Goal: Task Accomplishment & Management: Use online tool/utility

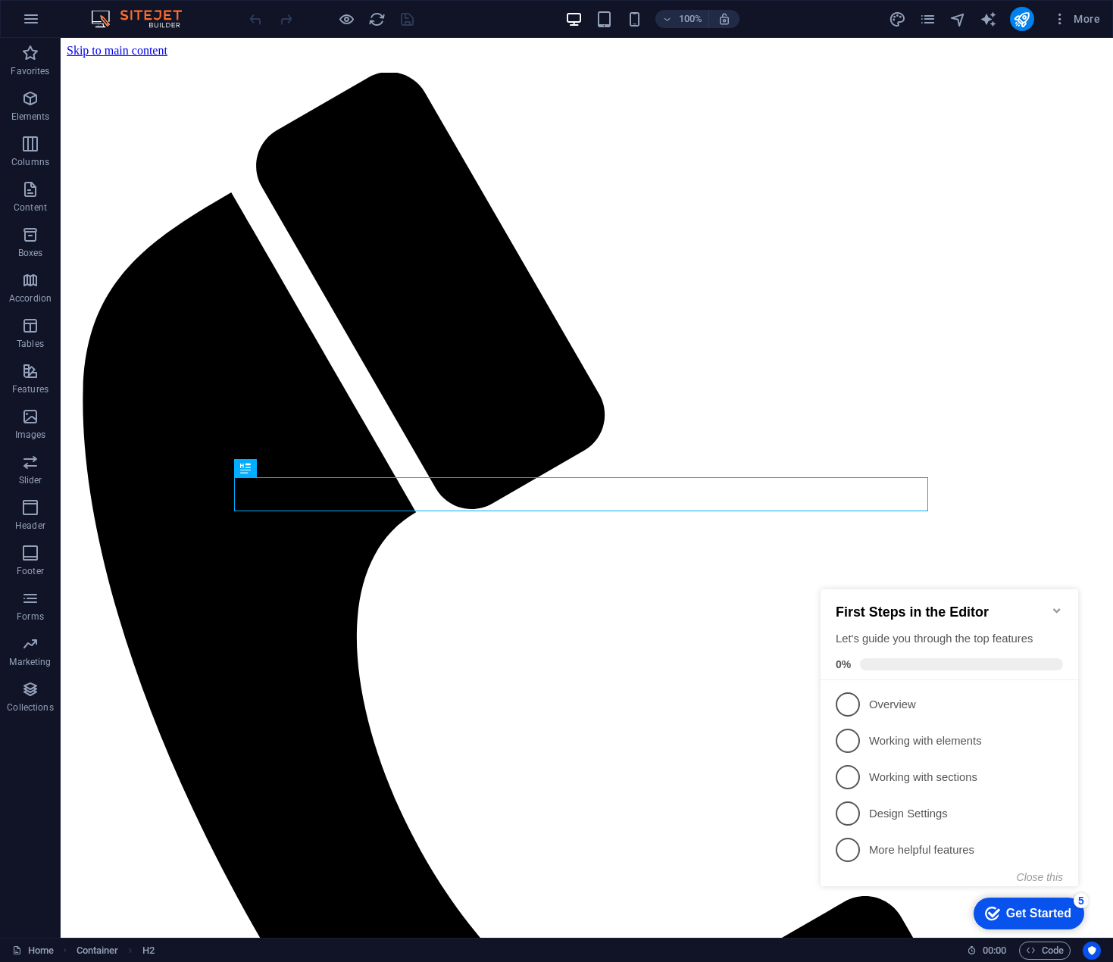
click at [1059, 607] on icon "Minimize checklist" at bounding box center [1057, 611] width 12 height 12
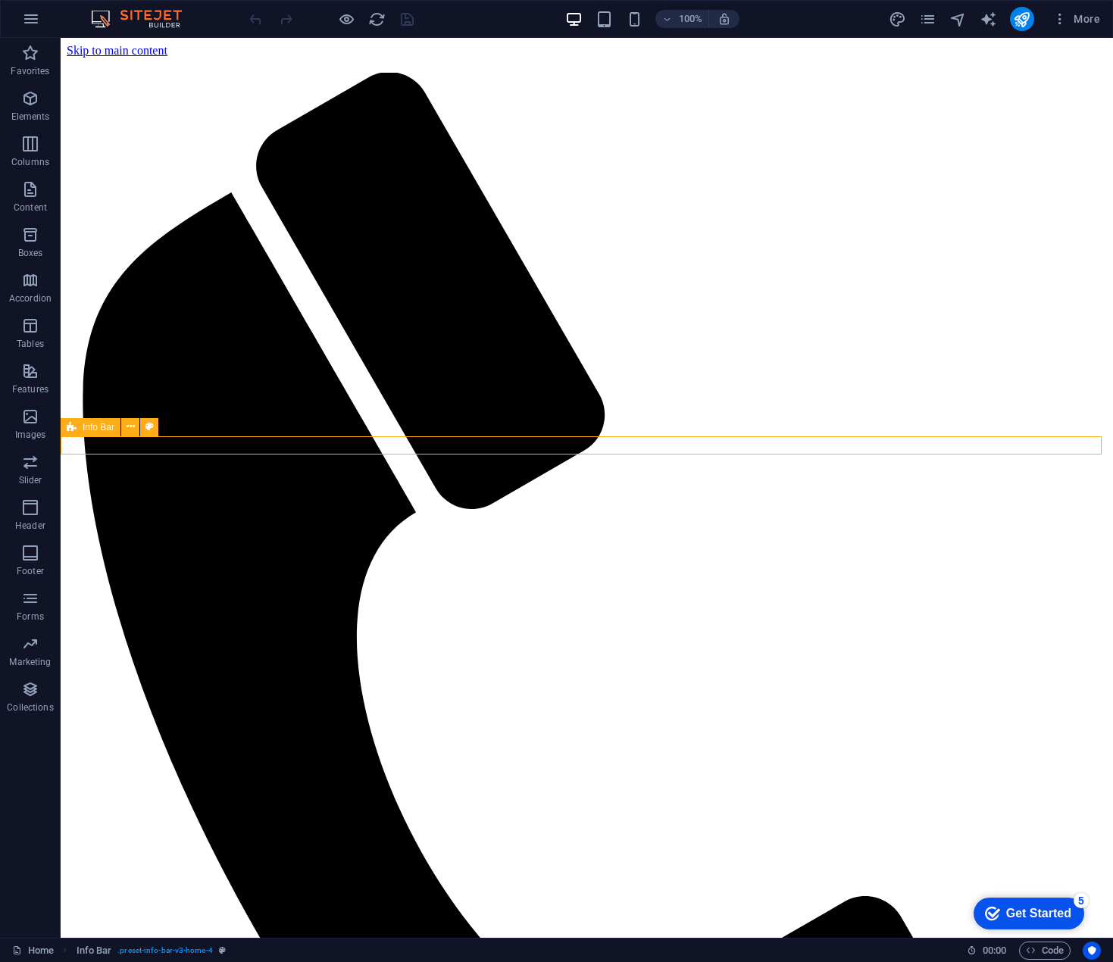
drag, startPoint x: 471, startPoint y: 449, endPoint x: 205, endPoint y: 449, distance: 266.0
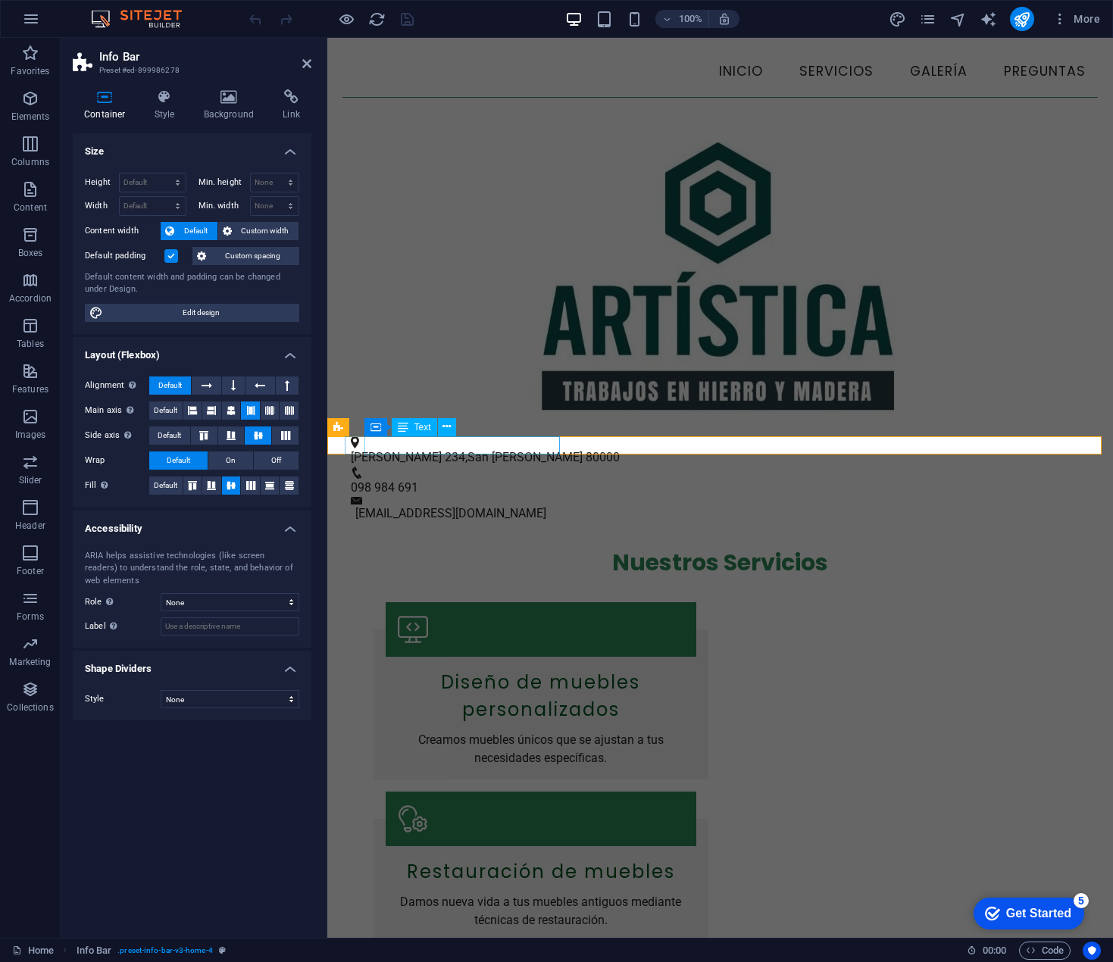
drag, startPoint x: 473, startPoint y: 445, endPoint x: 465, endPoint y: 444, distance: 7.6
click at [471, 450] on span "San [PERSON_NAME]" at bounding box center [525, 457] width 115 height 14
click at [566, 449] on div "[STREET_ADDRESS][PERSON_NAME] 098 984 691 [EMAIL_ADDRESS][DOMAIN_NAME]" at bounding box center [720, 479] width 786 height 87
click at [586, 450] on span "80000" at bounding box center [603, 457] width 34 height 14
click at [602, 446] on div "[STREET_ADDRESS][PERSON_NAME] 098 984 691 [EMAIL_ADDRESS][DOMAIN_NAME]" at bounding box center [720, 479] width 786 height 87
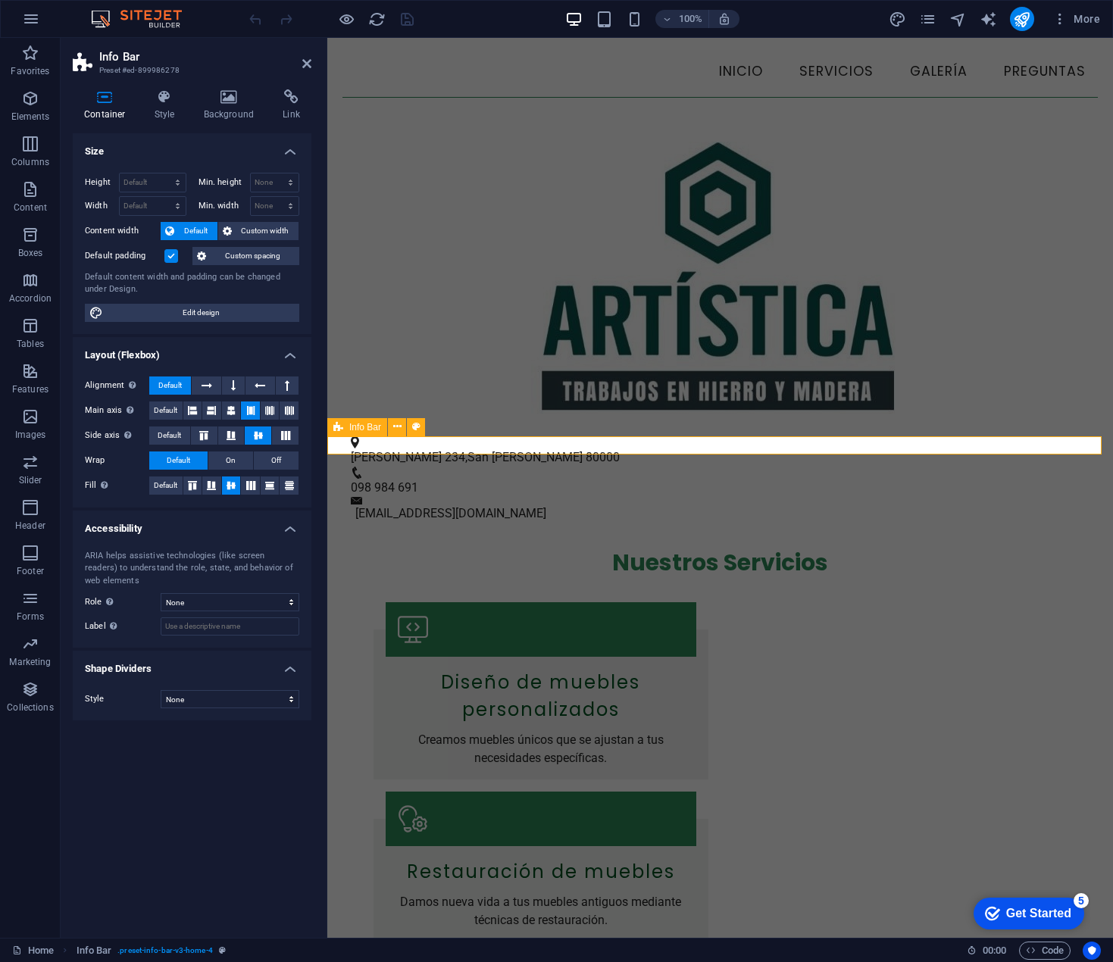
click at [622, 446] on div "[STREET_ADDRESS][PERSON_NAME] 098 984 691 [EMAIL_ADDRESS][DOMAIN_NAME]" at bounding box center [720, 479] width 786 height 87
click at [451, 430] on icon at bounding box center [447, 427] width 8 height 16
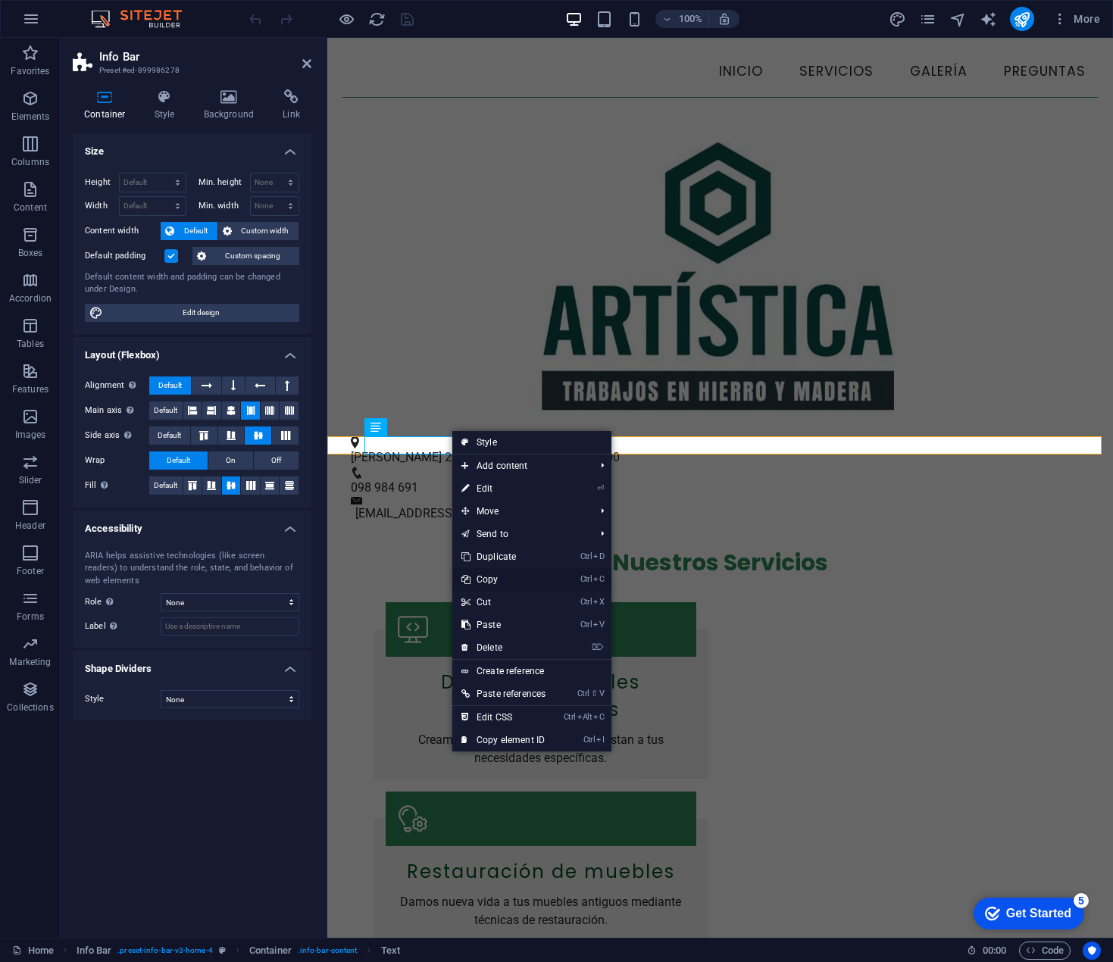
click at [497, 580] on link "Ctrl C Copy" at bounding box center [503, 579] width 102 height 23
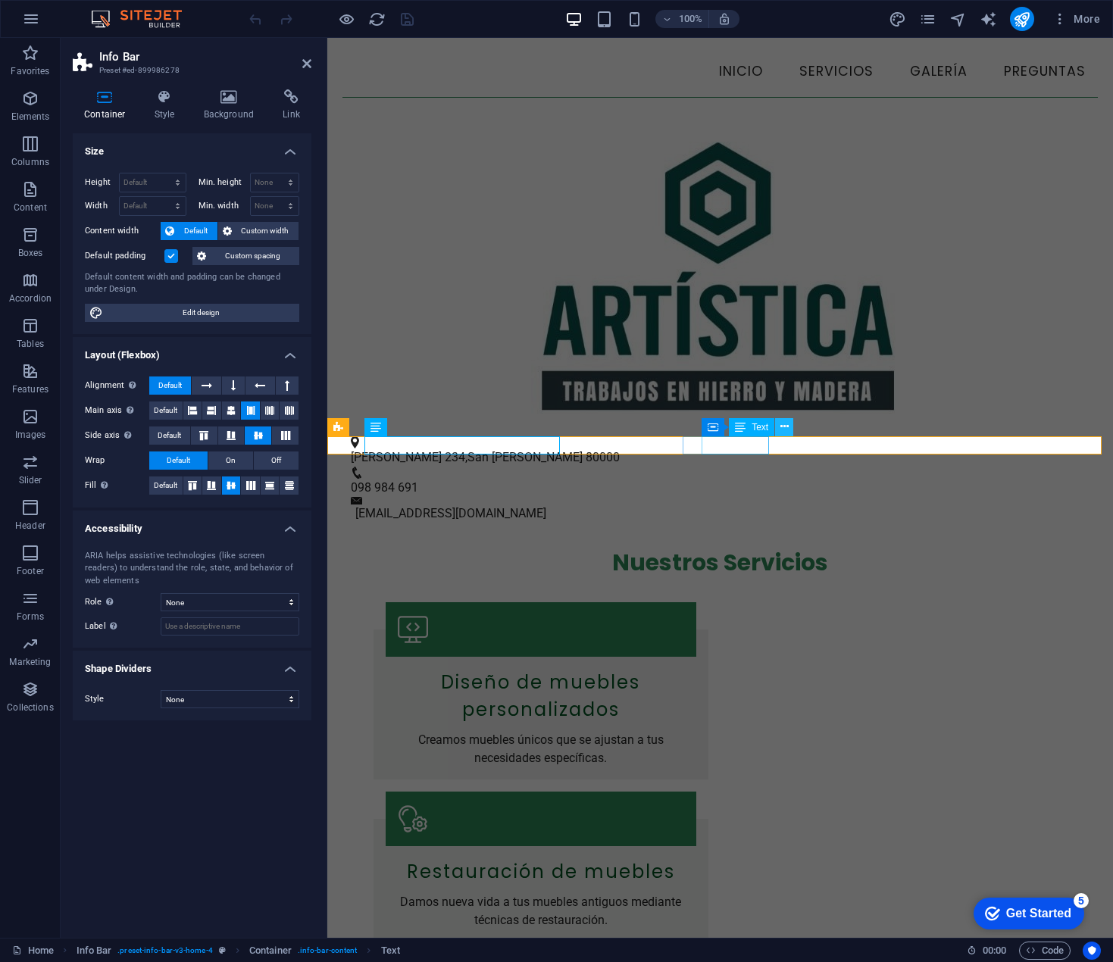
click at [783, 427] on icon at bounding box center [785, 427] width 8 height 16
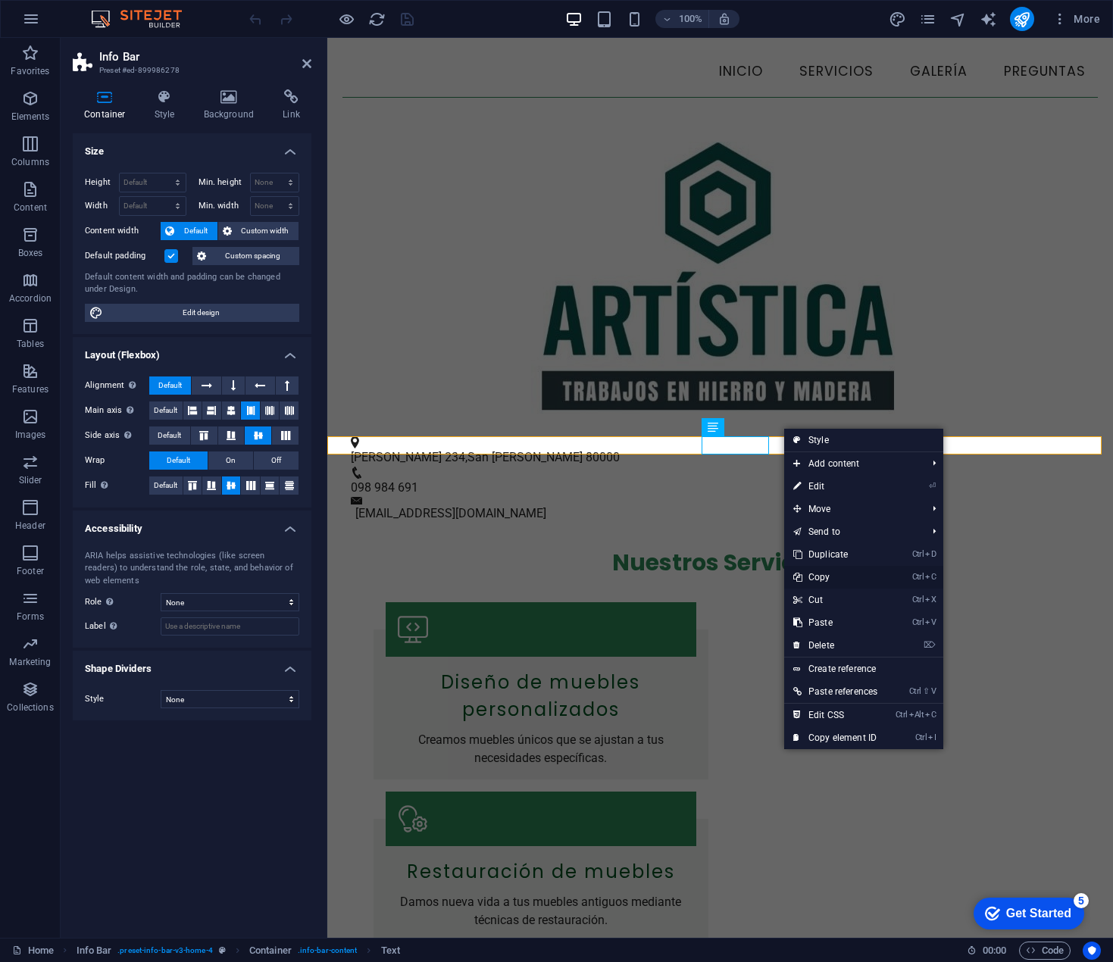
click at [831, 578] on link "Ctrl C Copy" at bounding box center [835, 577] width 102 height 23
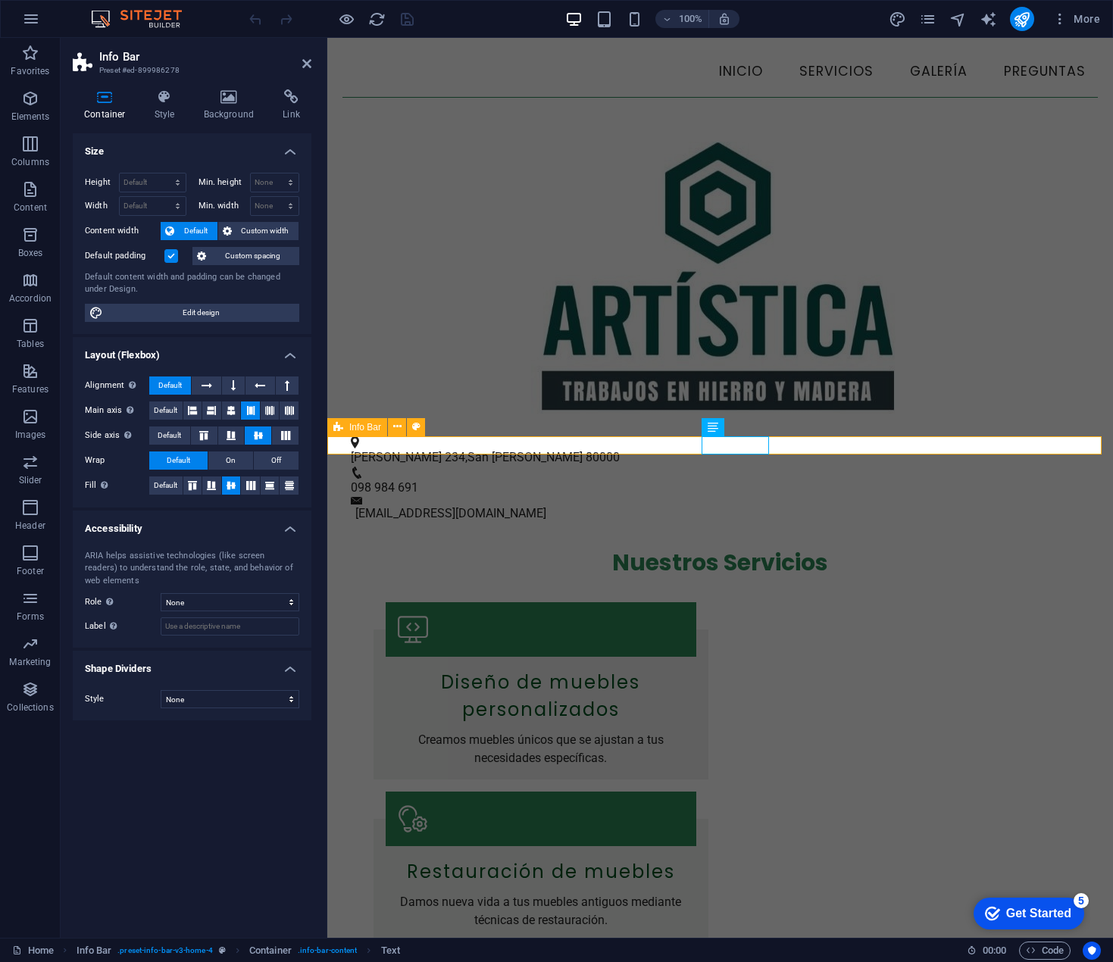
click at [787, 446] on div "[STREET_ADDRESS][PERSON_NAME] 098 984 691 [EMAIL_ADDRESS][DOMAIN_NAME]" at bounding box center [720, 479] width 786 height 87
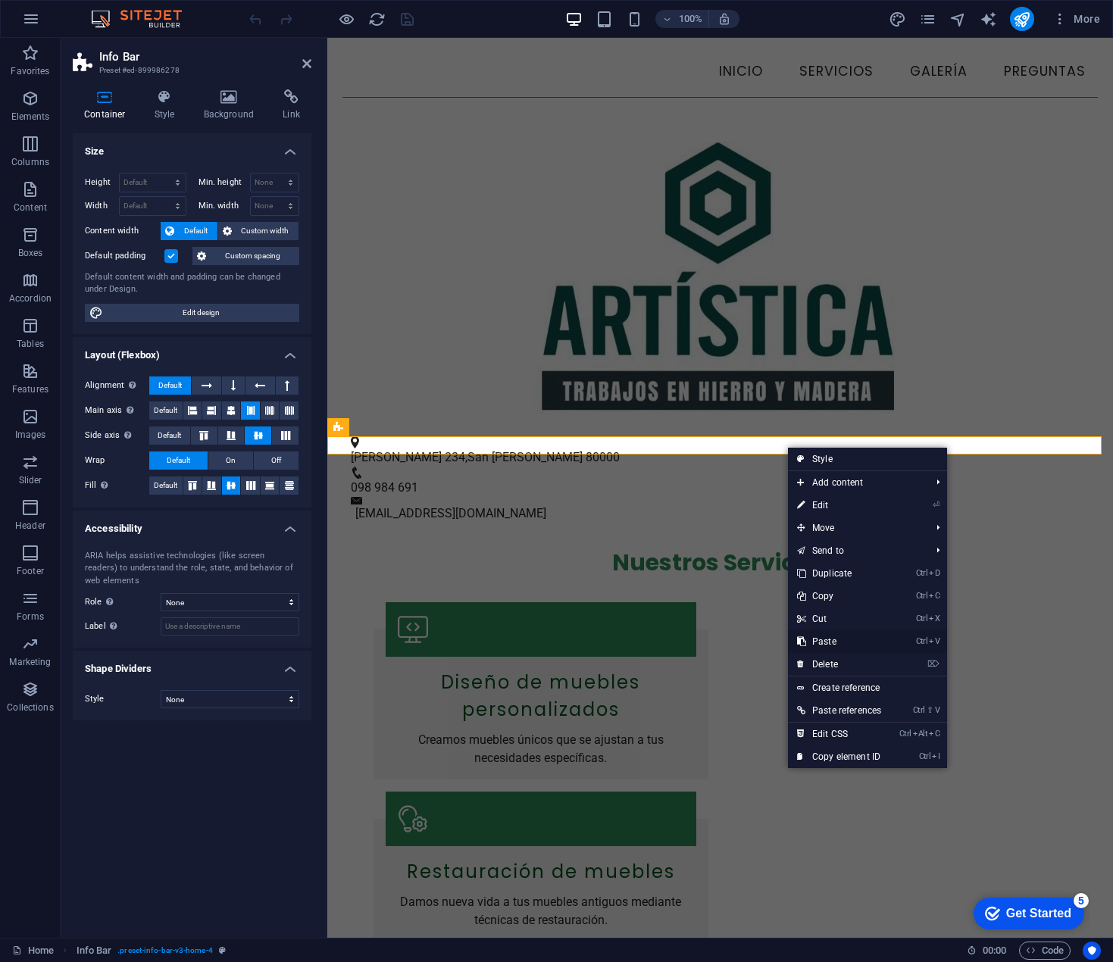
click at [846, 637] on link "Ctrl V Paste" at bounding box center [839, 641] width 102 height 23
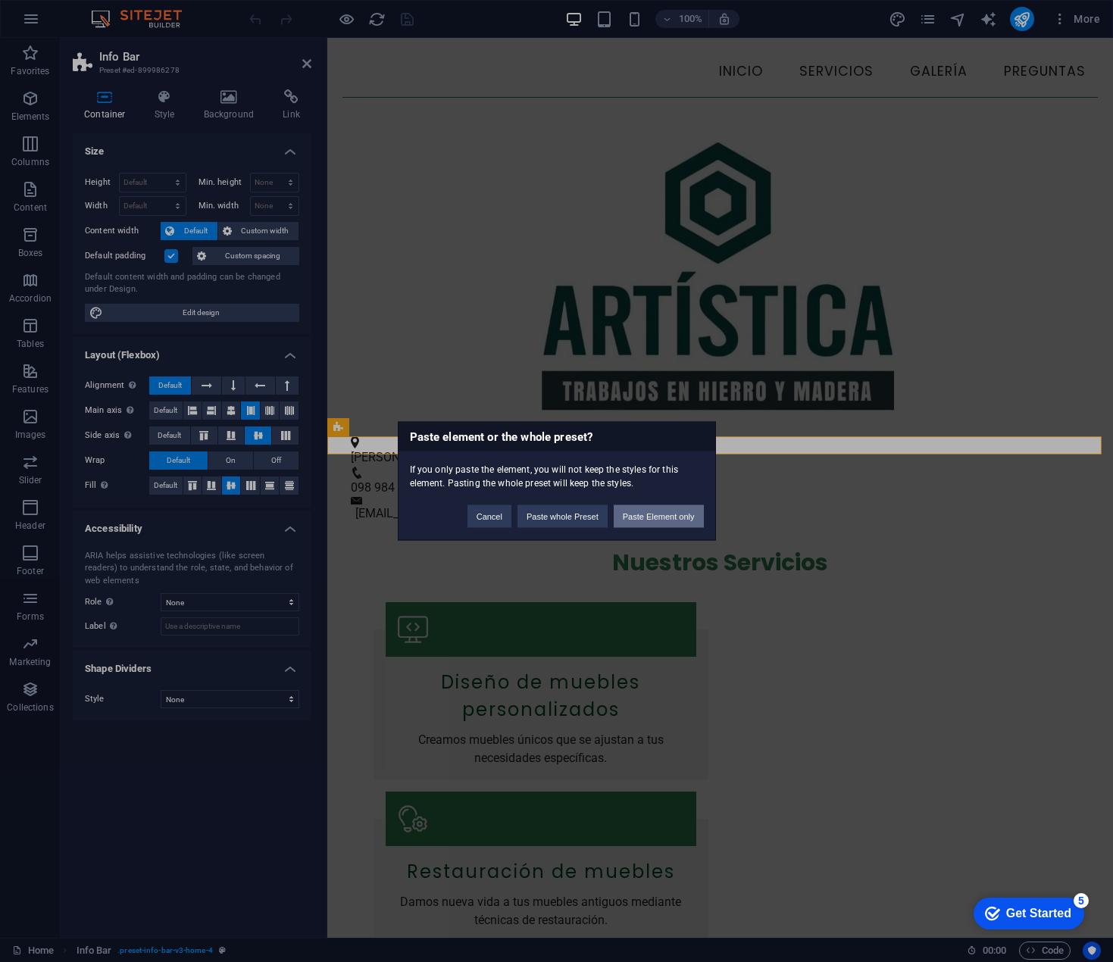
click at [638, 518] on button "Paste Element only" at bounding box center [659, 516] width 90 height 23
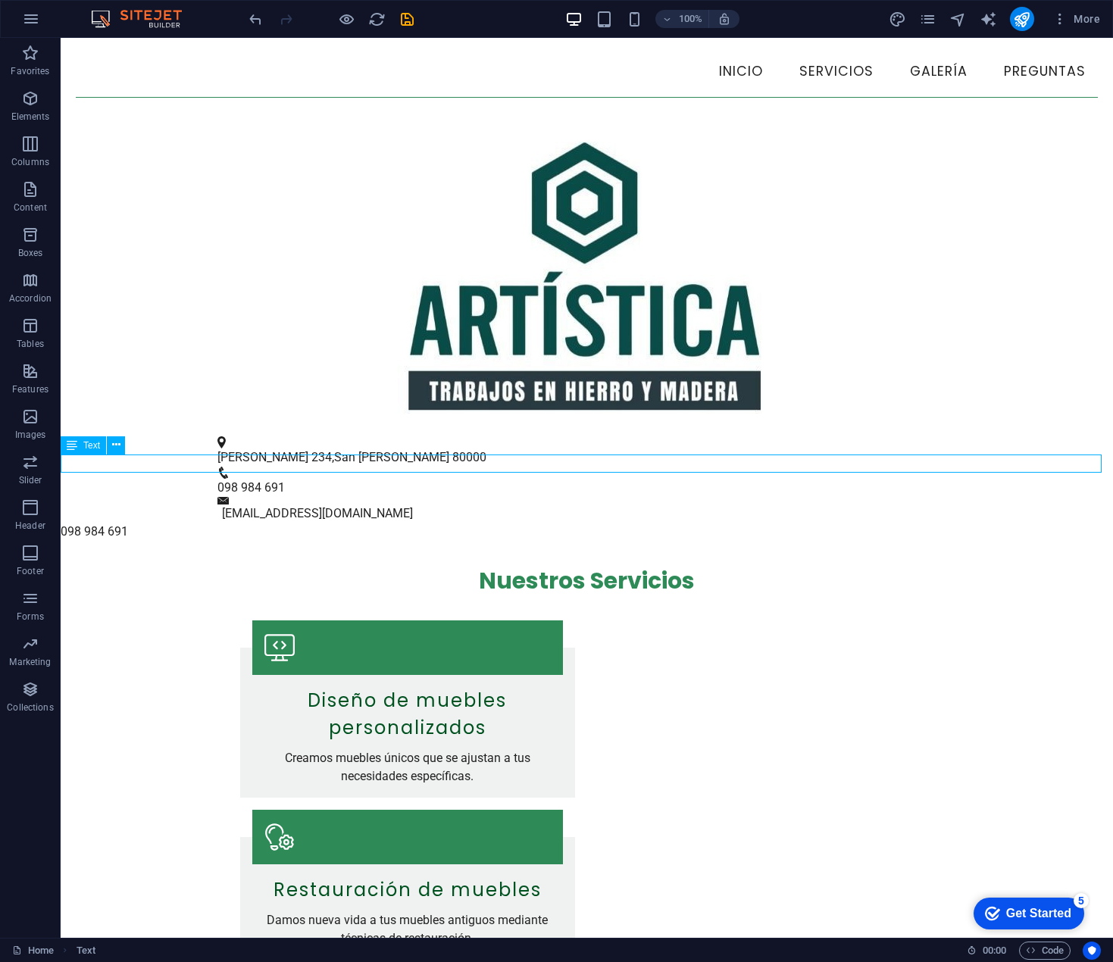
click at [146, 523] on div "098 984 691" at bounding box center [587, 532] width 1053 height 18
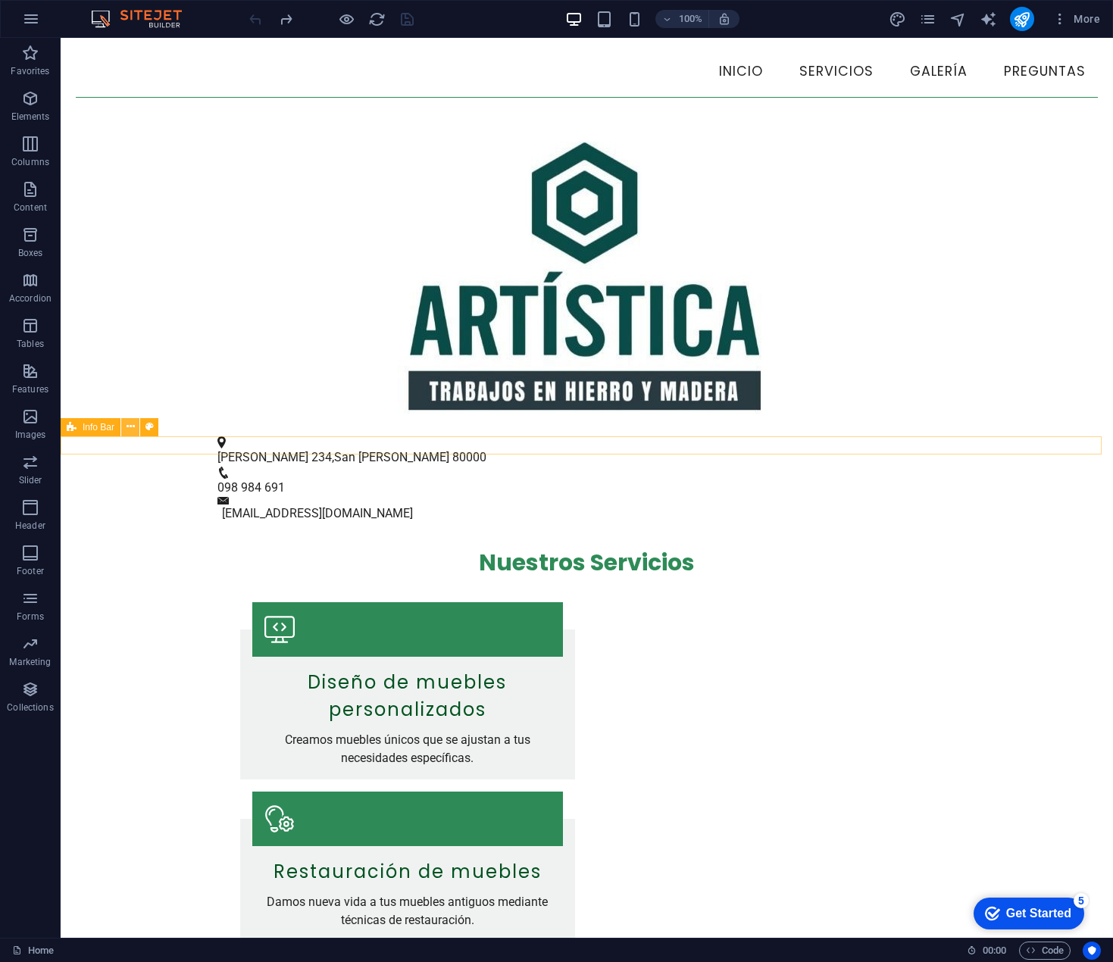
click at [129, 427] on icon at bounding box center [131, 427] width 8 height 16
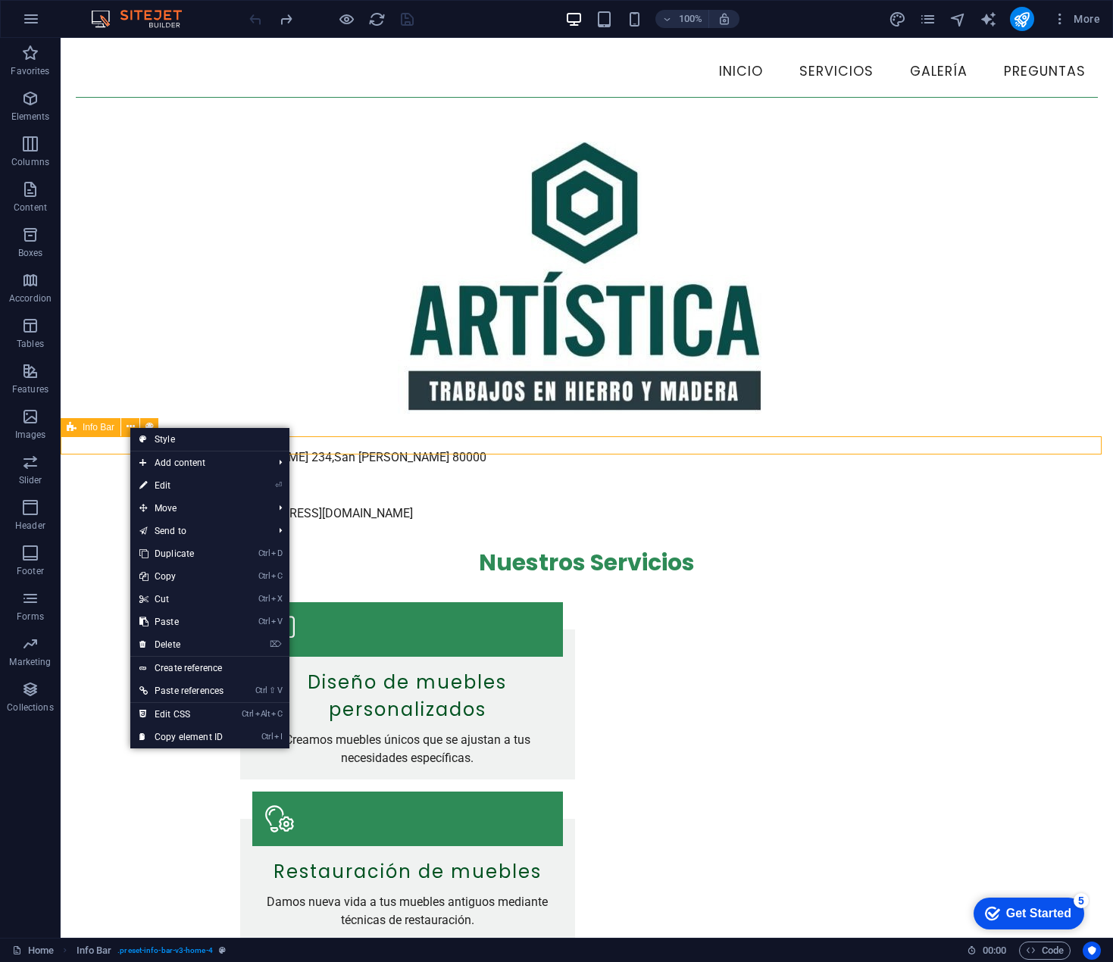
click at [107, 443] on div "[STREET_ADDRESS][PERSON_NAME] 098 984 691 [EMAIL_ADDRESS][DOMAIN_NAME]" at bounding box center [587, 479] width 1053 height 87
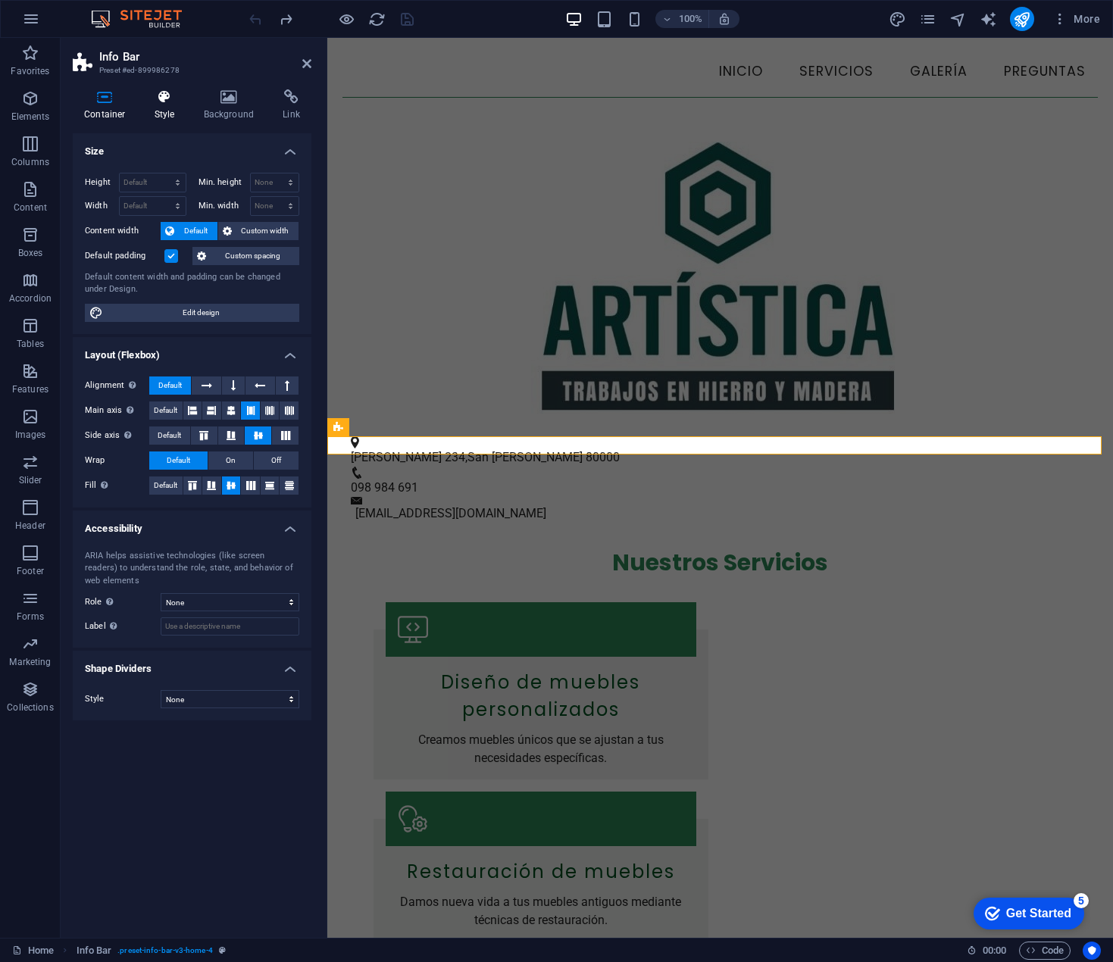
click at [170, 106] on h4 "Style" at bounding box center [167, 105] width 49 height 32
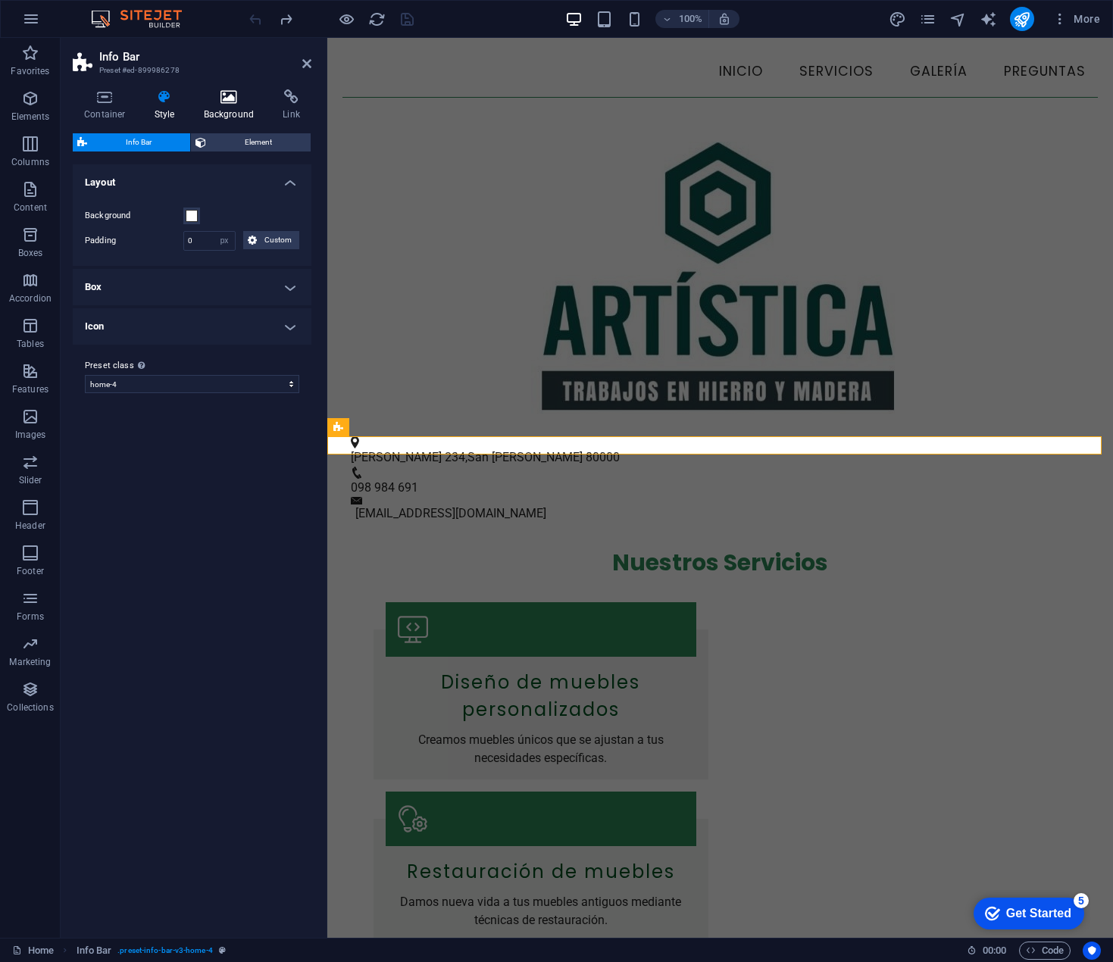
click at [211, 107] on h4 "Background" at bounding box center [232, 105] width 80 height 32
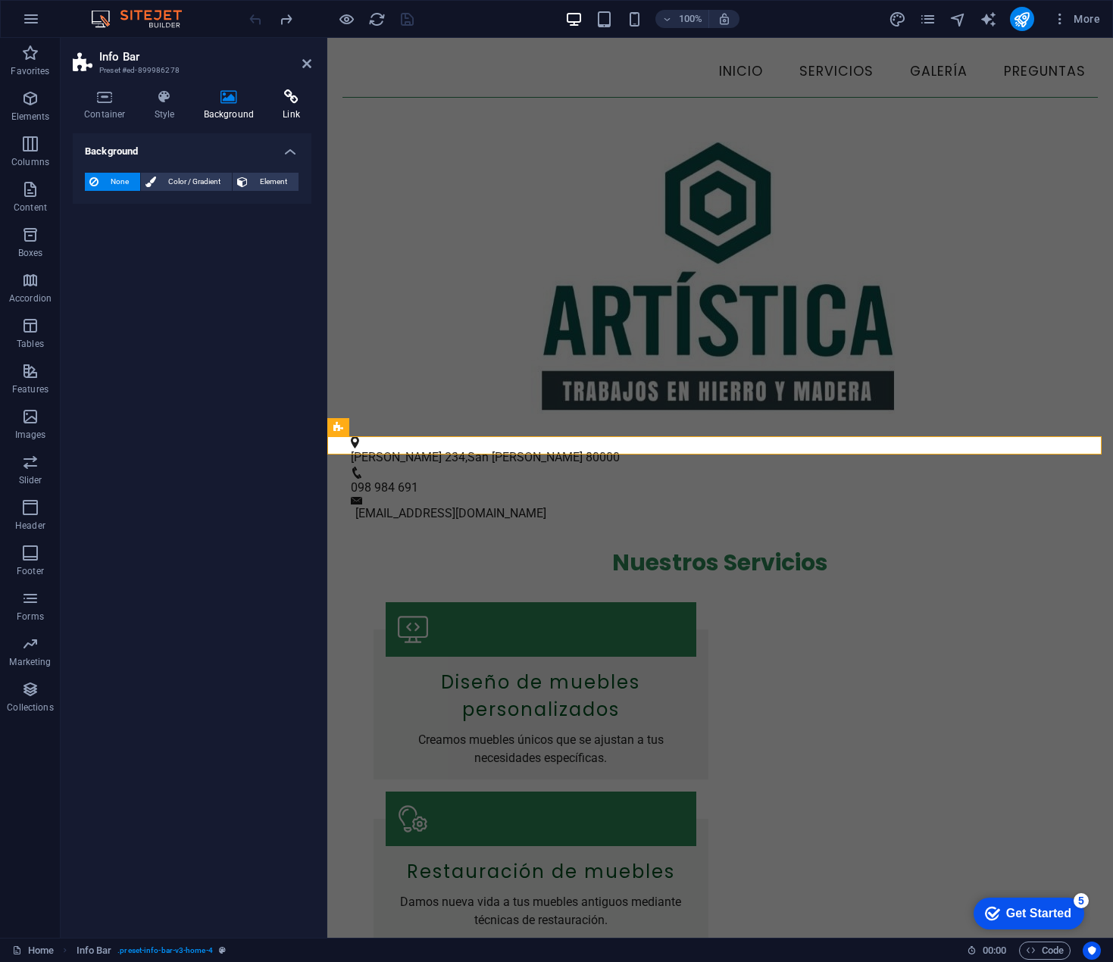
click at [282, 108] on h4 "Link" at bounding box center [291, 105] width 40 height 32
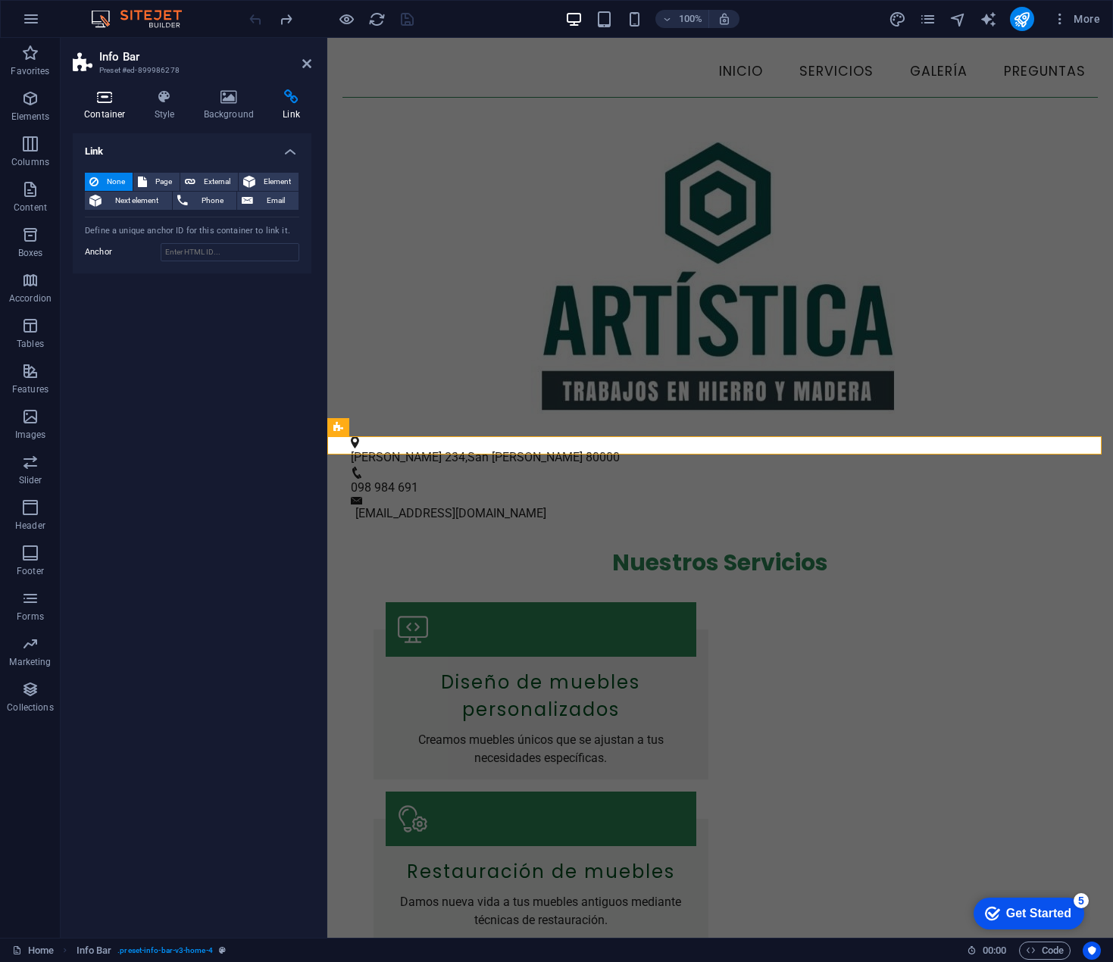
click at [108, 111] on h4 "Container" at bounding box center [108, 105] width 70 height 32
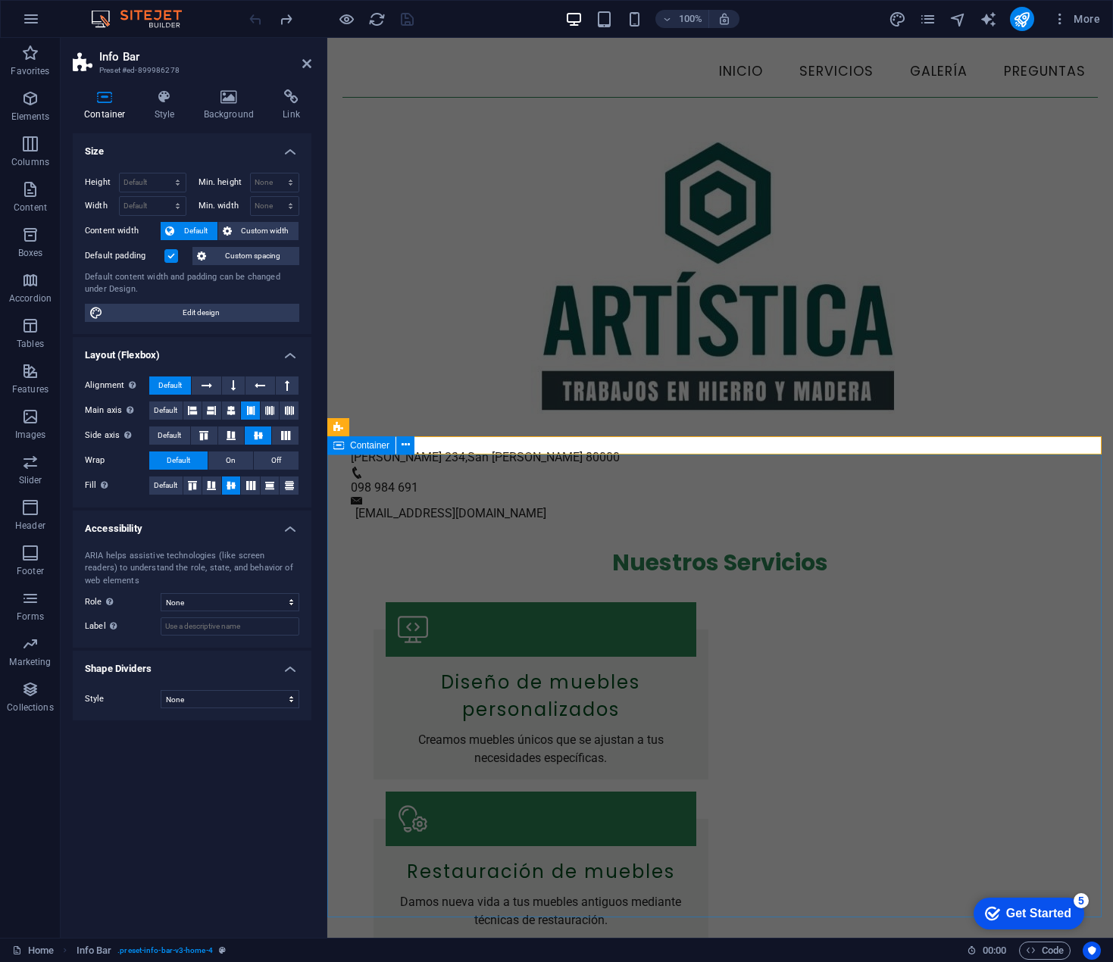
click at [336, 523] on div "Nuestros Servicios Diseño de muebles personalizados Creamos muebles únicos que …" at bounding box center [720, 901] width 786 height 757
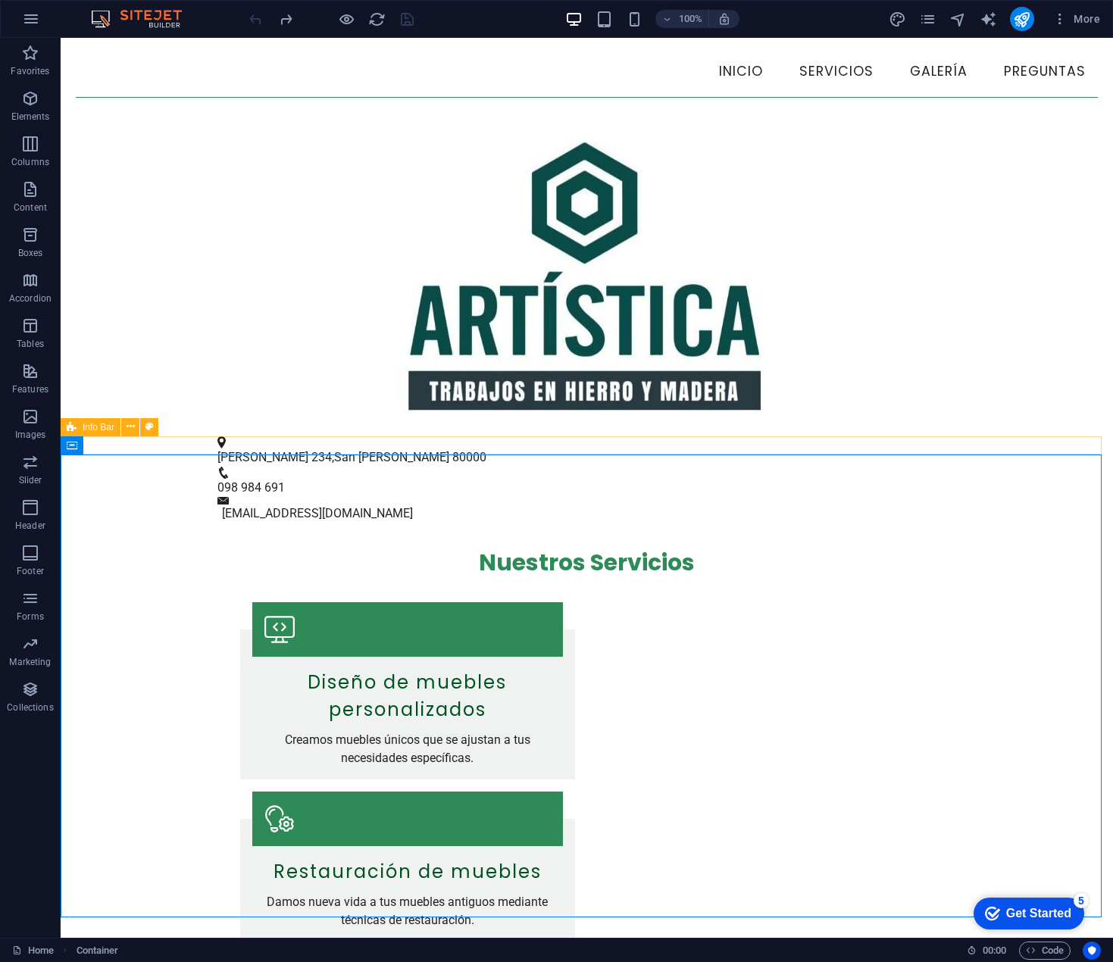
click at [476, 446] on div "[STREET_ADDRESS][PERSON_NAME] 098 984 691 [EMAIL_ADDRESS][DOMAIN_NAME]" at bounding box center [587, 479] width 1053 height 87
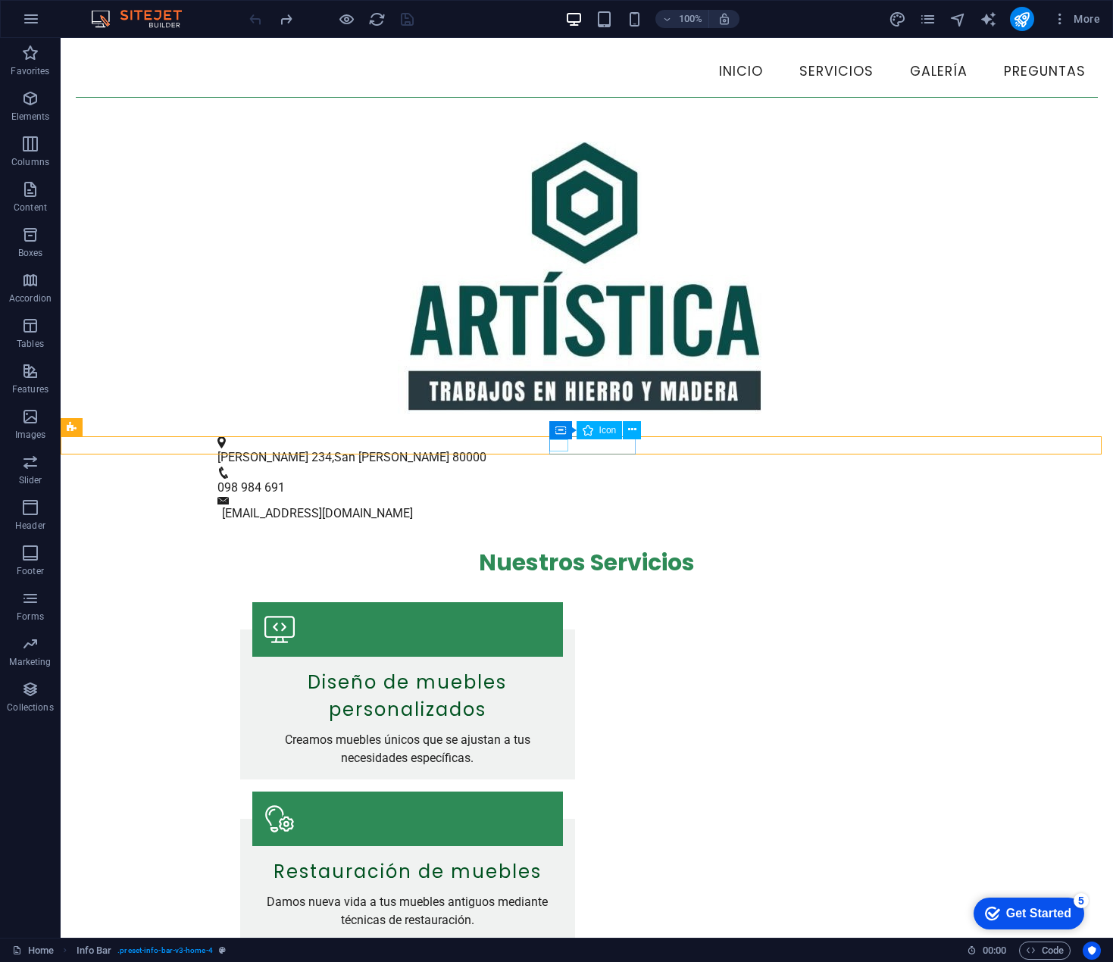
click at [562, 467] on figure at bounding box center [580, 473] width 727 height 12
click at [285, 480] on span "098 984 691" at bounding box center [250, 487] width 67 height 14
click at [649, 429] on icon at bounding box center [651, 427] width 8 height 16
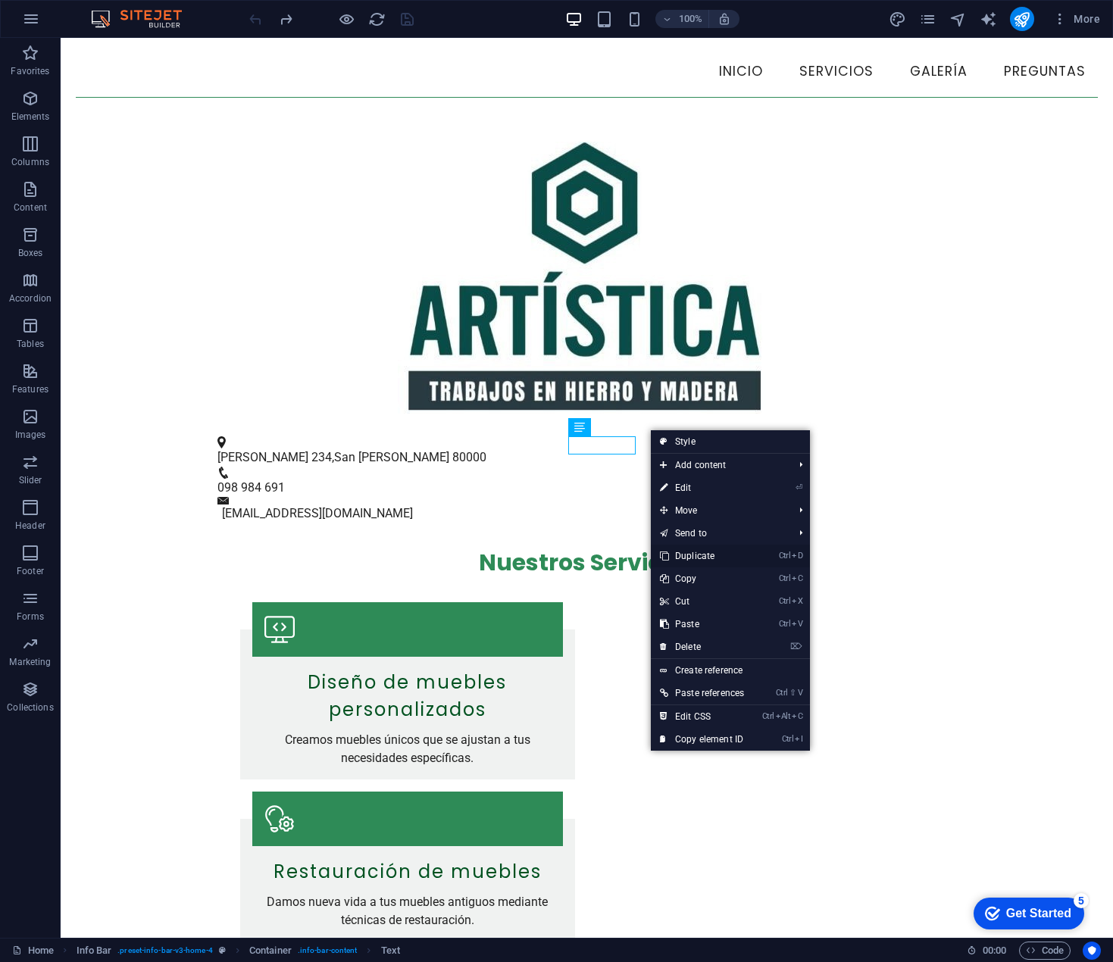
click at [720, 550] on link "Ctrl D Duplicate" at bounding box center [702, 556] width 102 height 23
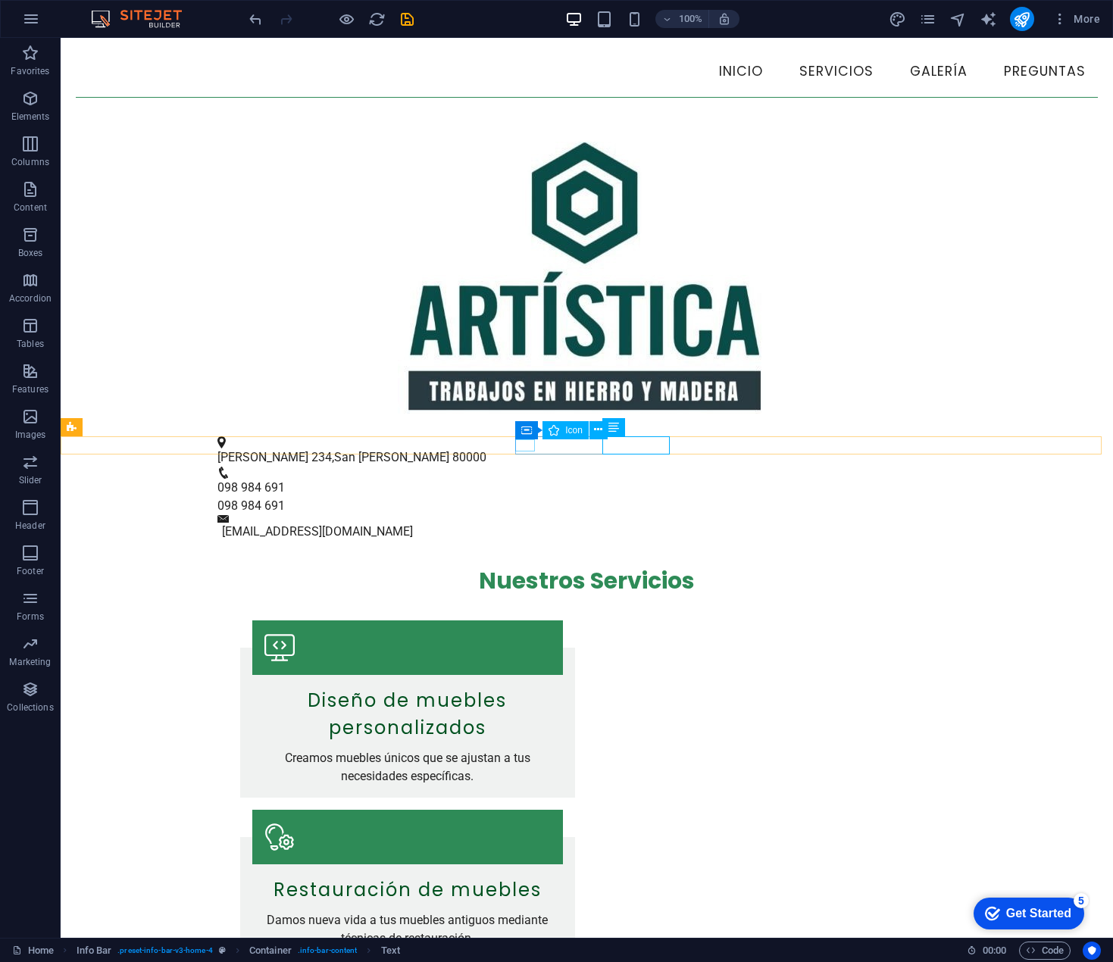
click at [525, 467] on figure at bounding box center [580, 473] width 727 height 12
click at [601, 433] on icon at bounding box center [598, 430] width 8 height 16
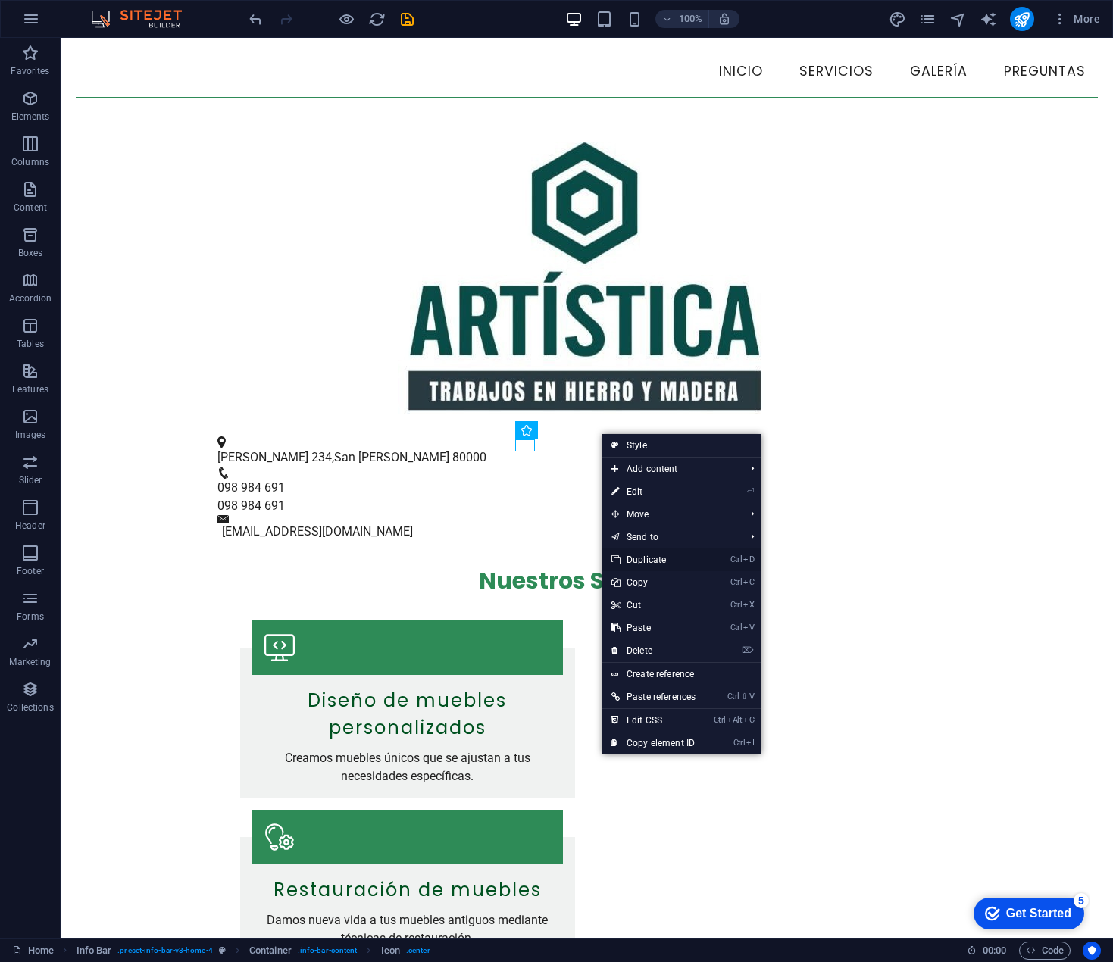
drag, startPoint x: 659, startPoint y: 556, endPoint x: 551, endPoint y: 478, distance: 133.5
click at [659, 556] on link "Ctrl D Duplicate" at bounding box center [653, 560] width 102 height 23
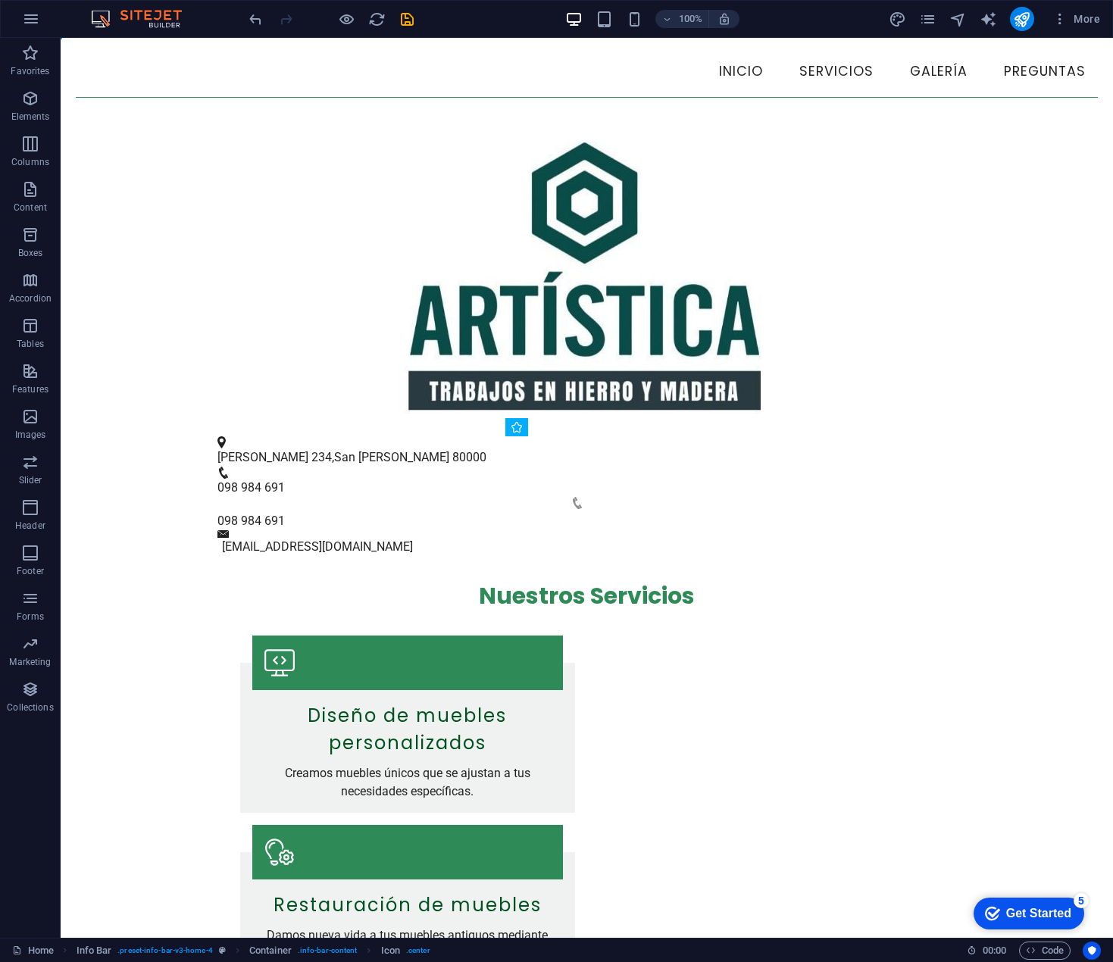
drag, startPoint x: 533, startPoint y: 448, endPoint x: 611, endPoint y: 451, distance: 78.1
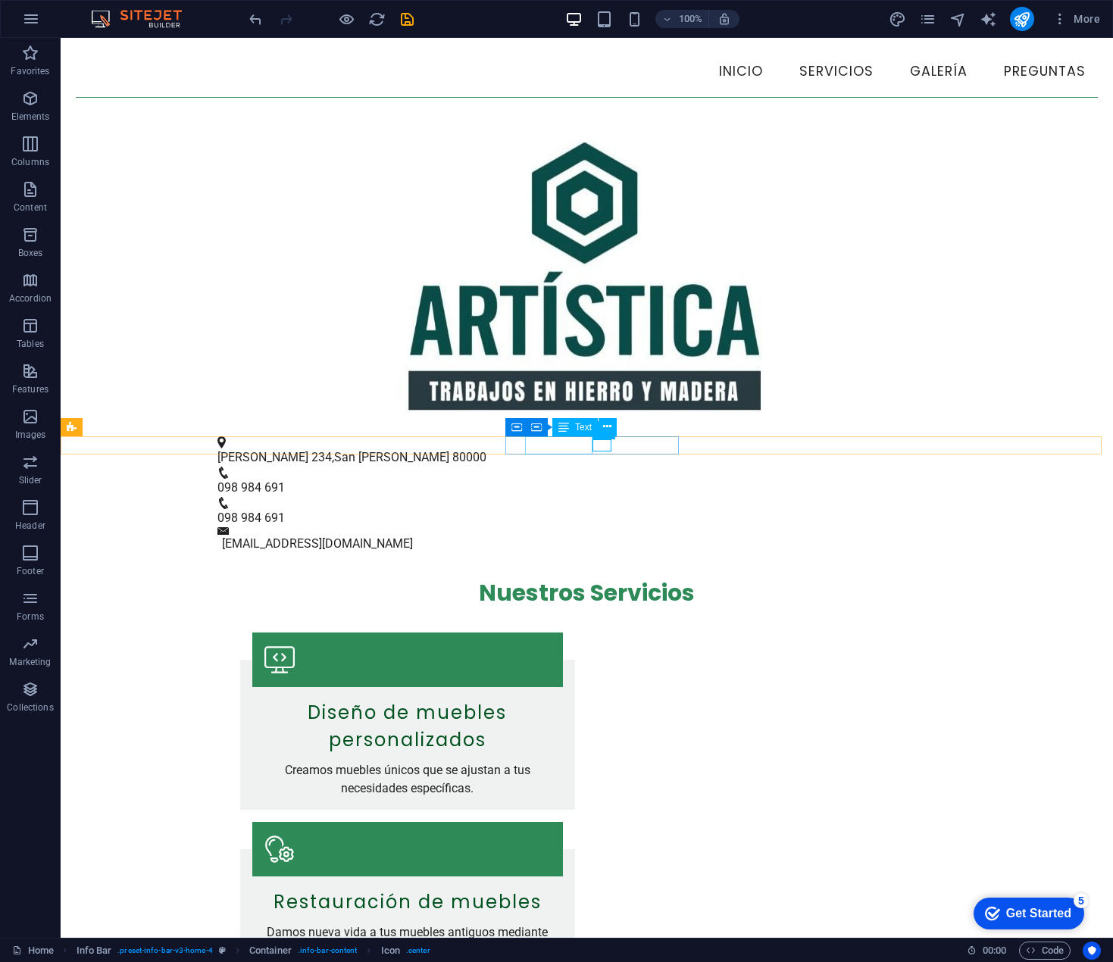
click at [285, 480] on span "098 984 691" at bounding box center [250, 487] width 67 height 14
click at [593, 497] on figure at bounding box center [580, 503] width 727 height 12
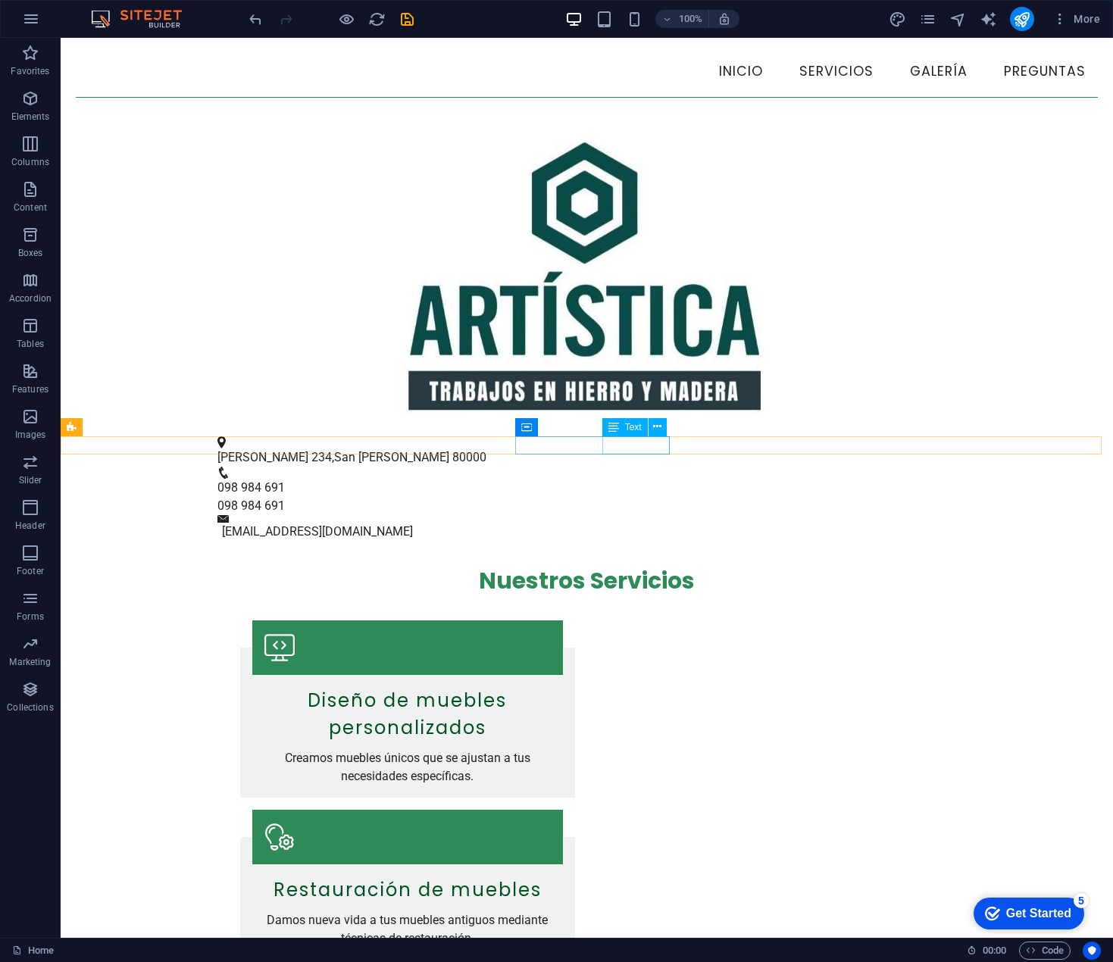
click at [639, 497] on div "098 984 691" at bounding box center [580, 506] width 727 height 18
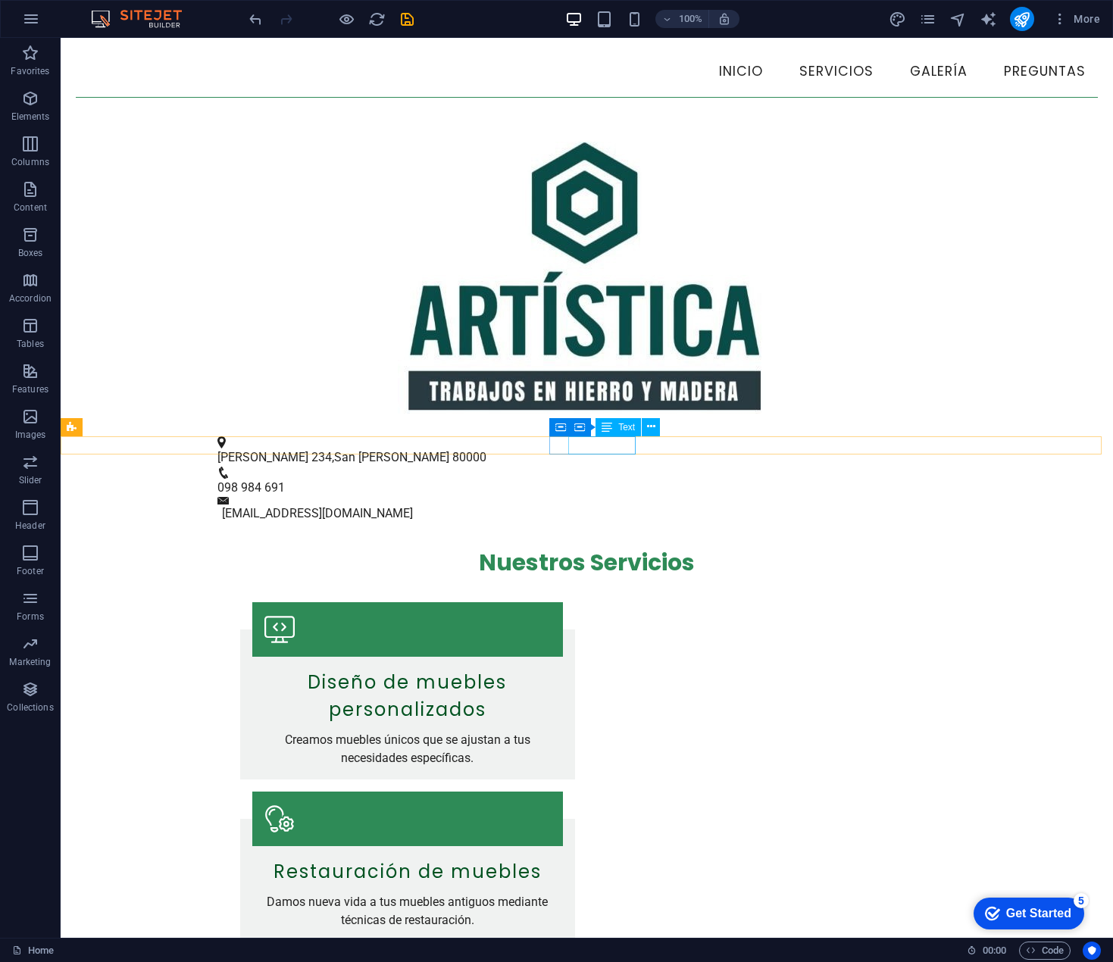
click at [285, 480] on span "098 984 691" at bounding box center [250, 487] width 67 height 14
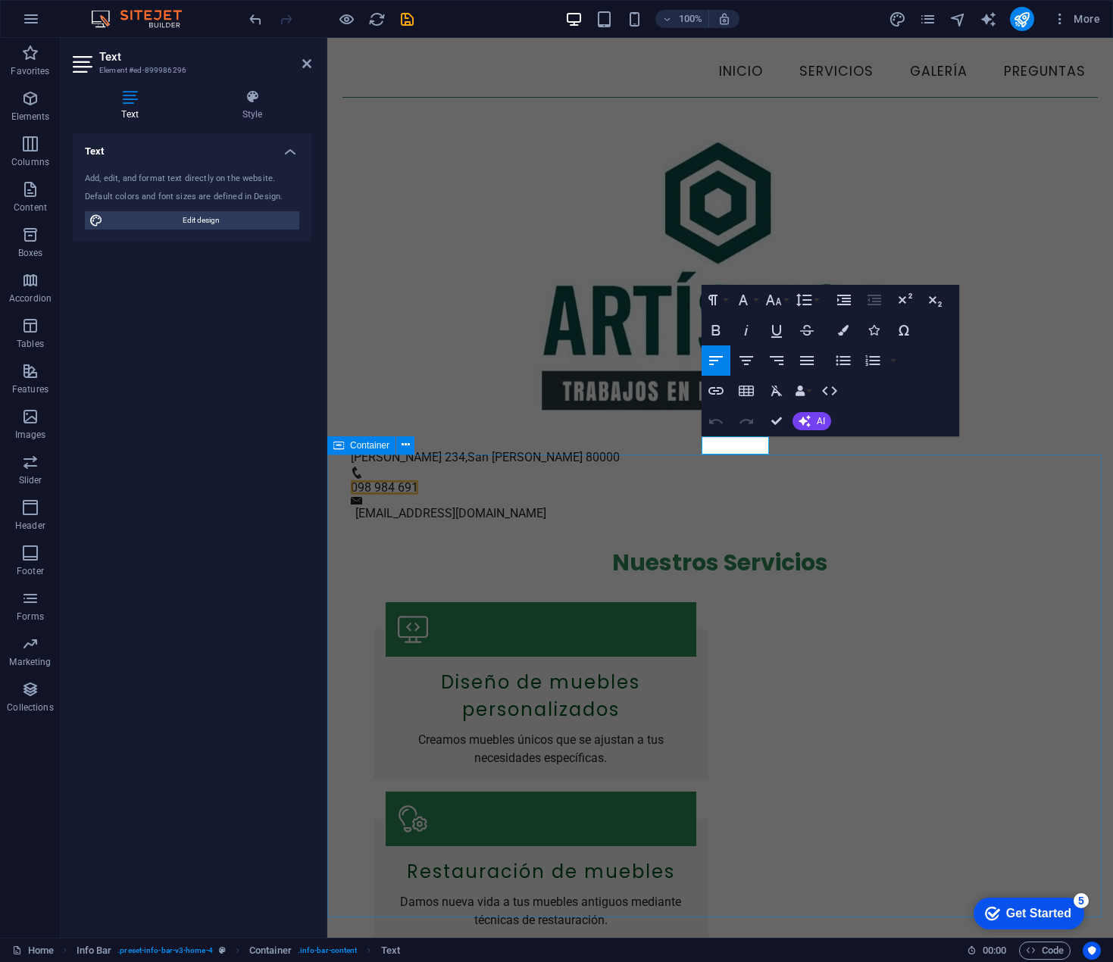
click at [706, 523] on div "Nuestros Servicios Diseño de muebles personalizados Creamos muebles únicos que …" at bounding box center [720, 901] width 786 height 757
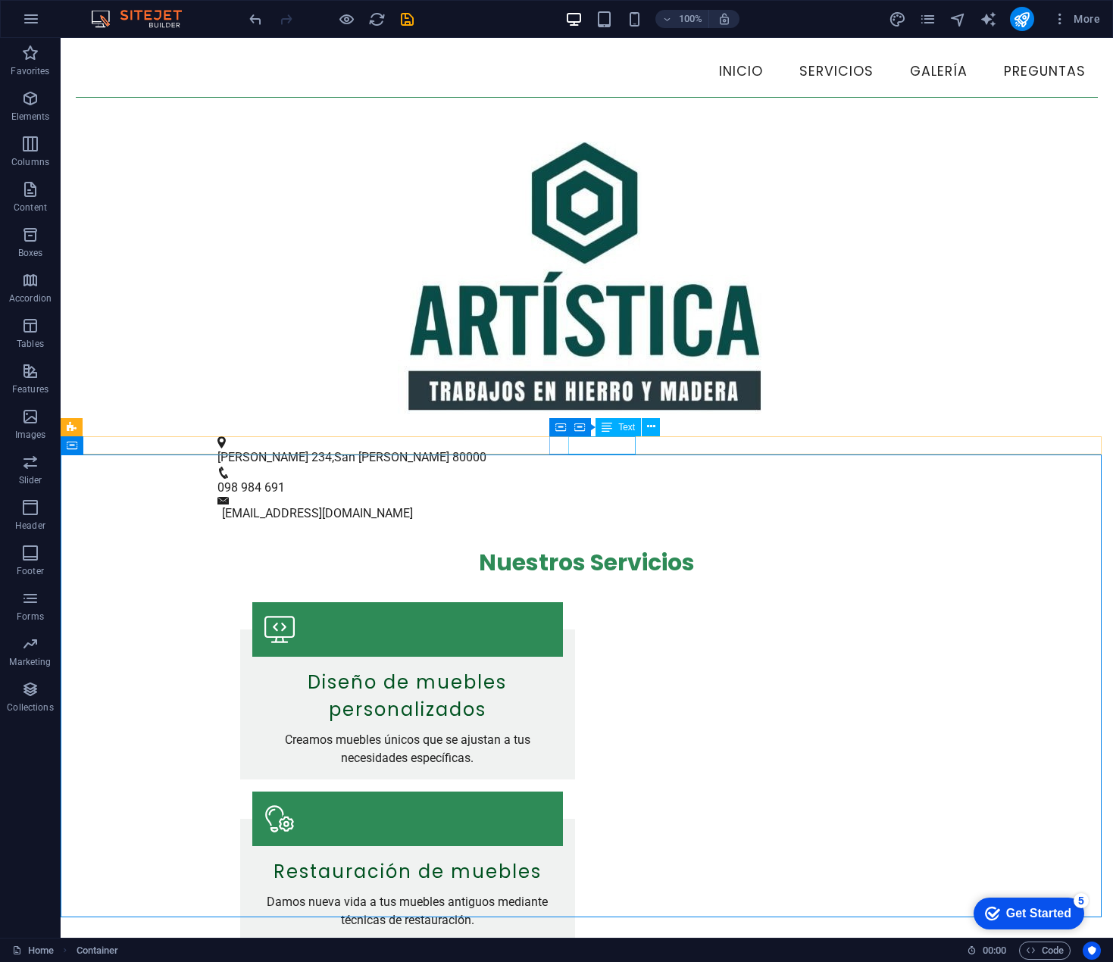
click at [285, 480] on span "098 984 691" at bounding box center [250, 487] width 67 height 14
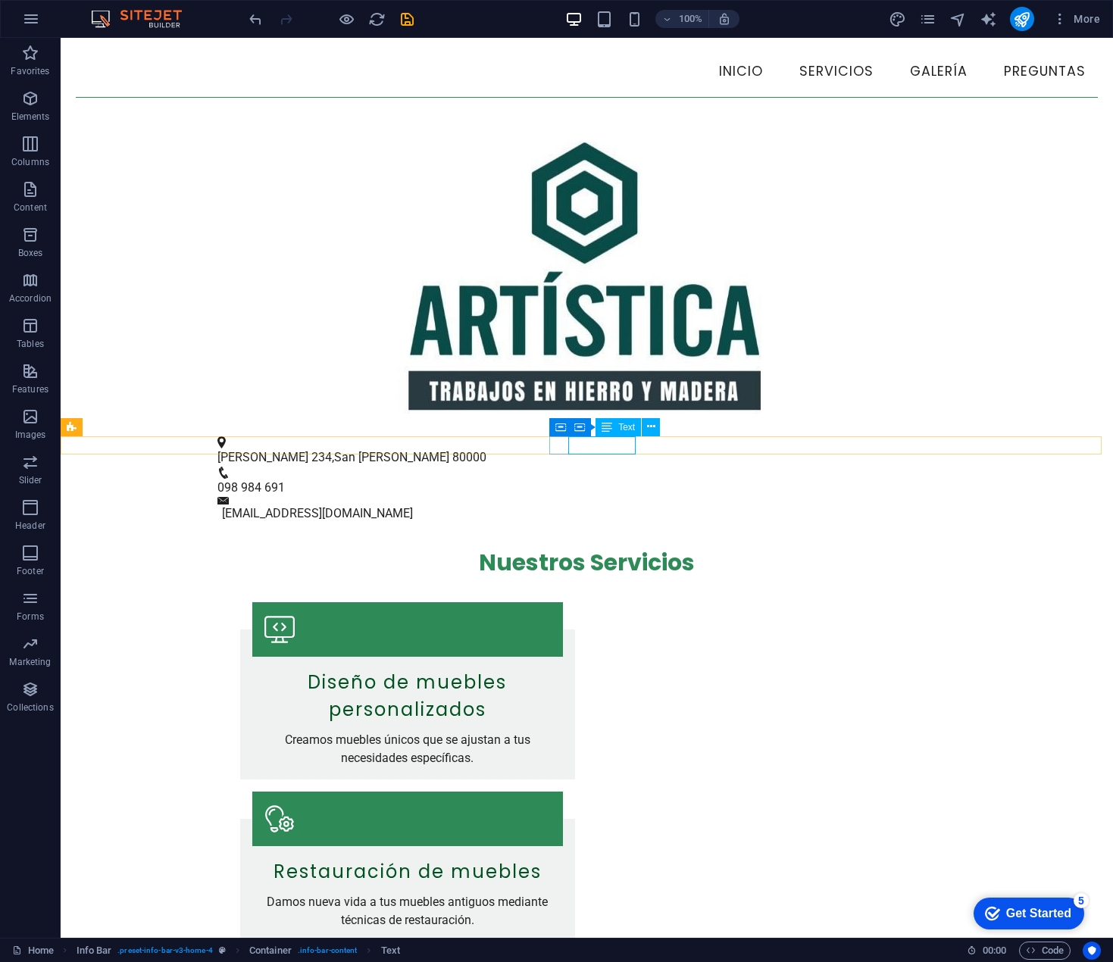
click at [285, 480] on span "098 984 691" at bounding box center [250, 487] width 67 height 14
drag, startPoint x: 615, startPoint y: 447, endPoint x: 349, endPoint y: 447, distance: 266.0
click at [349, 447] on div "[STREET_ADDRESS][PERSON_NAME] 098 984 691 [EMAIL_ADDRESS][DOMAIN_NAME]" at bounding box center [587, 479] width 1053 height 87
click at [285, 480] on span "098 984 691" at bounding box center [250, 487] width 67 height 14
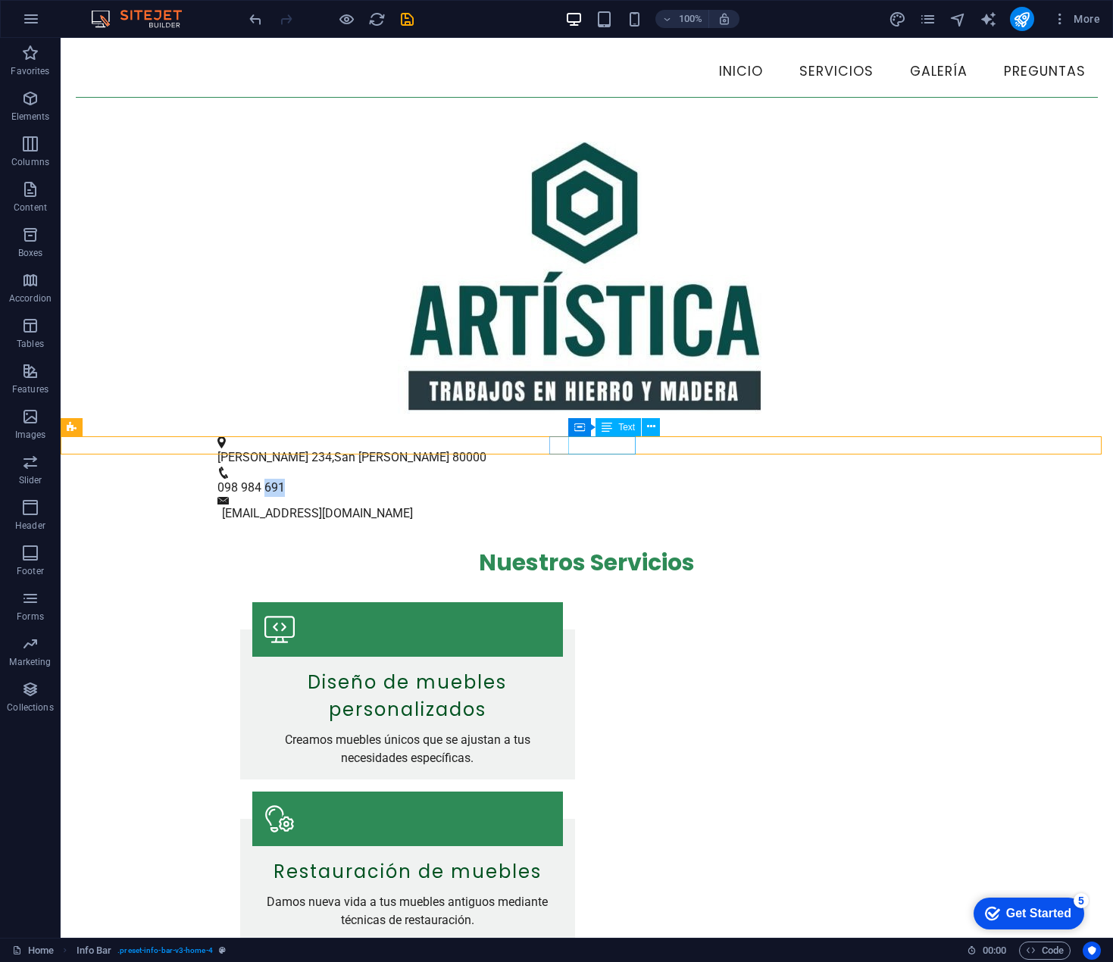
click at [285, 480] on span "098 984 691" at bounding box center [250, 487] width 67 height 14
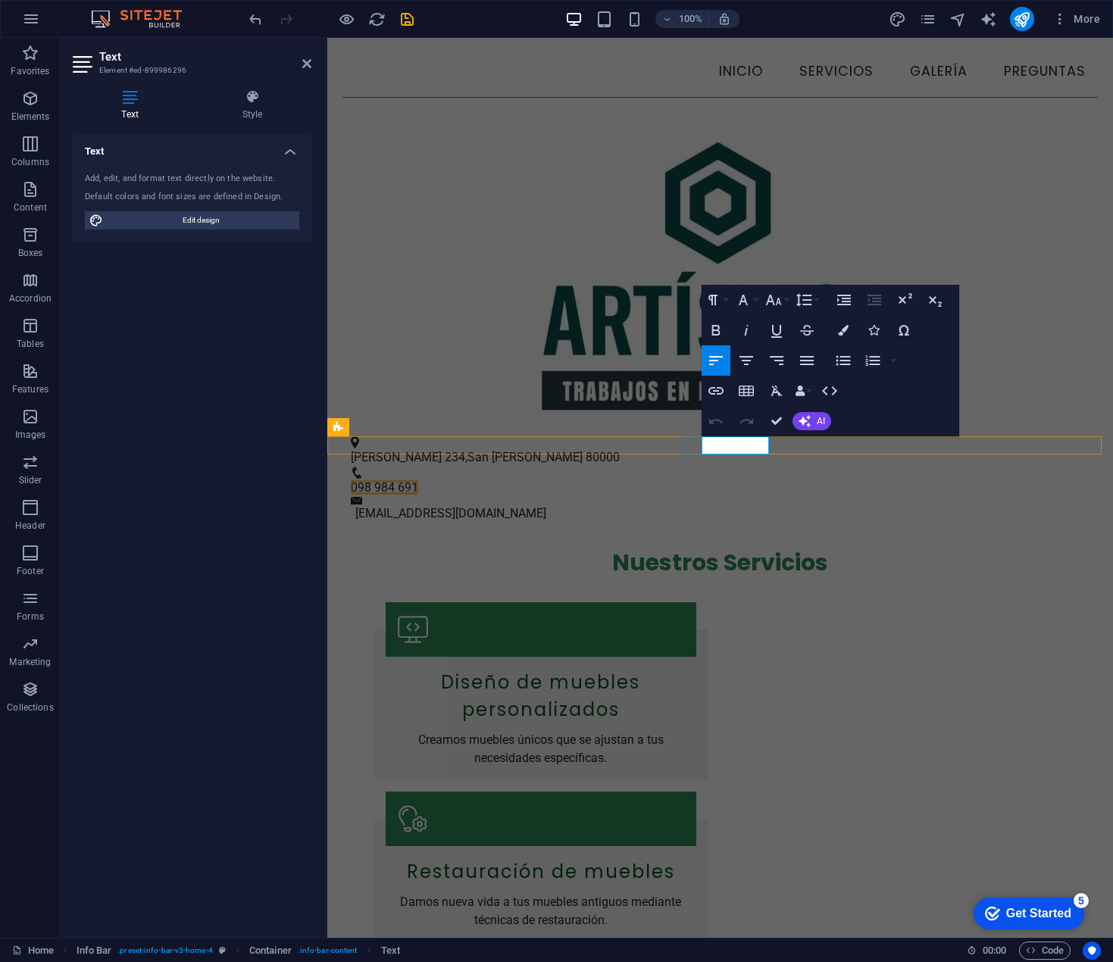
click at [418, 480] on span "098 984 691" at bounding box center [384, 487] width 67 height 14
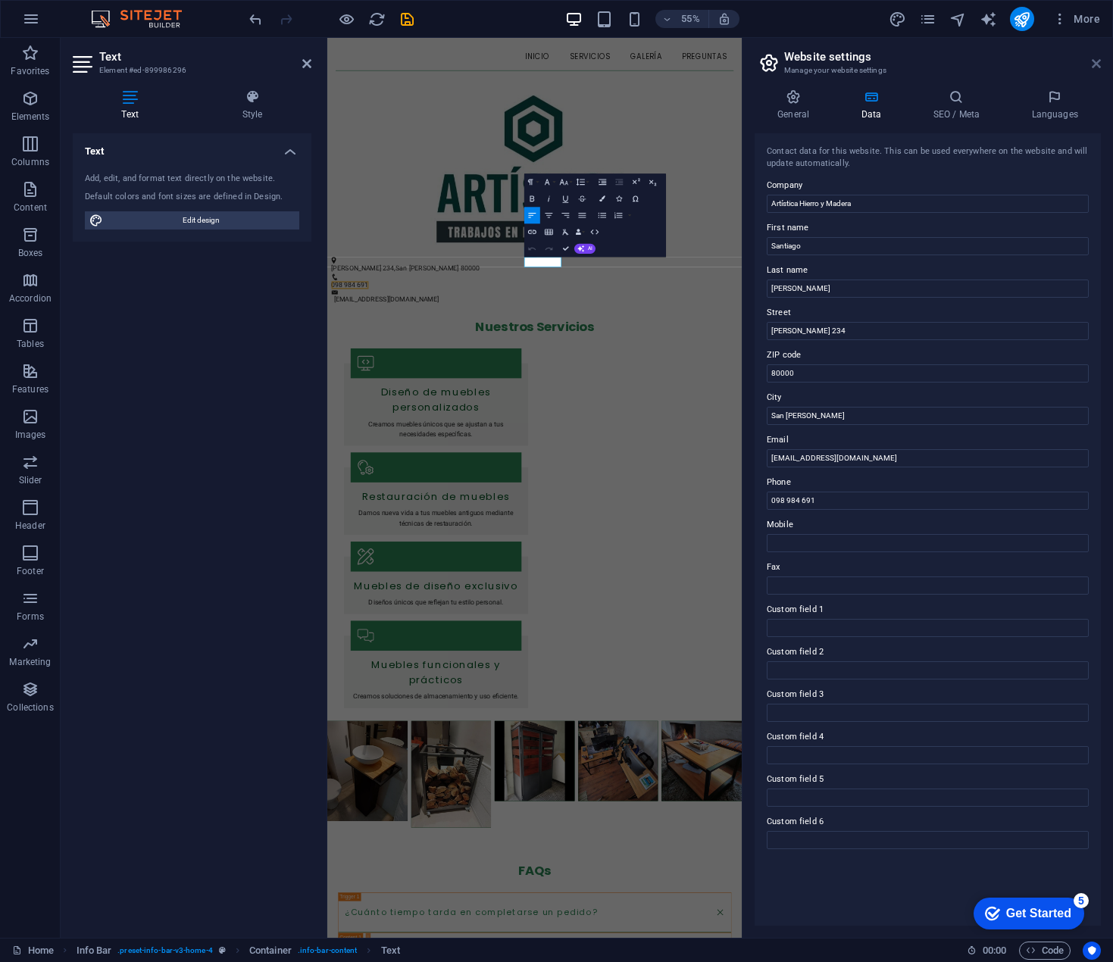
click at [1095, 62] on icon at bounding box center [1096, 64] width 9 height 12
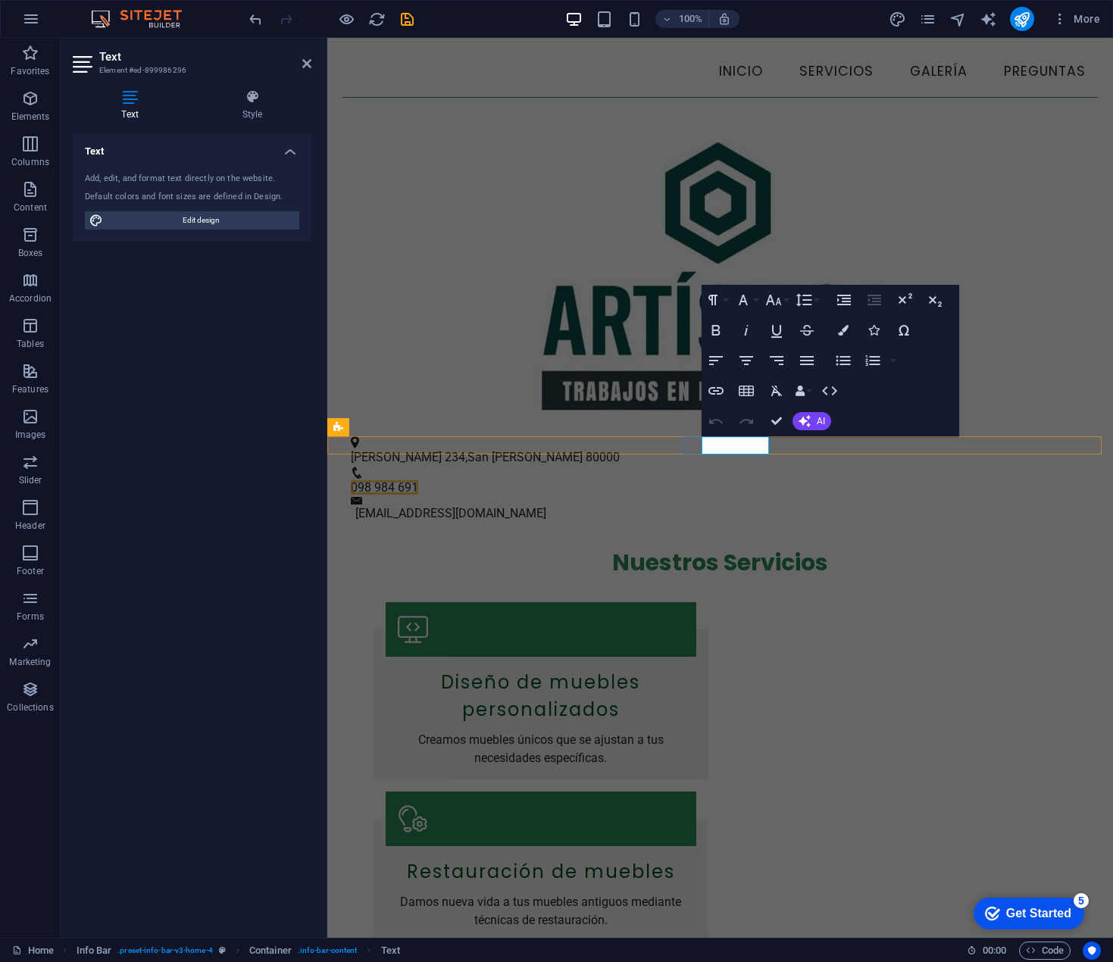
click at [418, 480] on span "098 984 691" at bounding box center [384, 487] width 67 height 14
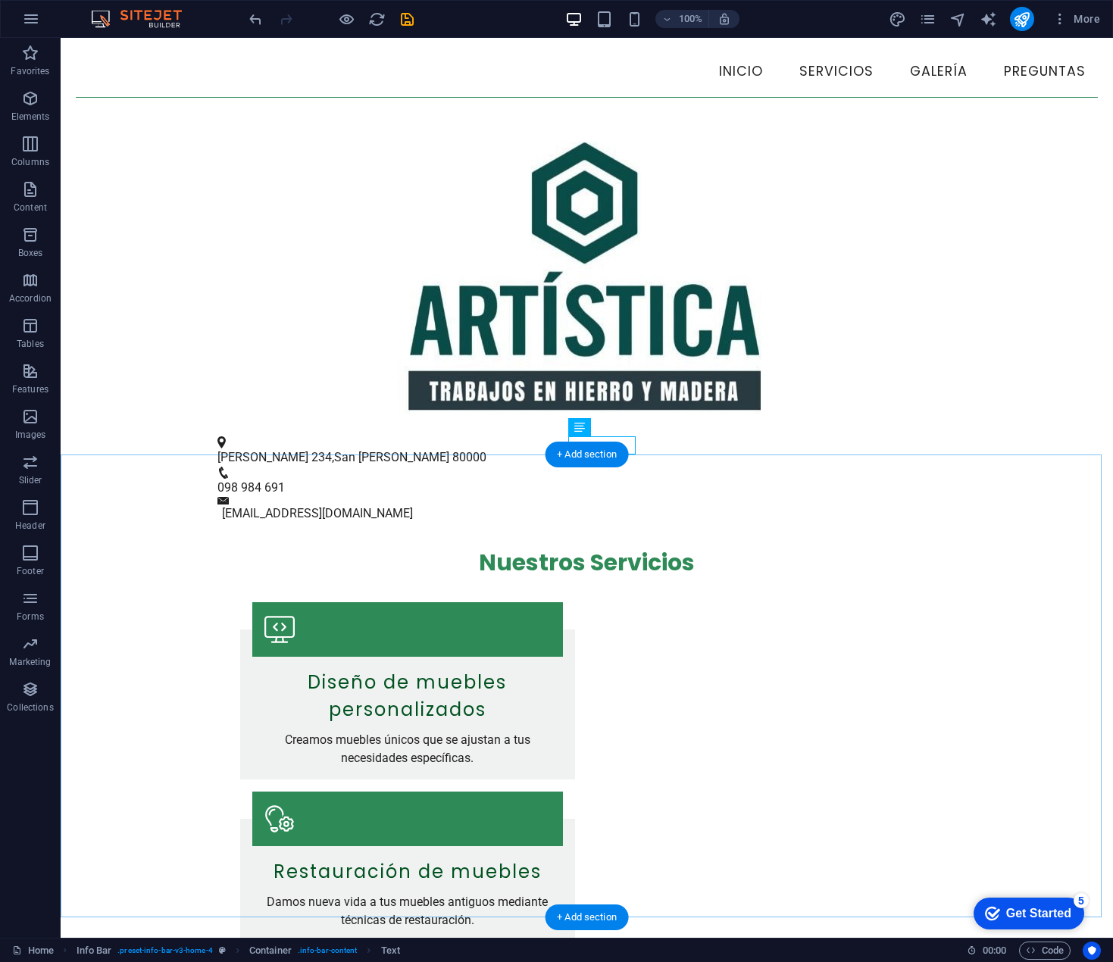
click at [285, 480] on span "098 984 691" at bounding box center [250, 487] width 67 height 14
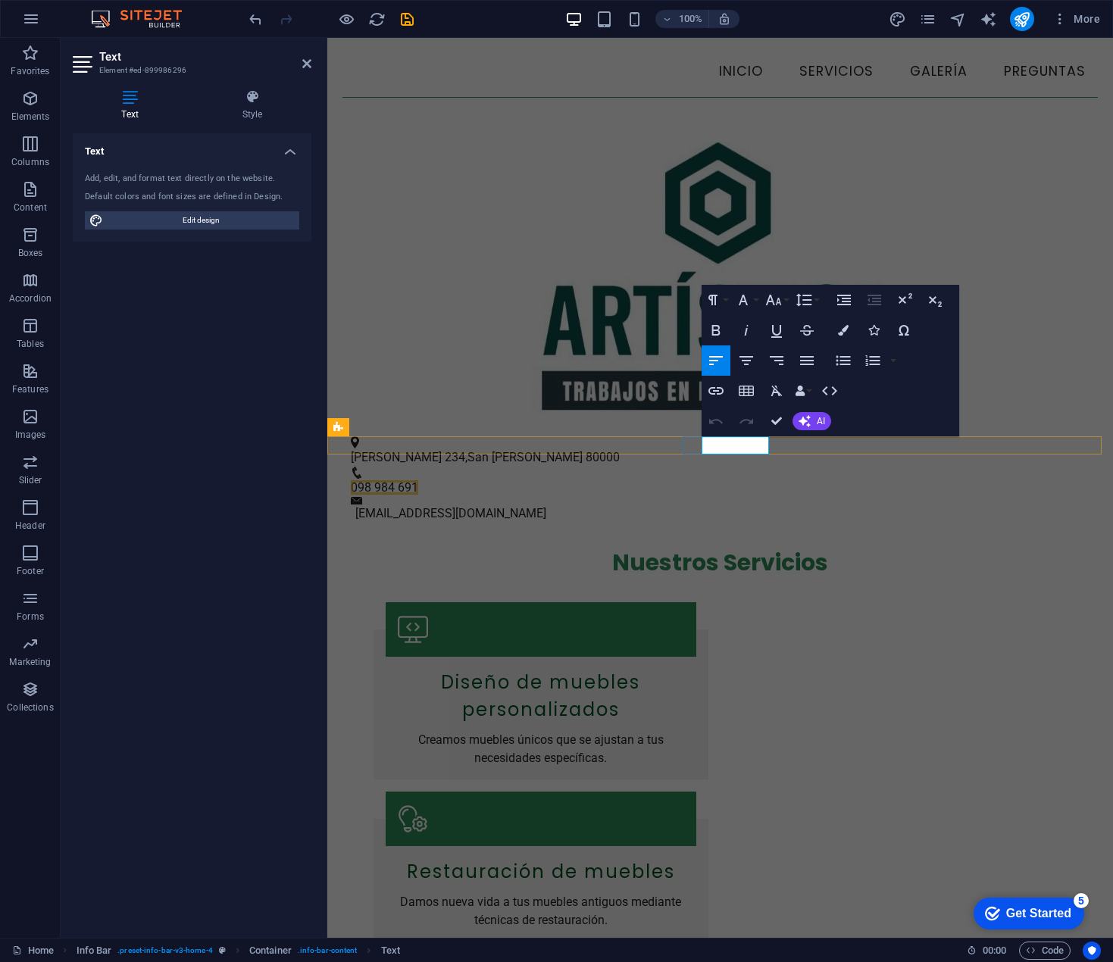
click at [418, 480] on span "098 984 691" at bounding box center [384, 487] width 67 height 14
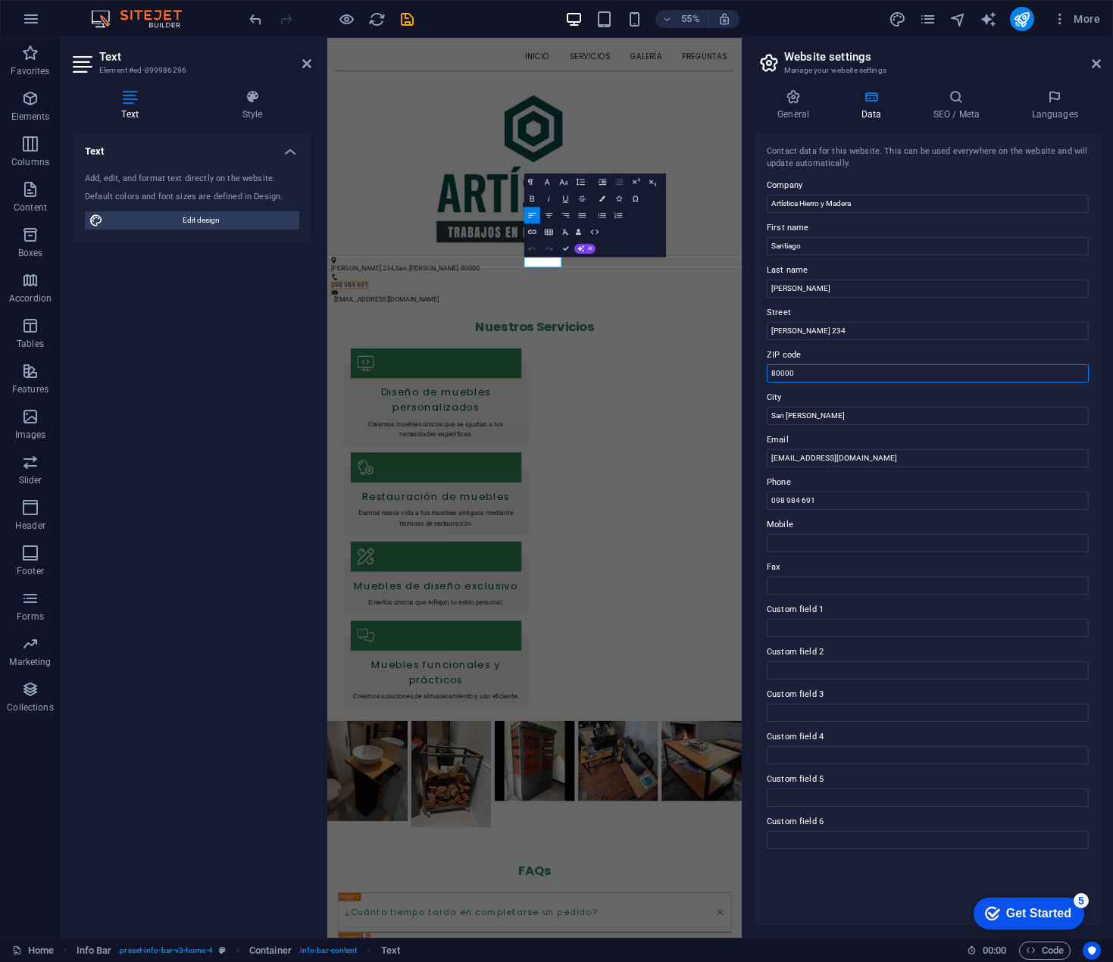
click at [837, 377] on input "80000" at bounding box center [928, 373] width 322 height 18
click at [609, 415] on div at bounding box center [704, 278] width 754 height 318
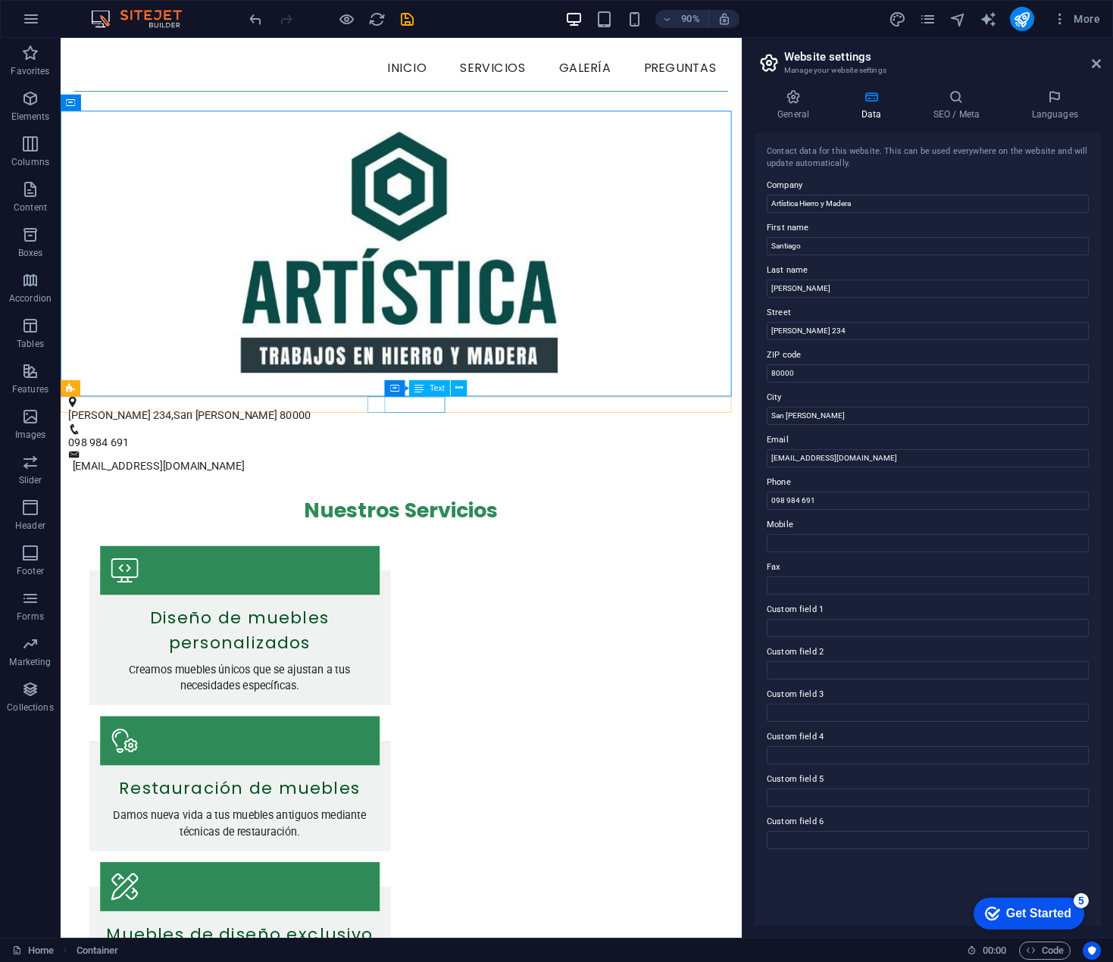
click at [137, 480] on span "098 984 691" at bounding box center [103, 487] width 67 height 14
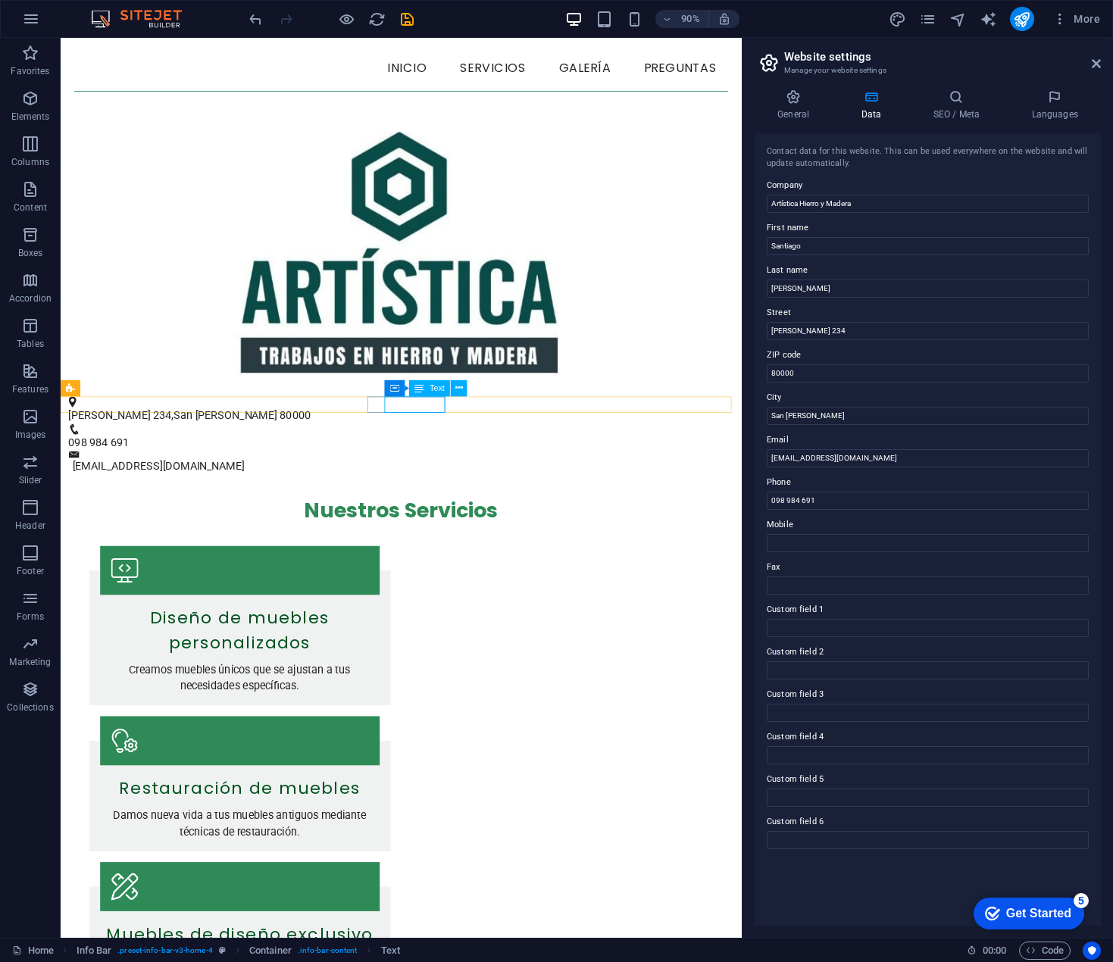
click at [137, 480] on span "098 984 691" at bounding box center [103, 487] width 67 height 14
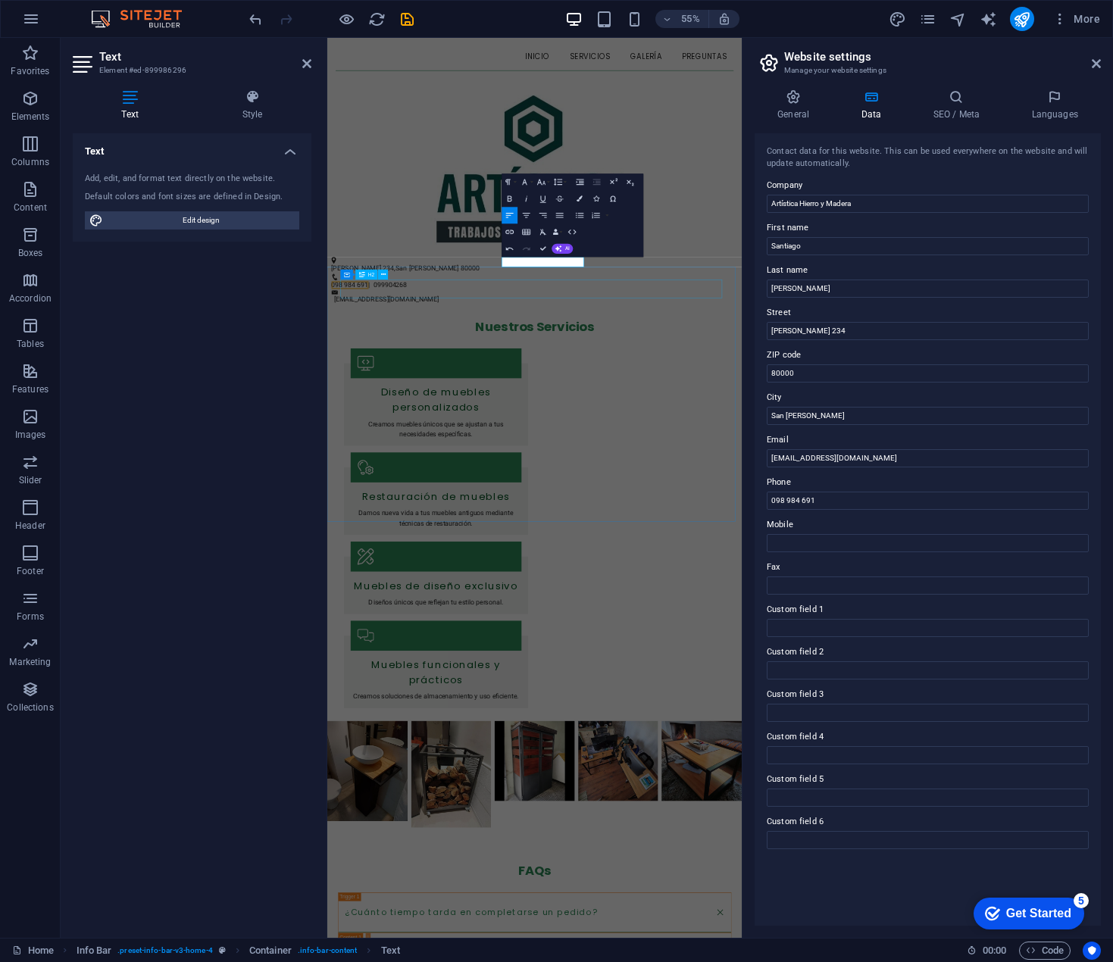
click at [926, 546] on div "Nuestros Servicios" at bounding box center [705, 563] width 694 height 34
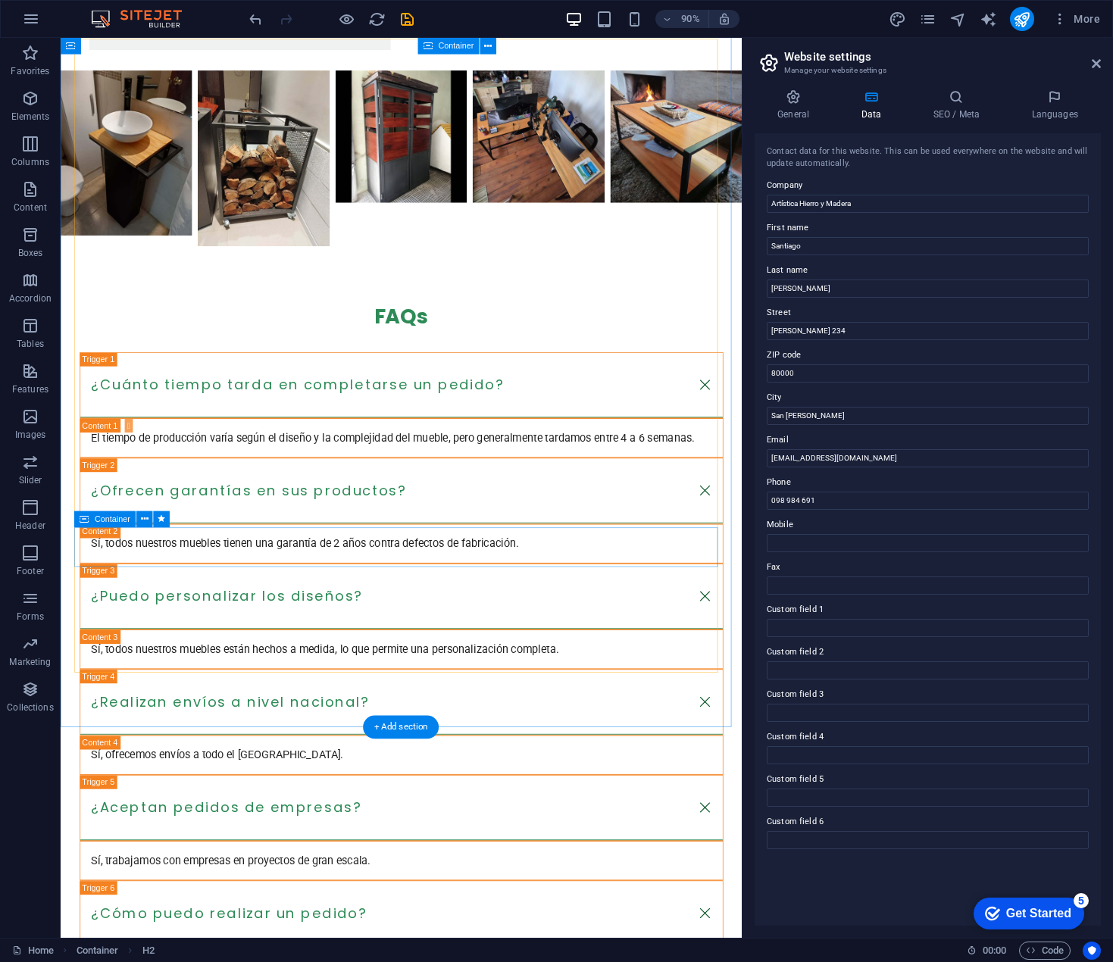
scroll to position [1206, 0]
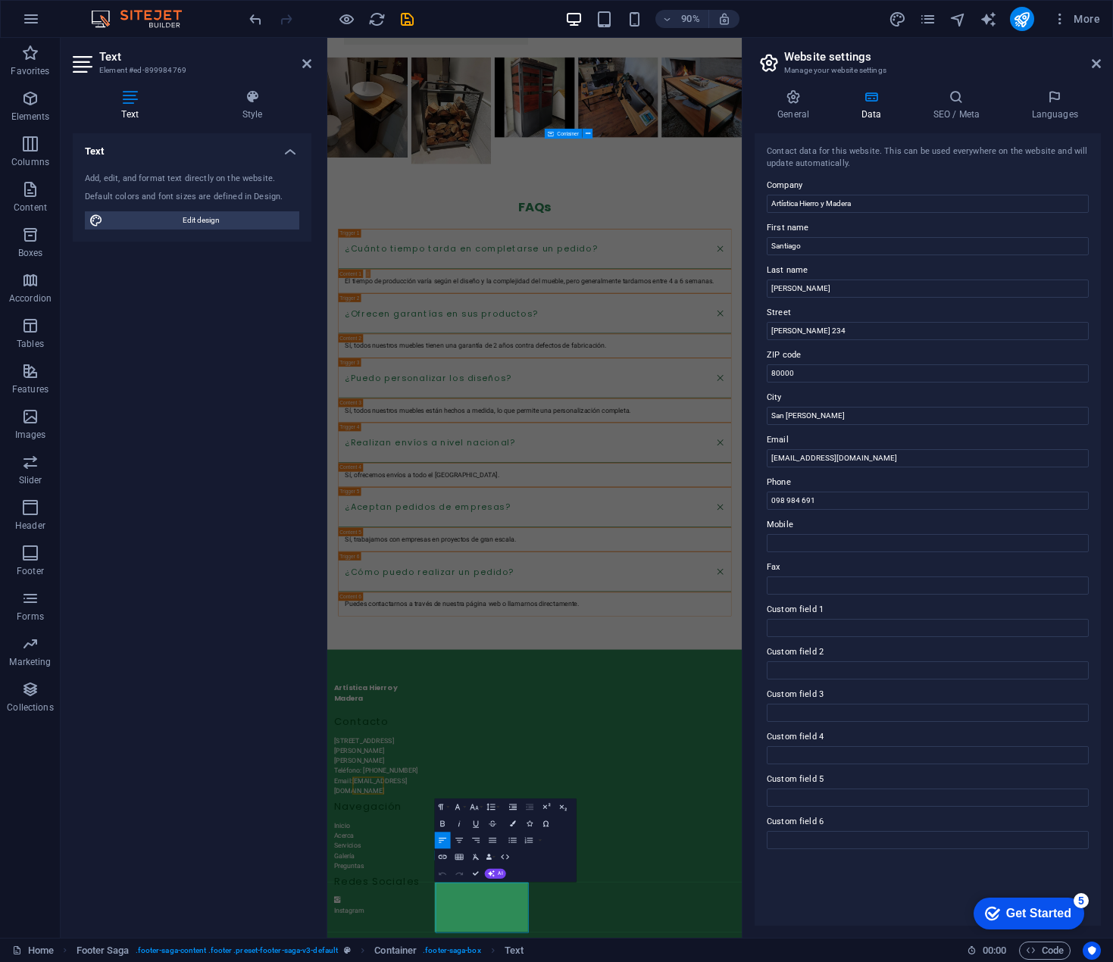
scroll to position [568, 0]
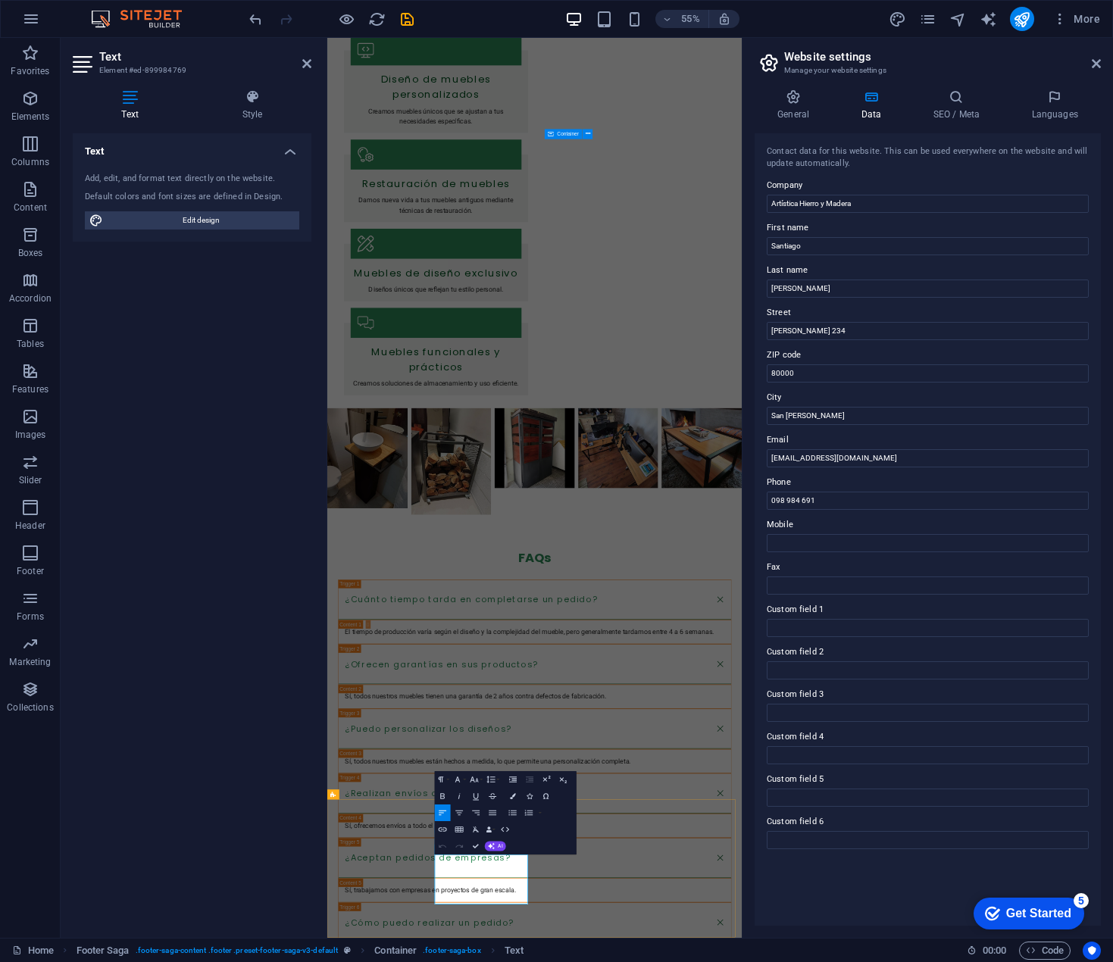
drag, startPoint x: 577, startPoint y: 1566, endPoint x: 681, endPoint y: 1566, distance: 103.8
copy p "[PHONE_NUMBER]"
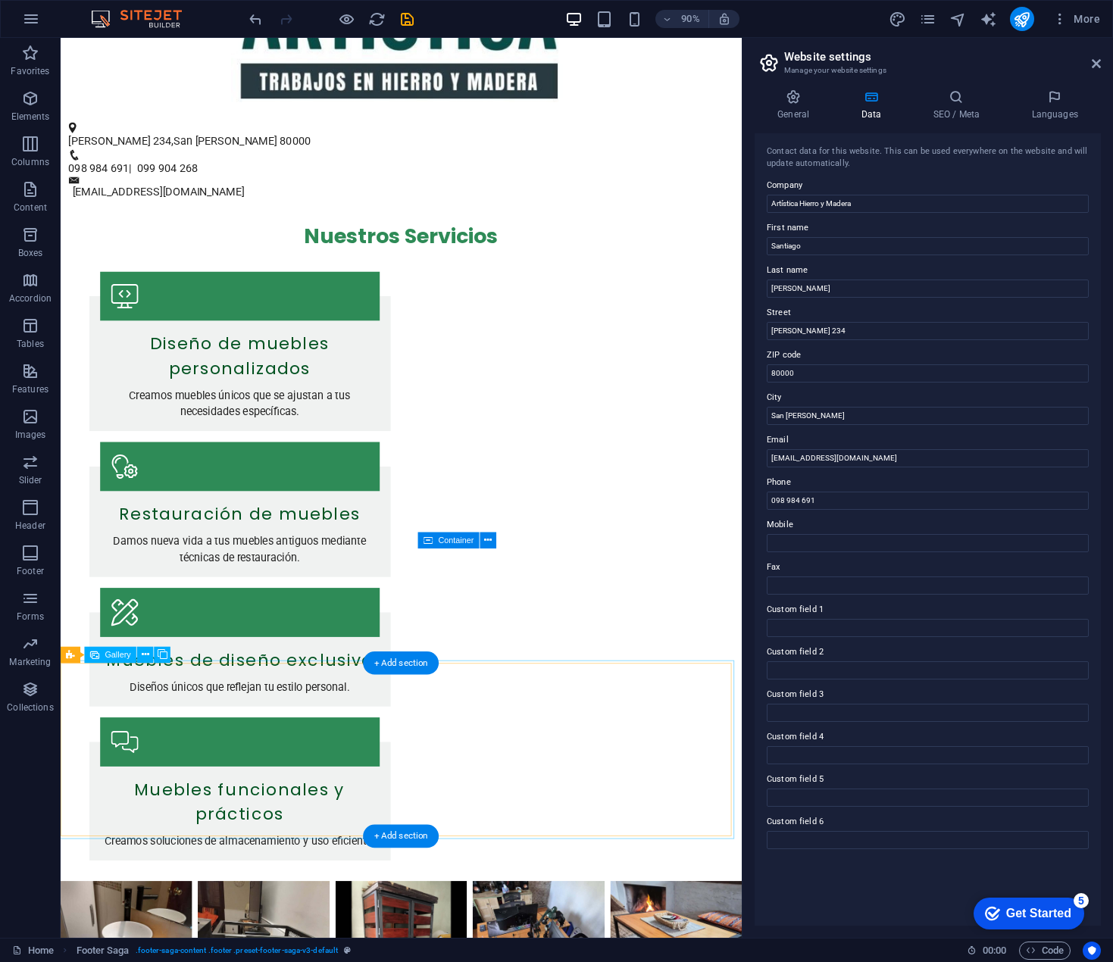
scroll to position [315, 0]
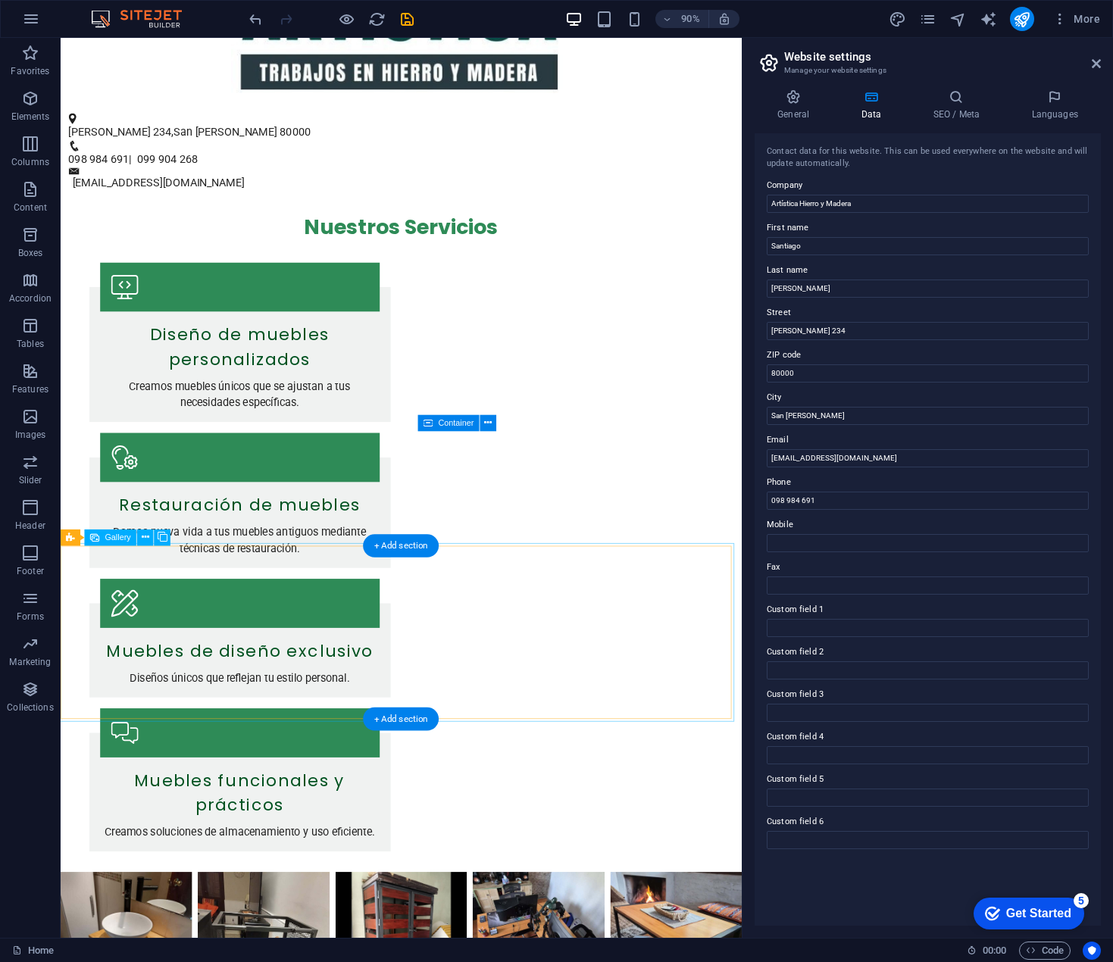
select select "px"
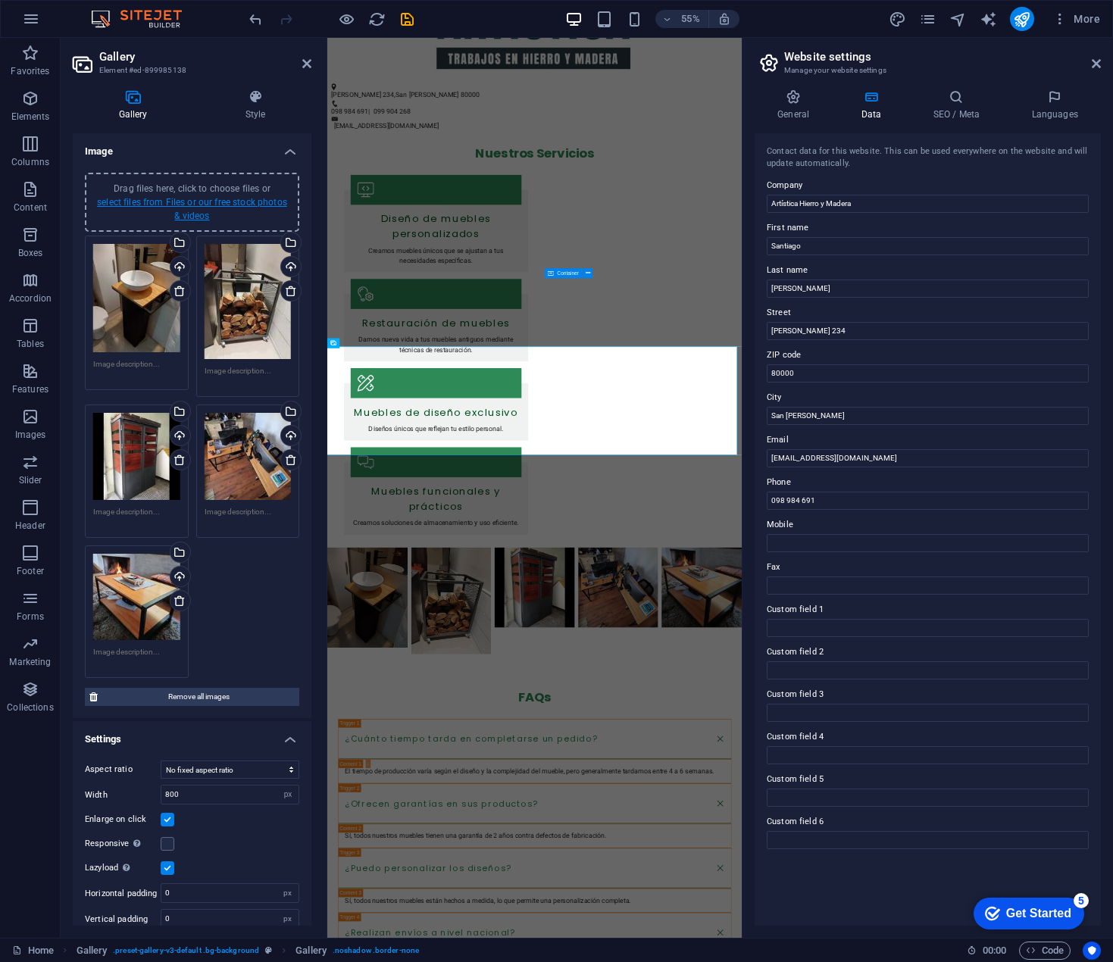
click at [186, 215] on link "select files from Files or our free stock photos & videos" at bounding box center [192, 209] width 190 height 24
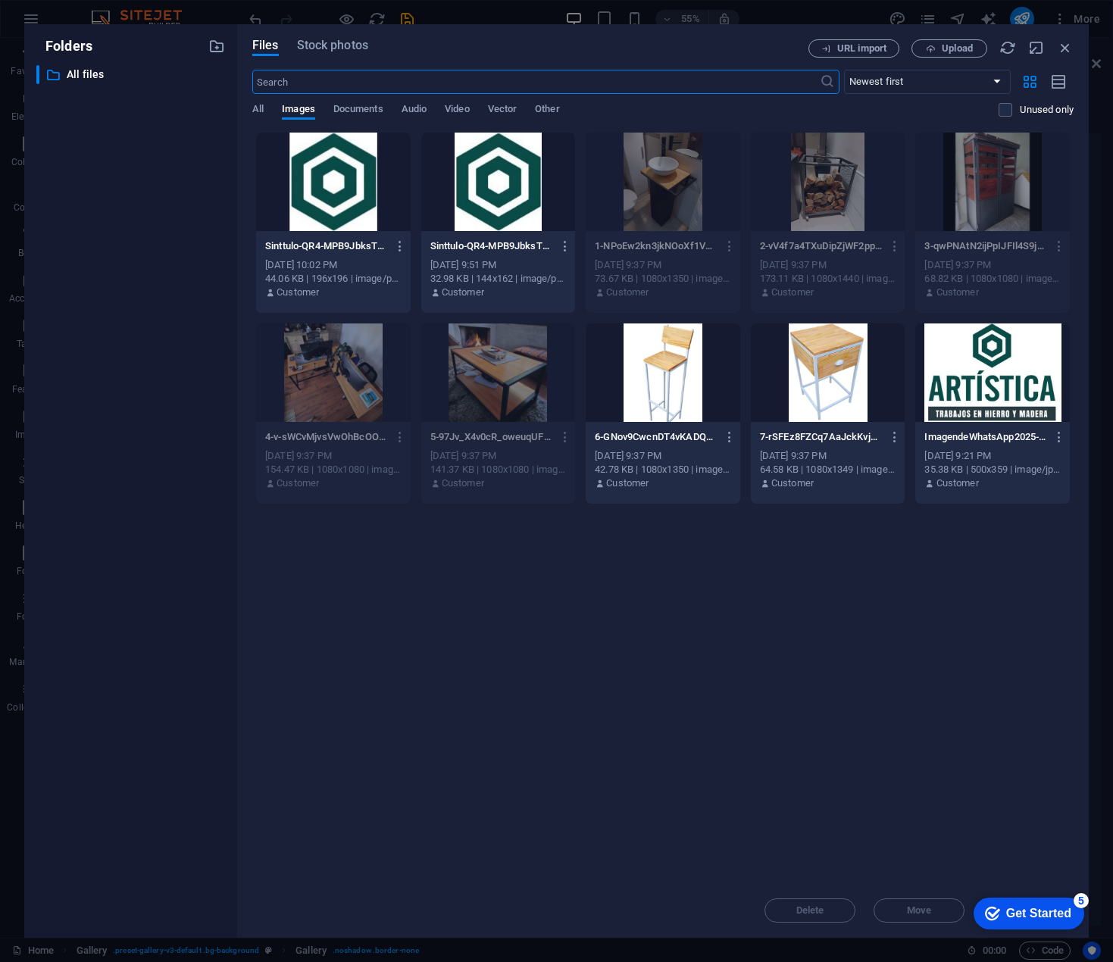
scroll to position [0, 0]
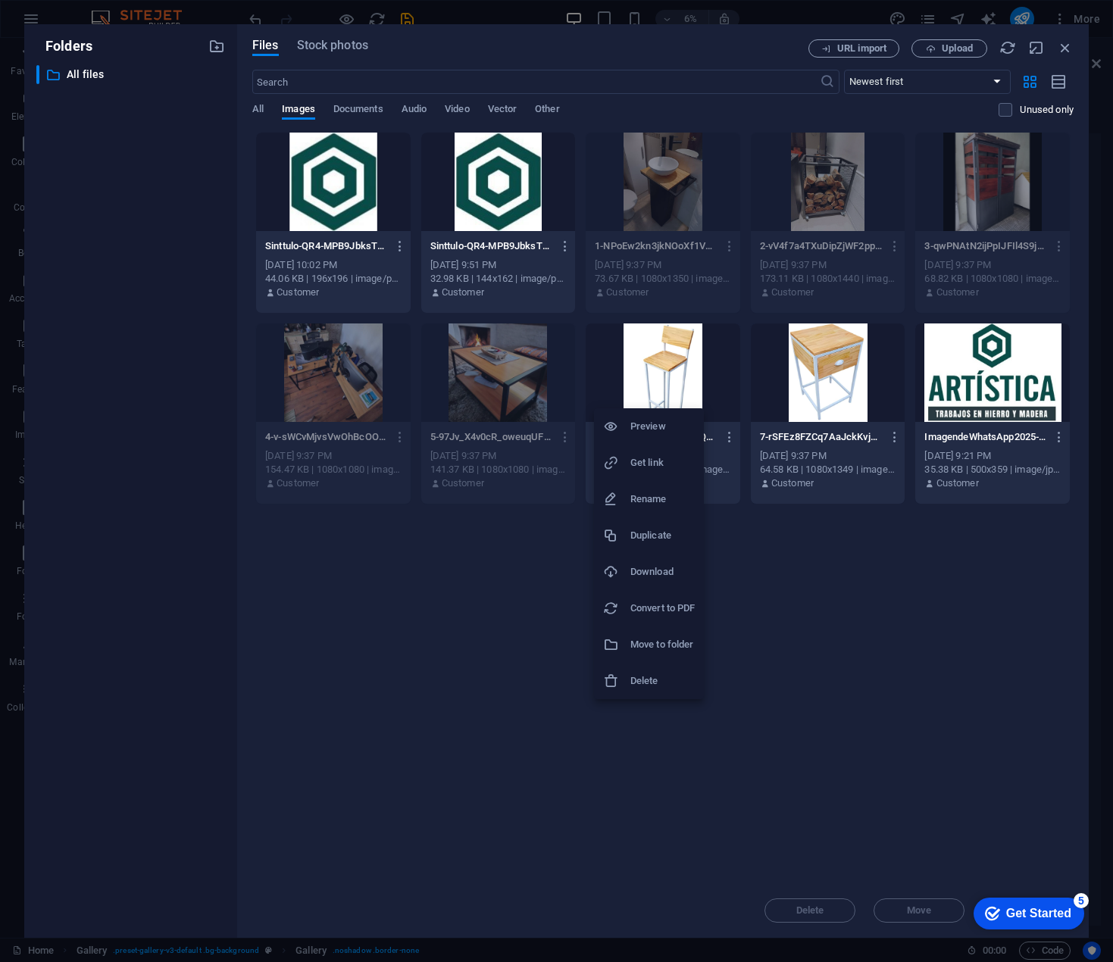
click at [786, 655] on div at bounding box center [556, 481] width 1113 height 962
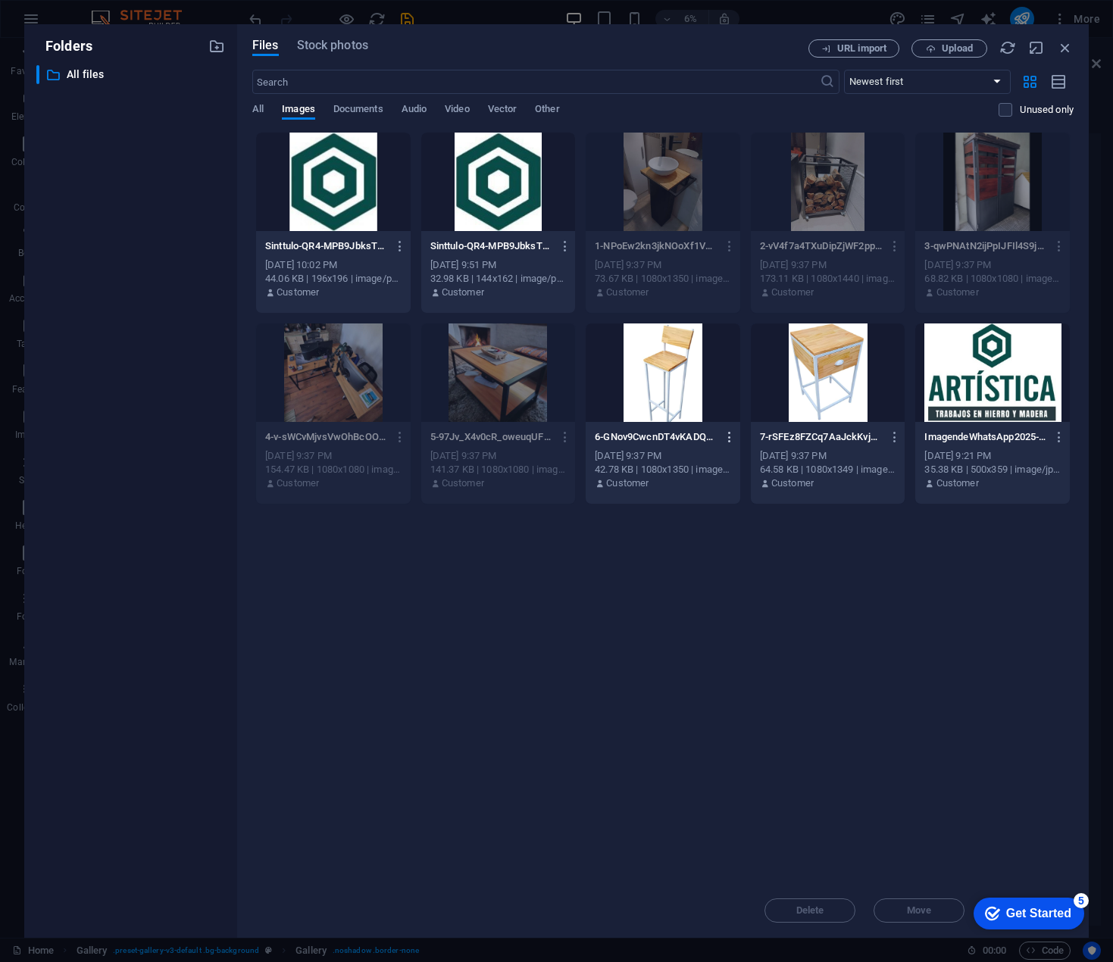
click at [732, 438] on icon "button" at bounding box center [730, 437] width 14 height 14
click at [715, 737] on h6 "Delete" at bounding box center [739, 731] width 64 height 18
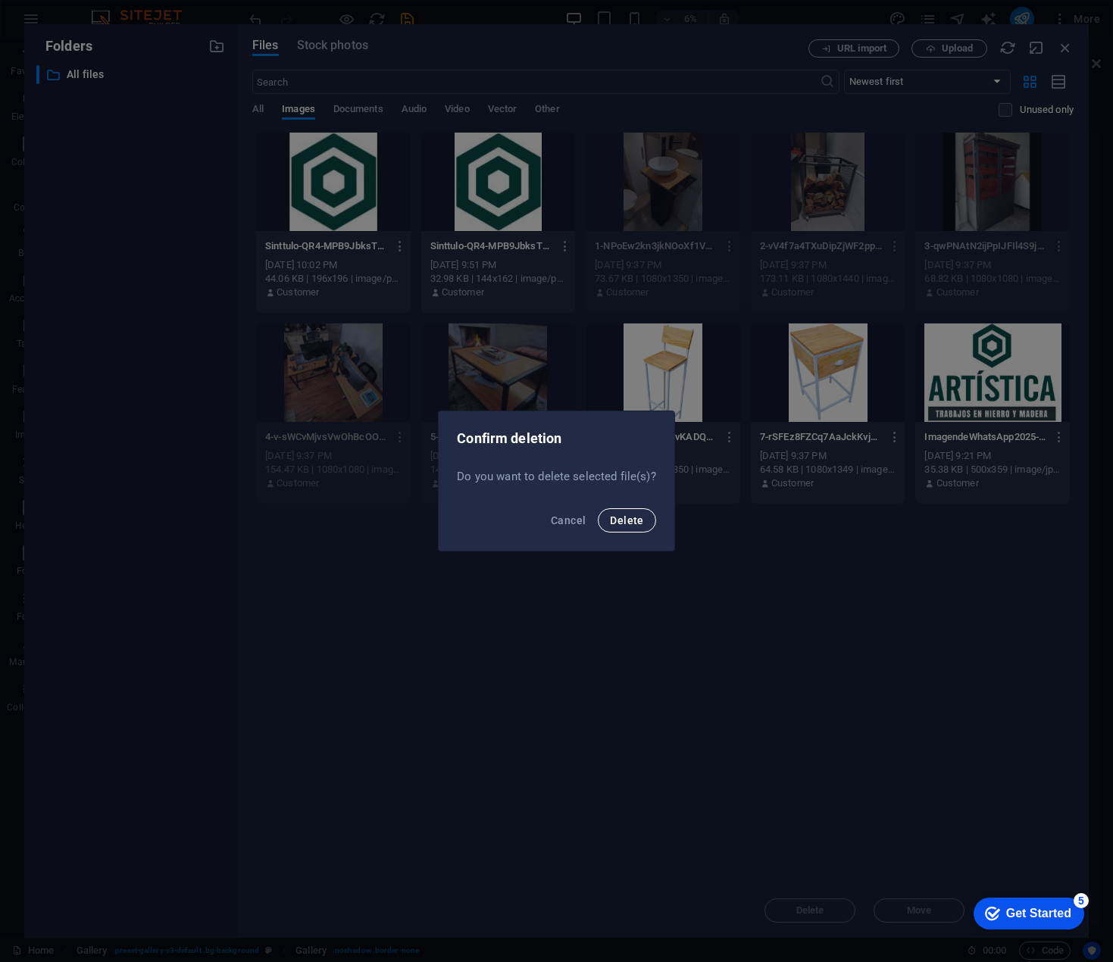
click at [620, 525] on span "Delete" at bounding box center [626, 521] width 33 height 12
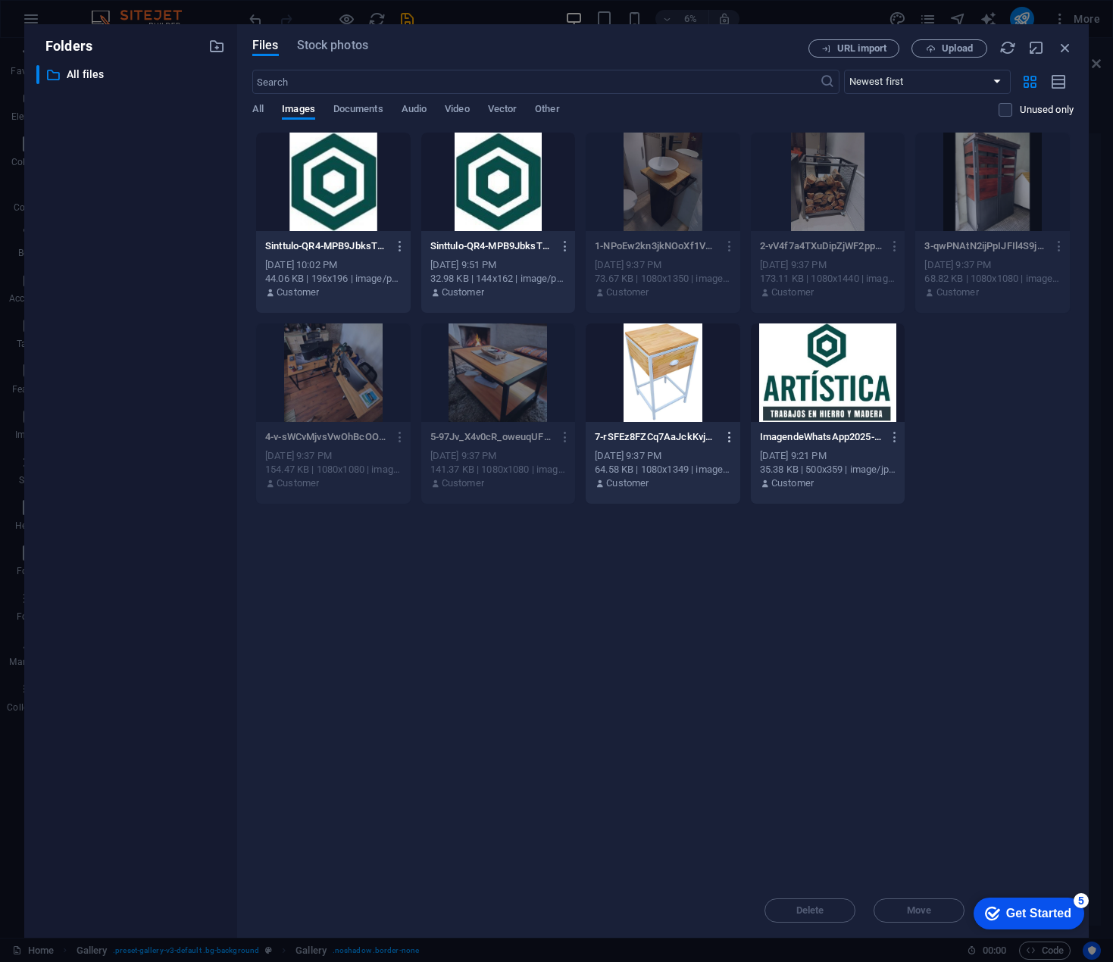
click at [731, 438] on icon "button" at bounding box center [730, 437] width 14 height 14
click at [725, 727] on h6 "Delete" at bounding box center [739, 731] width 64 height 18
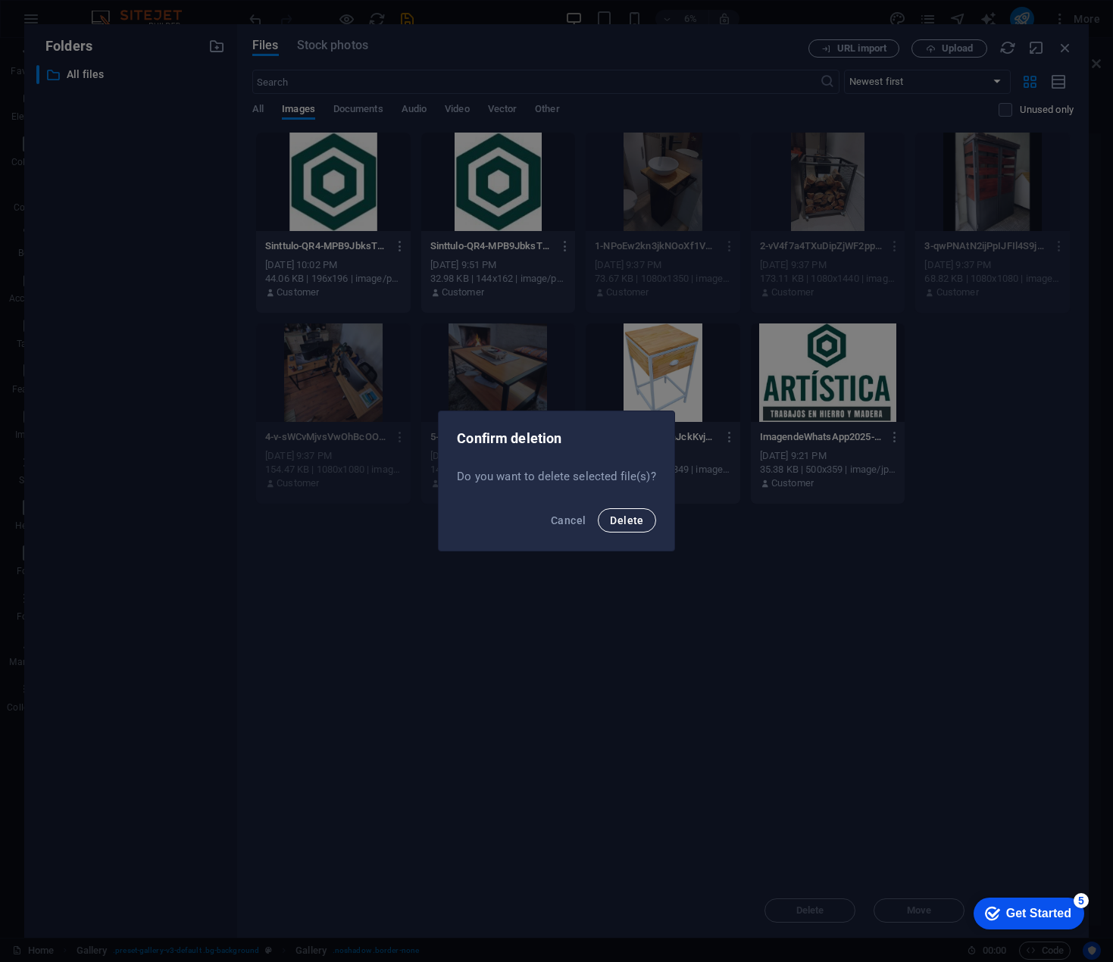
click at [615, 522] on span "Delete" at bounding box center [626, 521] width 33 height 12
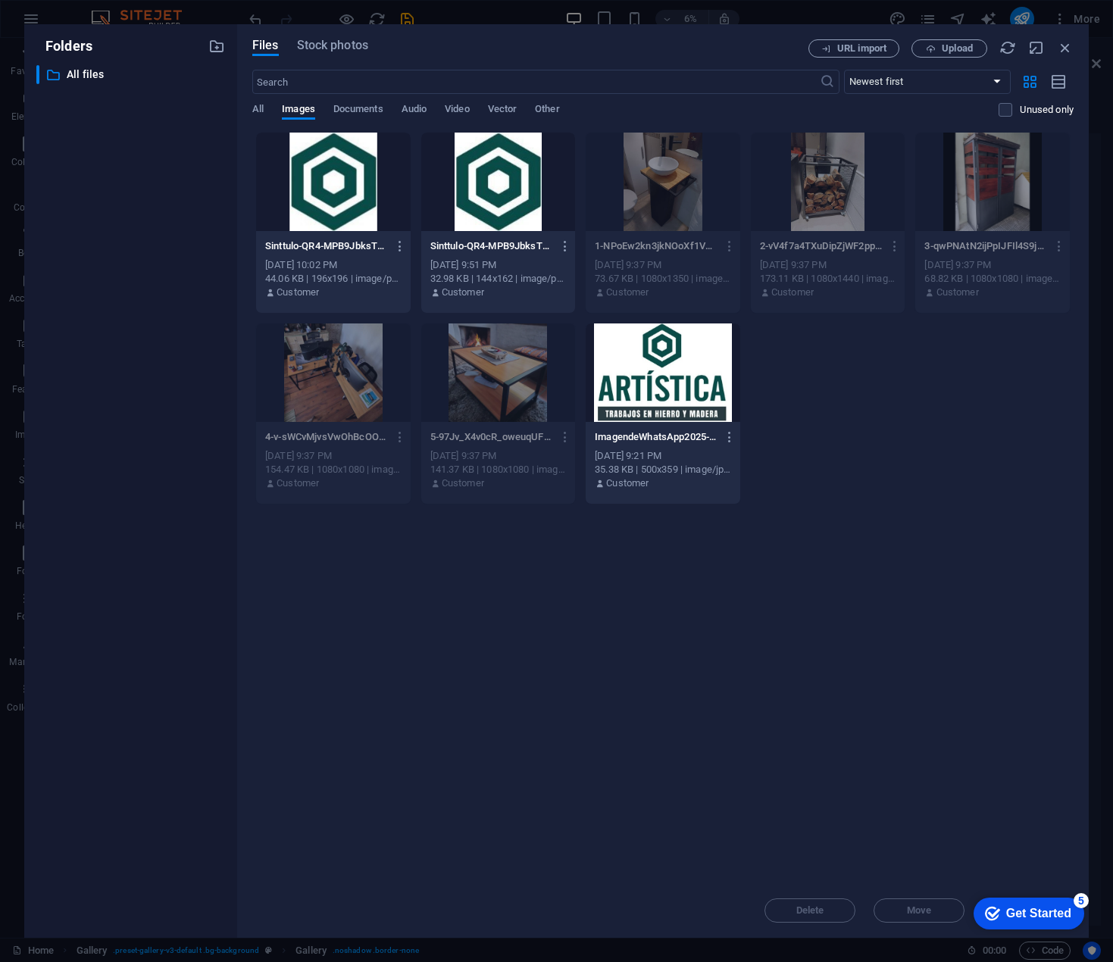
click at [588, 640] on div "Drop files here to upload them instantly Sinttulo-QR4-MPB9JbksT6gkG-7Kpw-c8sman…" at bounding box center [662, 508] width 821 height 752
click at [950, 51] on span "Upload" at bounding box center [957, 48] width 31 height 9
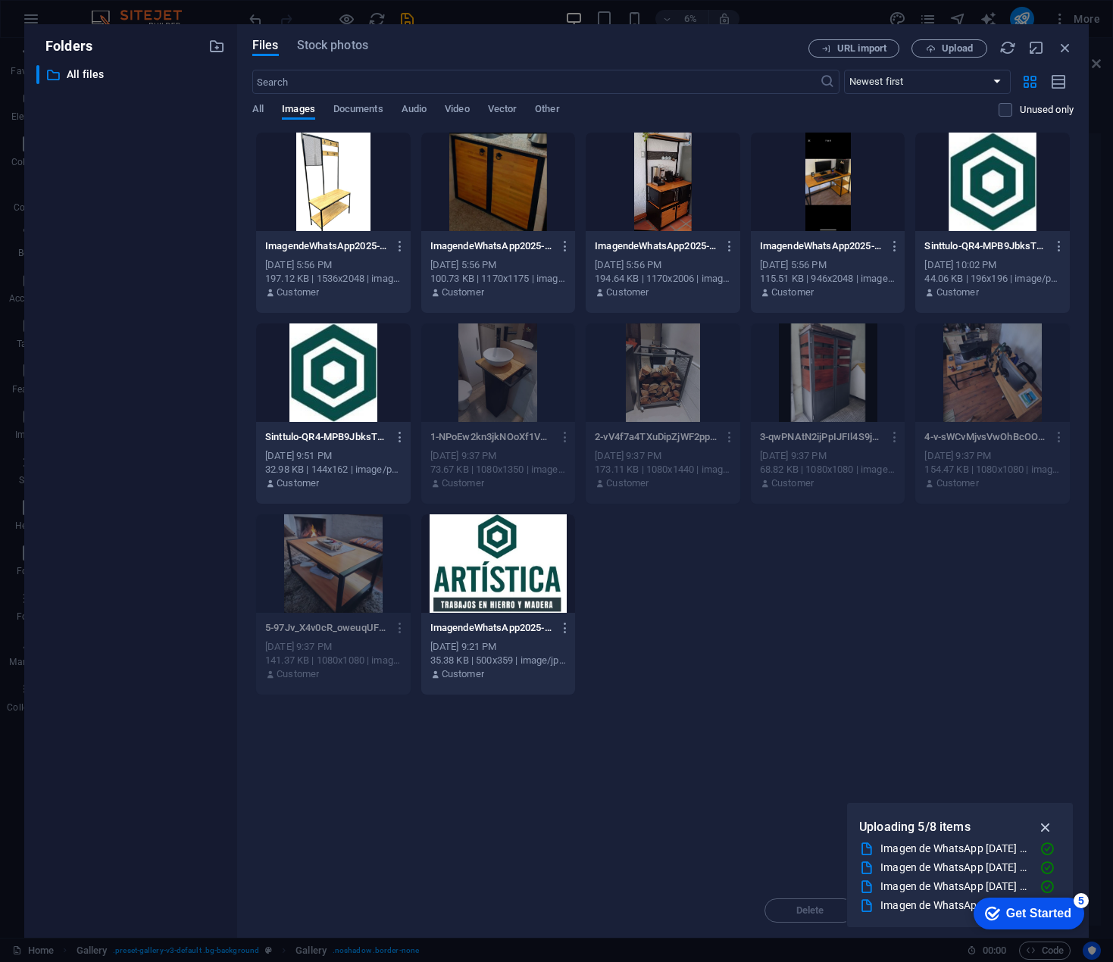
click at [1050, 830] on icon "button" at bounding box center [1045, 827] width 17 height 17
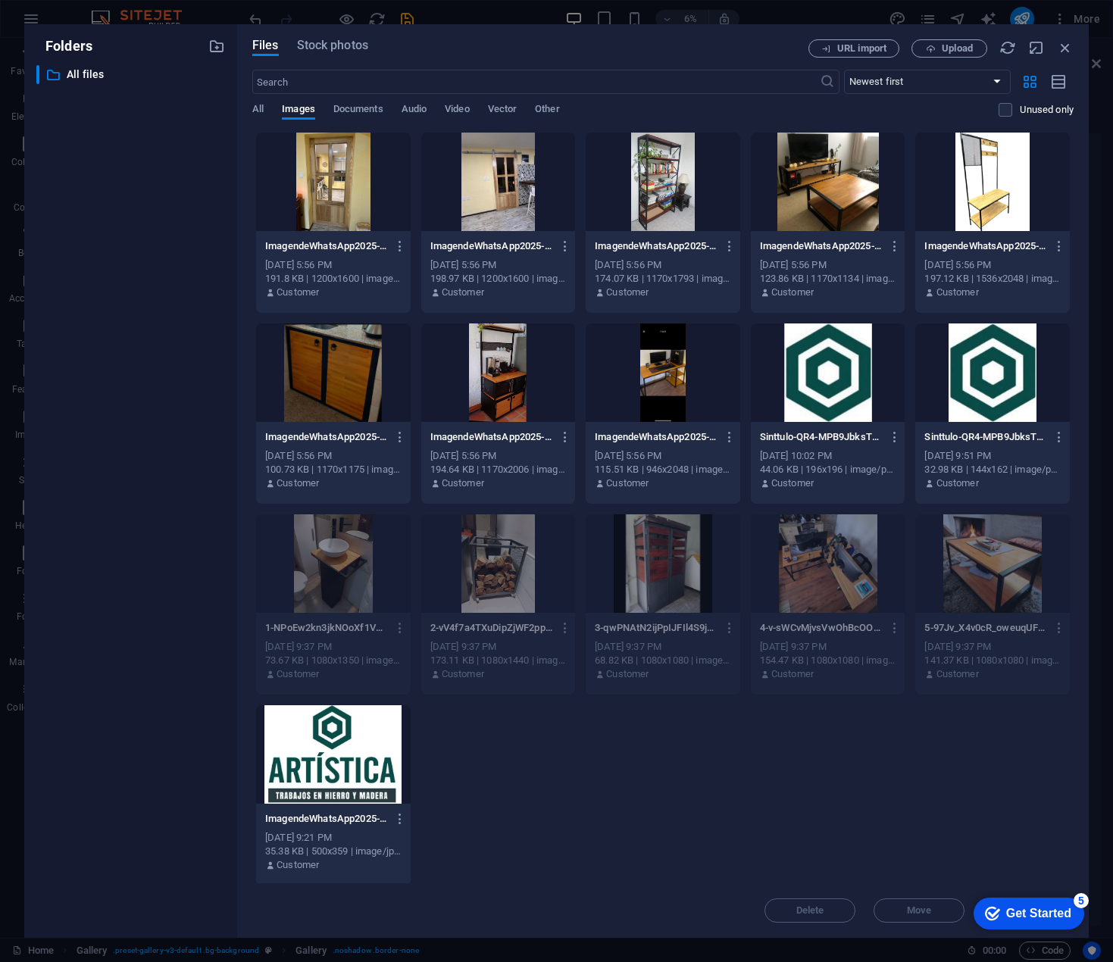
click at [337, 212] on div at bounding box center [333, 182] width 155 height 99
click at [337, 212] on div "1" at bounding box center [333, 182] width 155 height 99
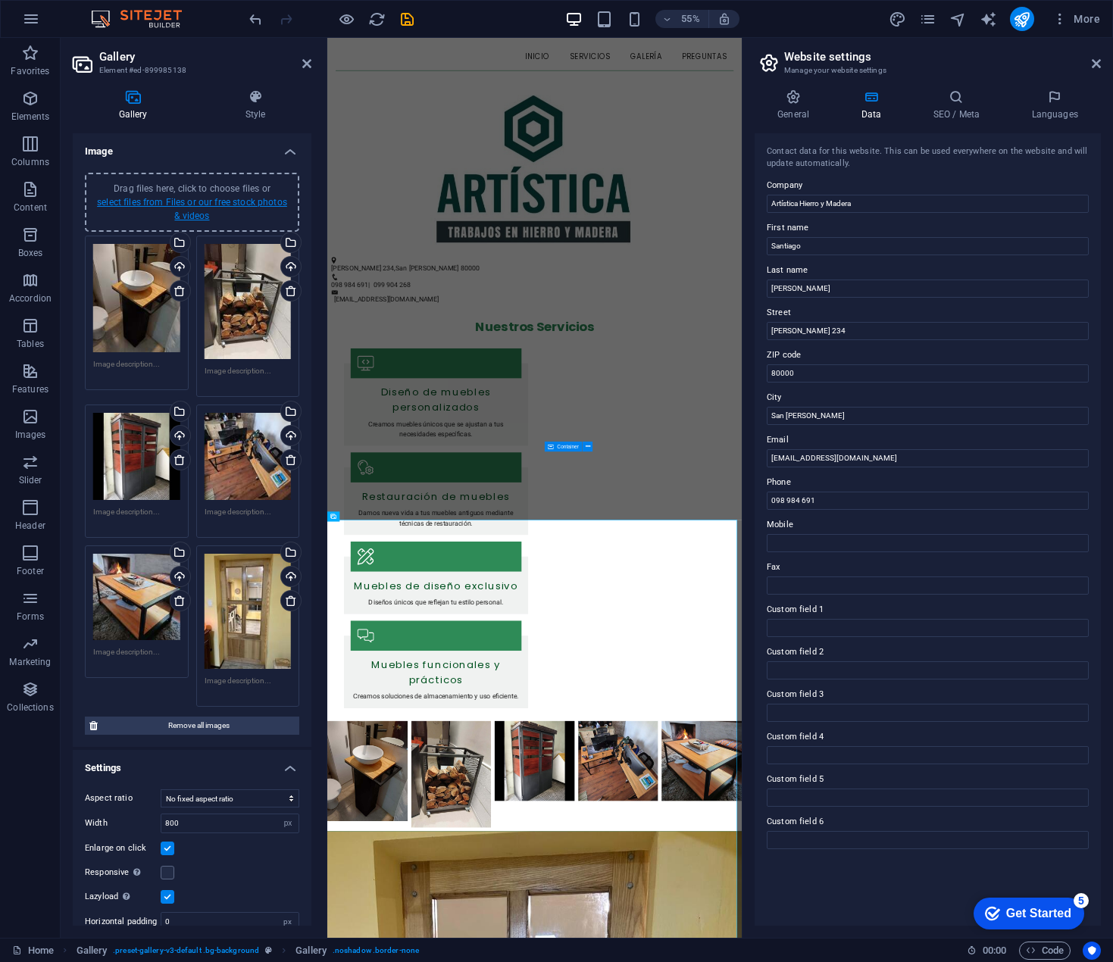
click at [202, 214] on link "select files from Files or our free stock photos & videos" at bounding box center [192, 209] width 190 height 24
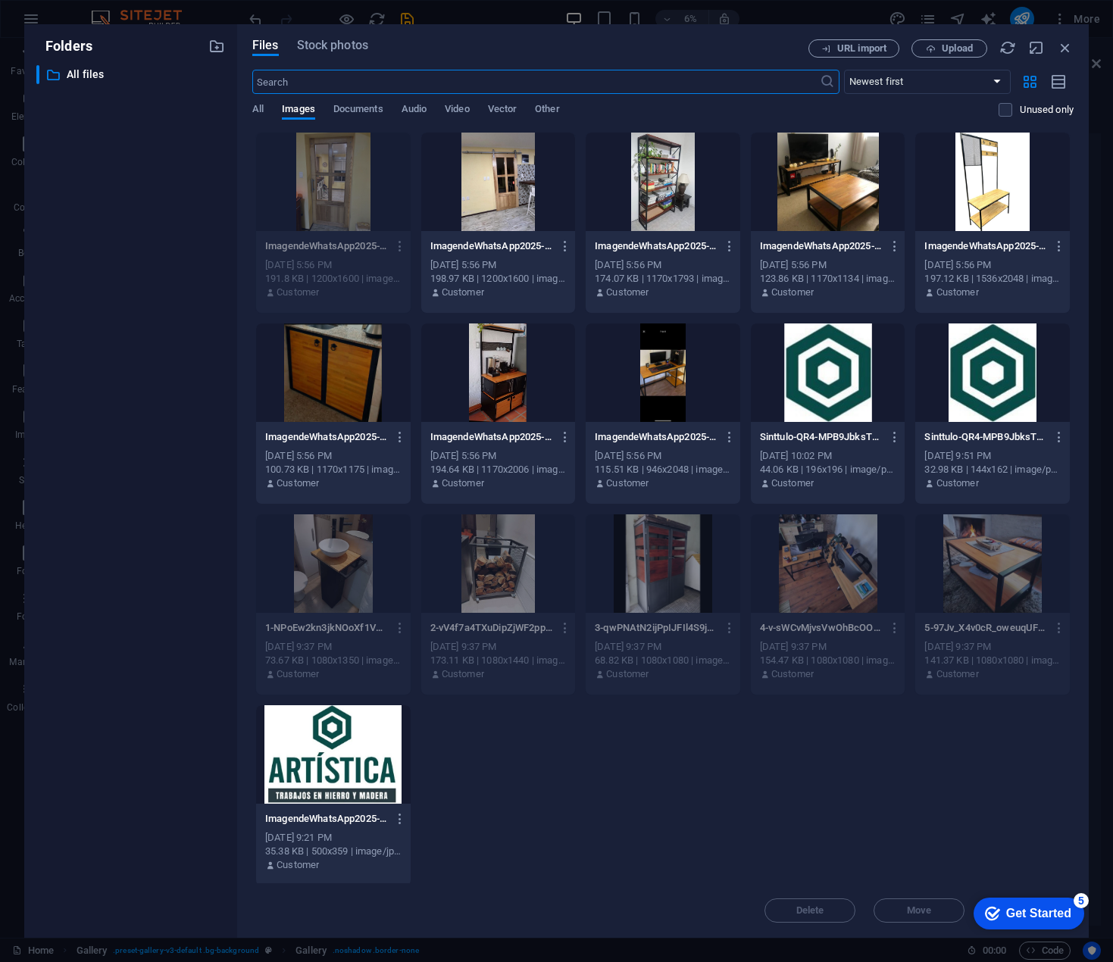
click at [474, 196] on div at bounding box center [498, 182] width 155 height 99
click at [474, 195] on div "1" at bounding box center [498, 182] width 155 height 99
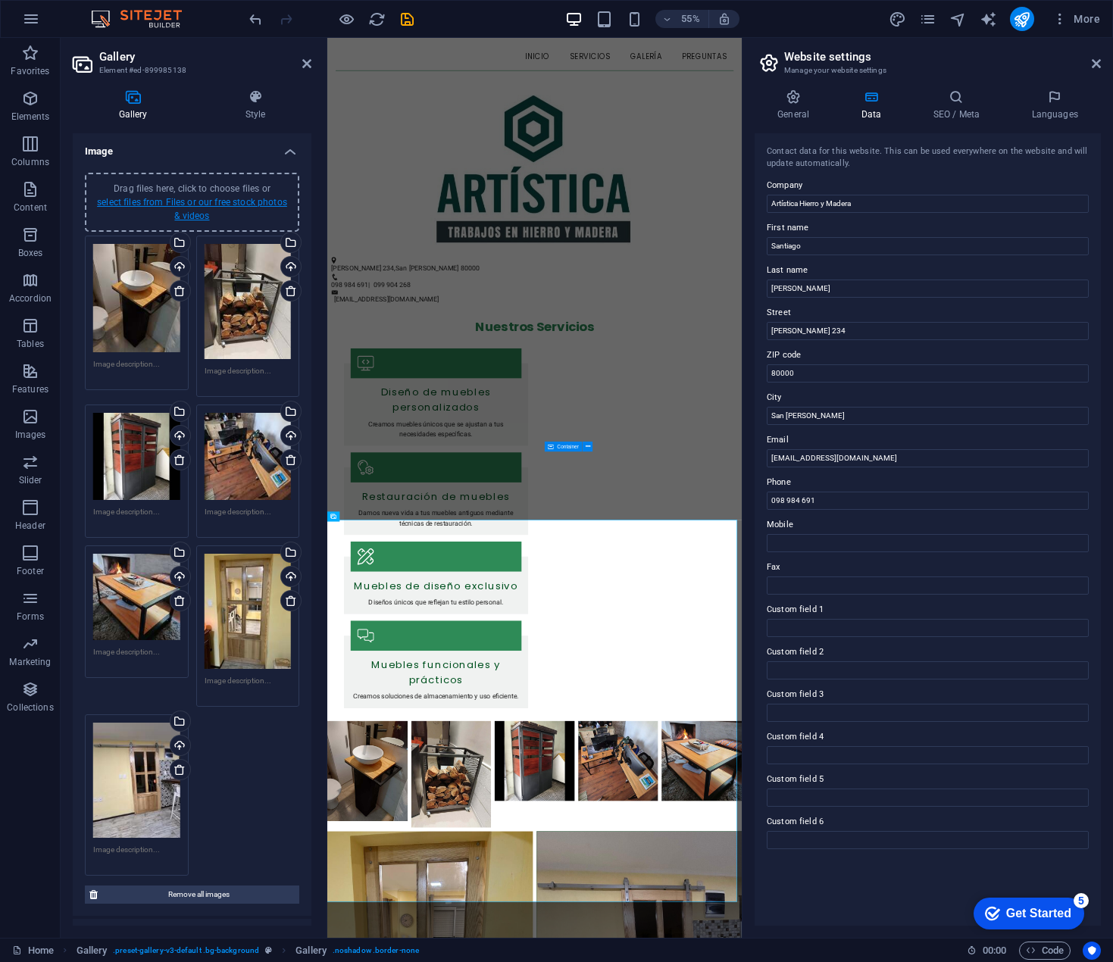
click at [166, 207] on link "select files from Files or our free stock photos & videos" at bounding box center [192, 209] width 190 height 24
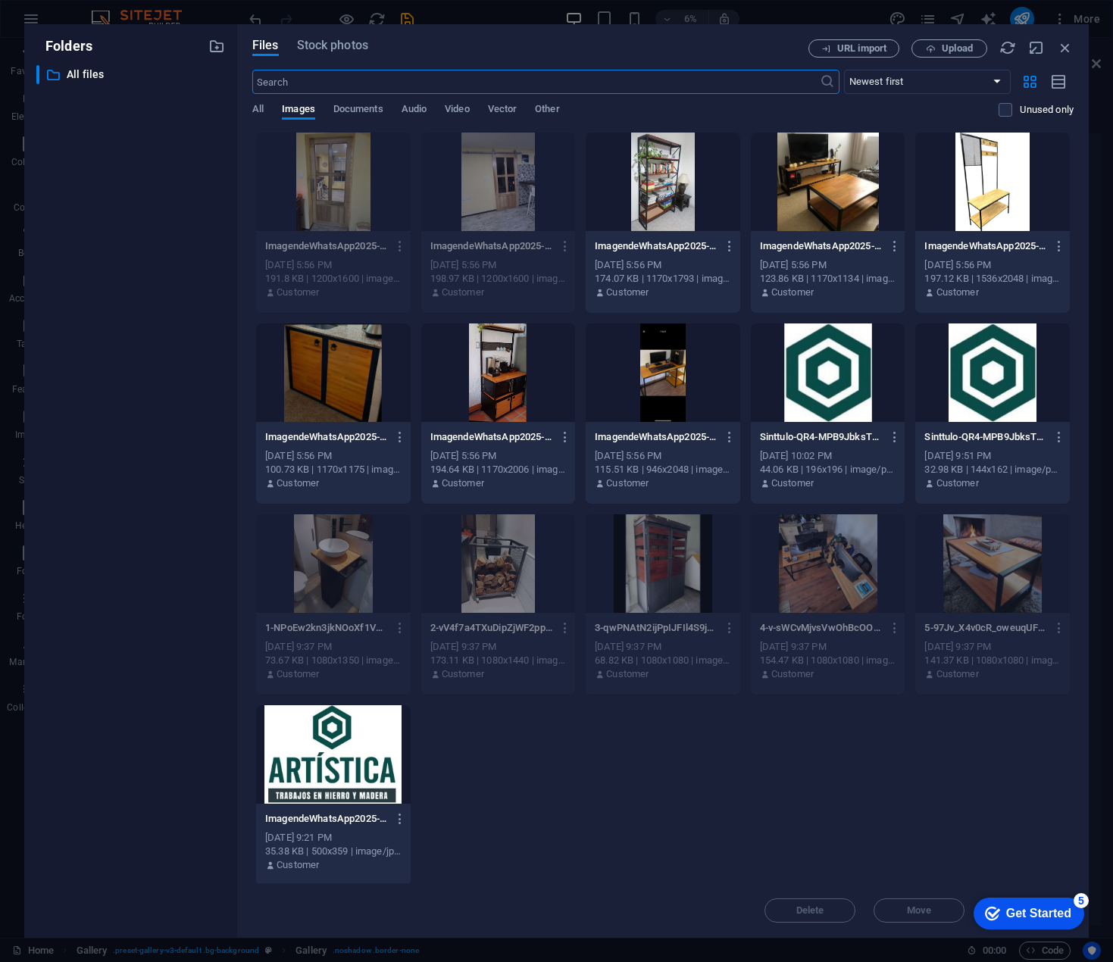
click at [663, 207] on div at bounding box center [663, 182] width 155 height 99
drag, startPoint x: 663, startPoint y: 207, endPoint x: 49, endPoint y: 391, distance: 640.8
click at [663, 207] on div "1" at bounding box center [663, 182] width 155 height 99
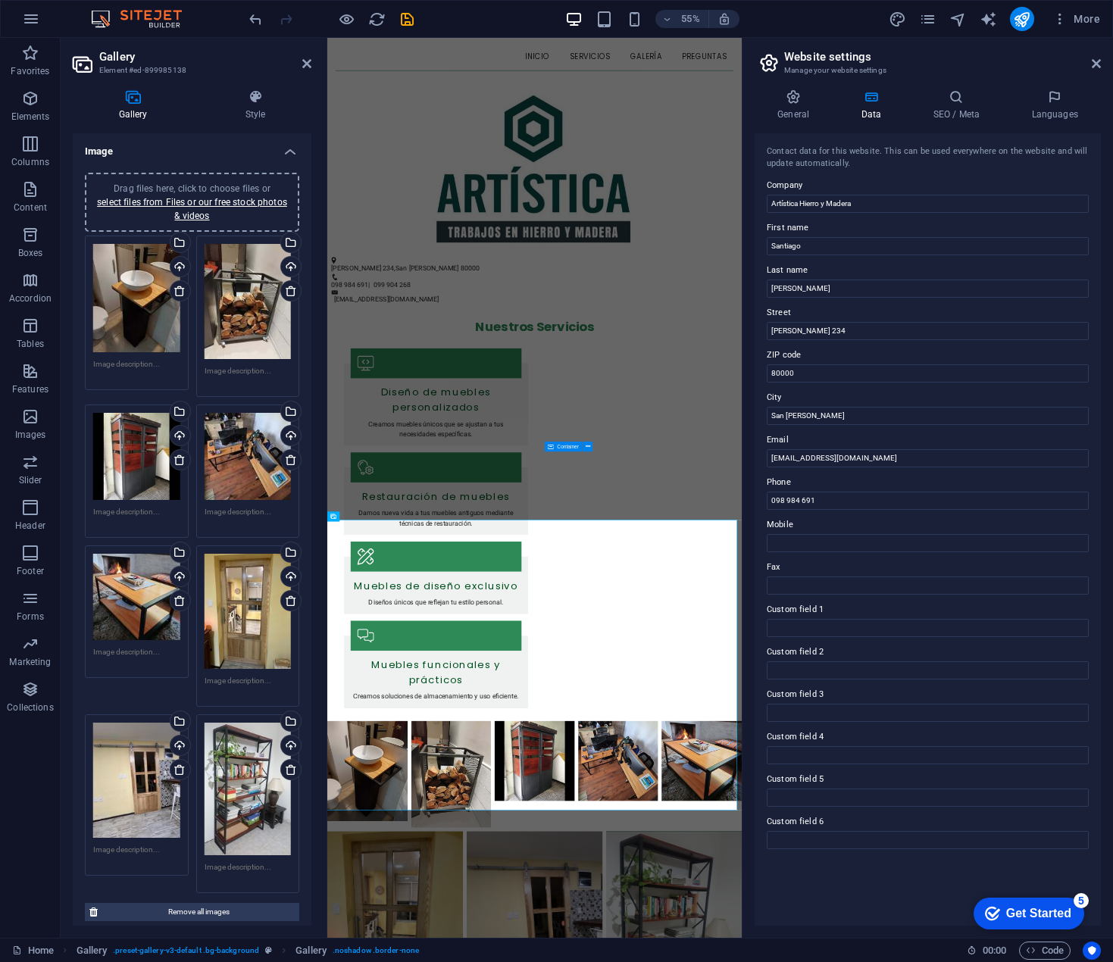
click at [196, 208] on div "Drag files here, click to choose files or select files from Files or our free s…" at bounding box center [192, 202] width 196 height 41
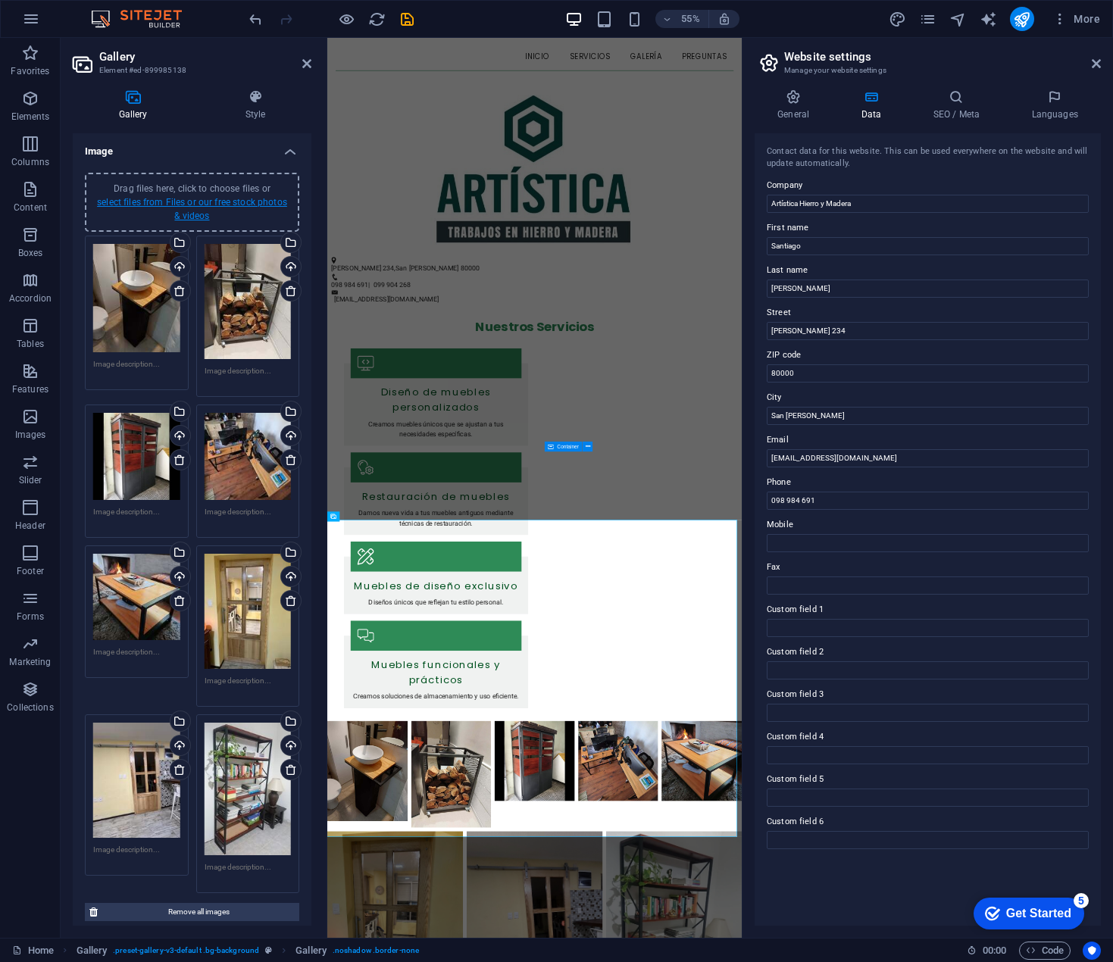
click at [185, 219] on link "select files from Files or our free stock photos & videos" at bounding box center [192, 209] width 190 height 24
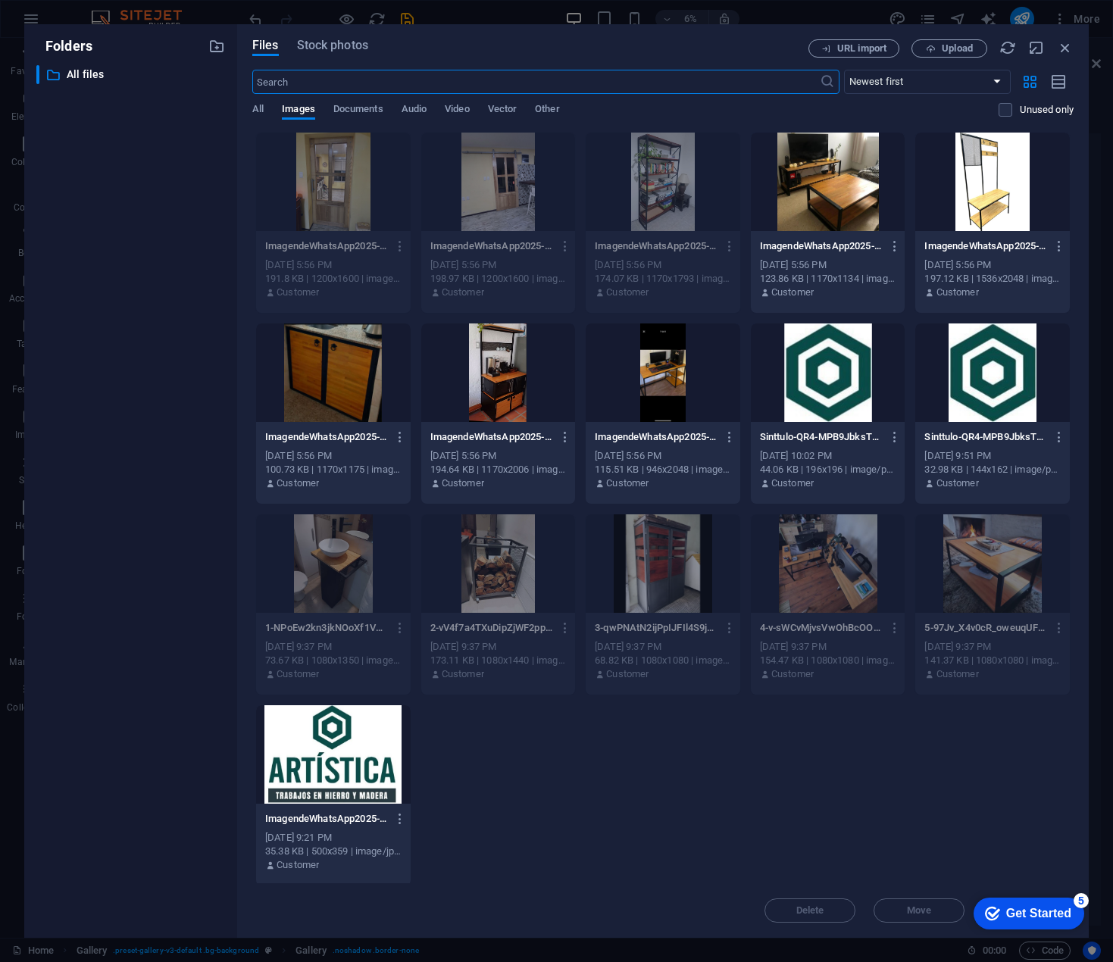
click at [821, 228] on div at bounding box center [828, 182] width 155 height 99
click at [821, 228] on div "1" at bounding box center [828, 182] width 155 height 99
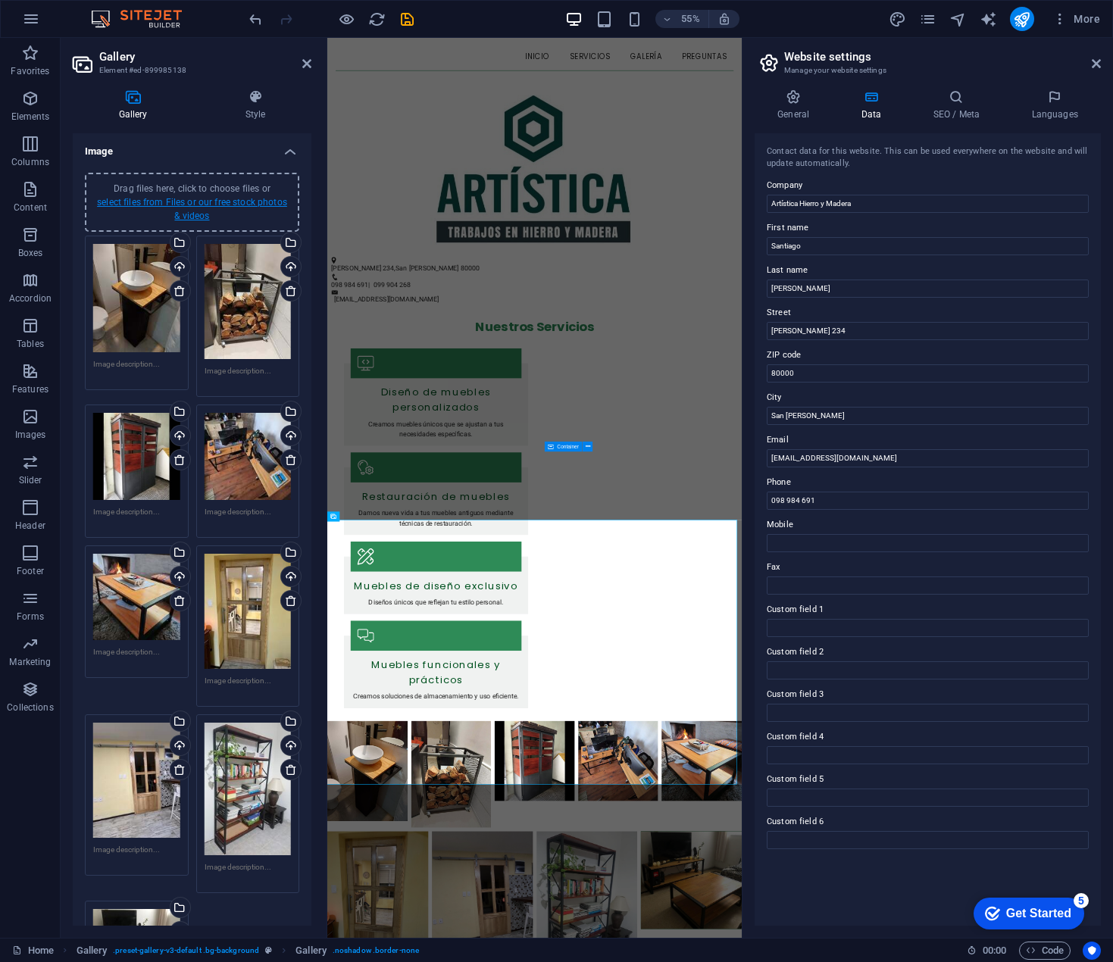
click at [199, 217] on link "select files from Files or our free stock photos & videos" at bounding box center [192, 209] width 190 height 24
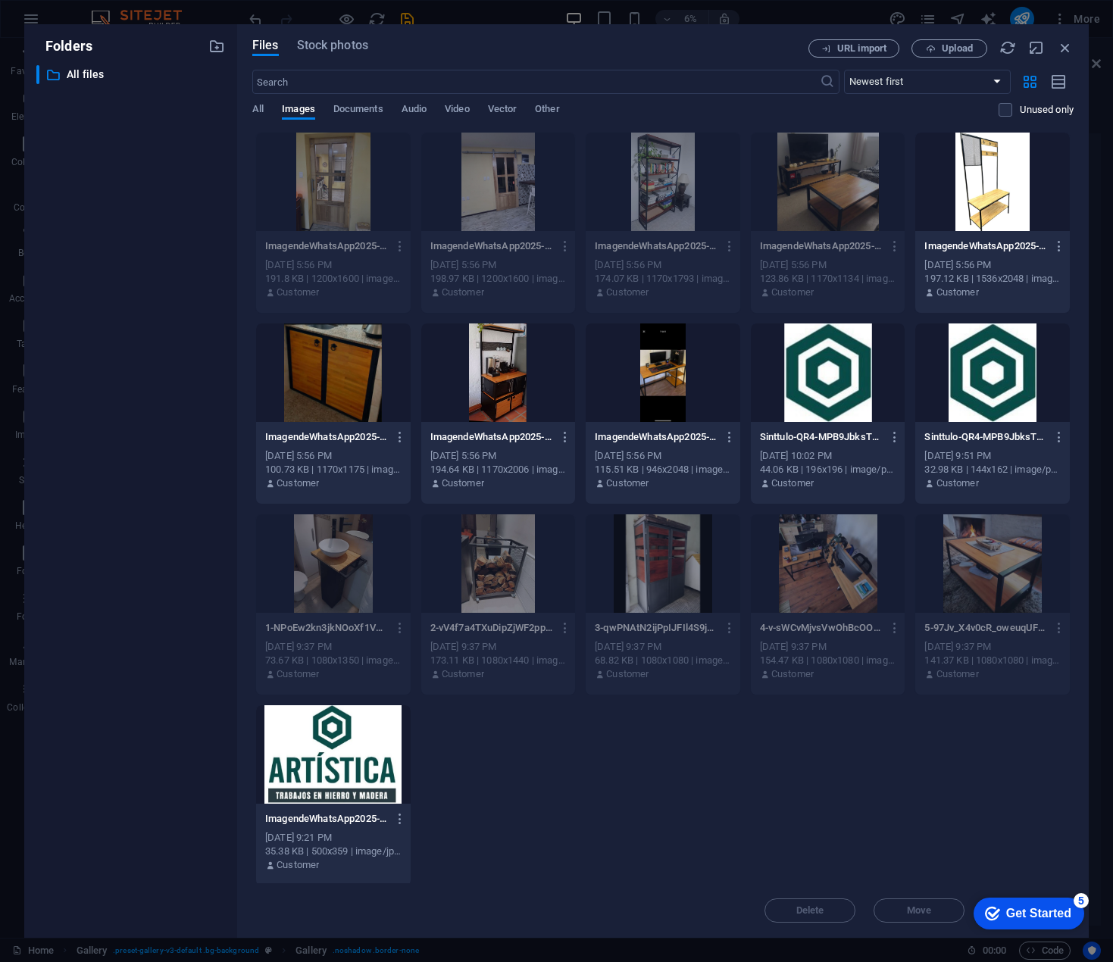
click at [355, 378] on div at bounding box center [333, 373] width 155 height 99
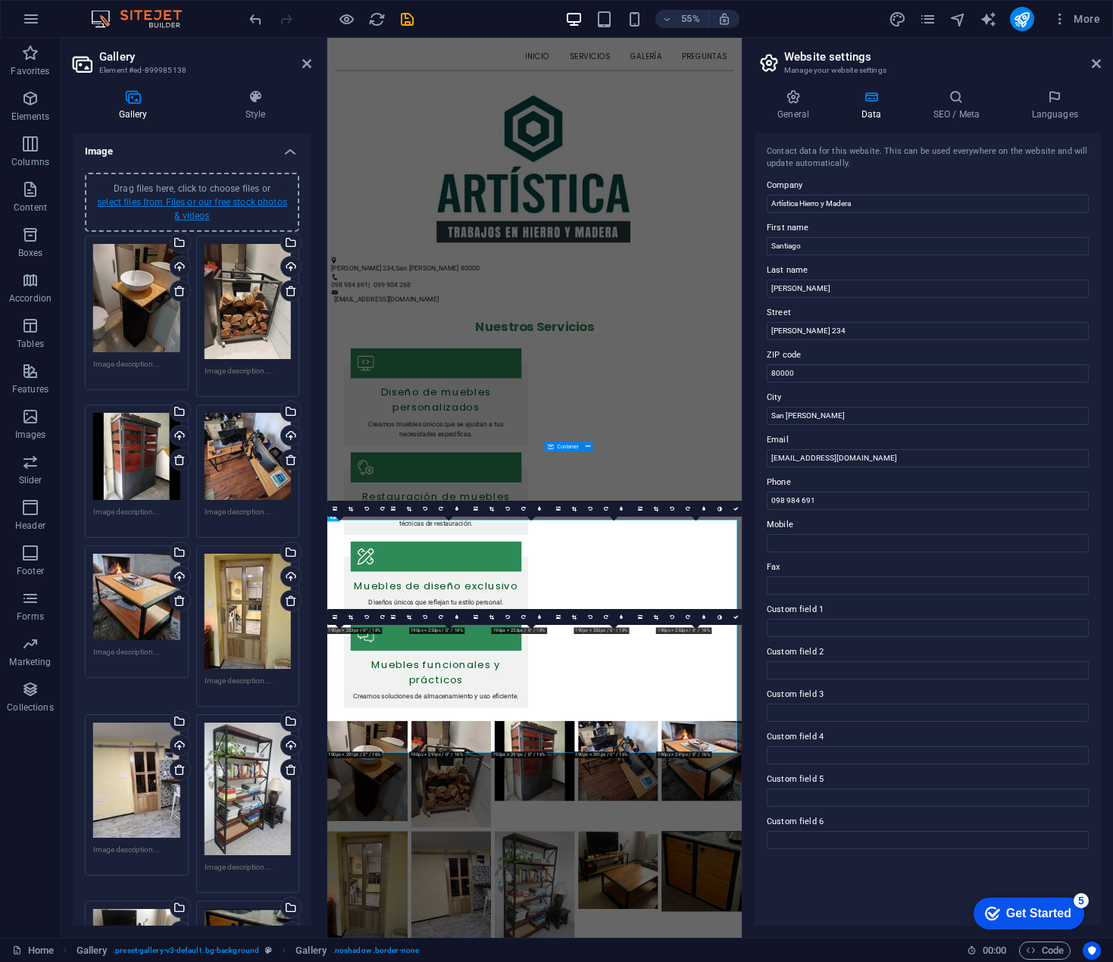
click at [187, 216] on link "select files from Files or our free stock photos & videos" at bounding box center [192, 209] width 190 height 24
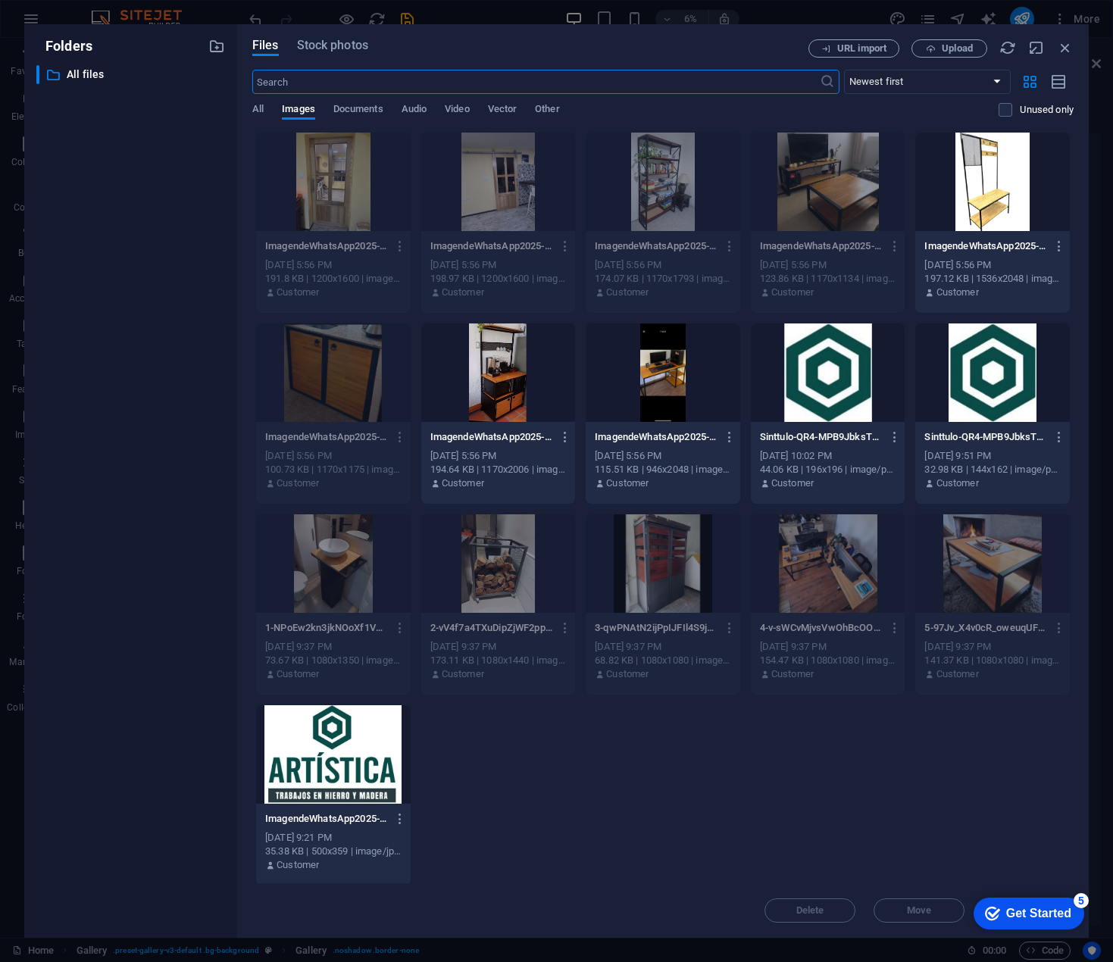
click at [530, 402] on div at bounding box center [498, 373] width 155 height 99
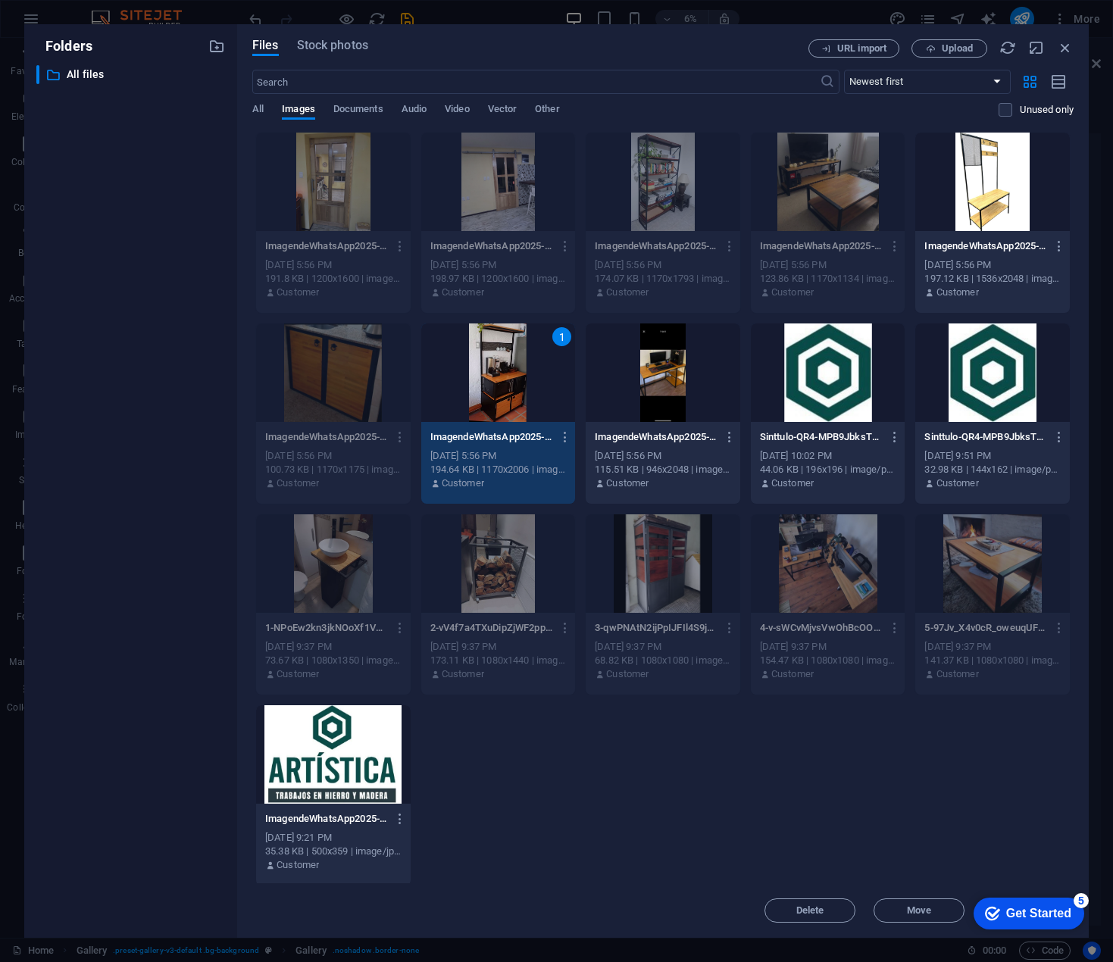
click at [530, 402] on div "1" at bounding box center [498, 373] width 155 height 99
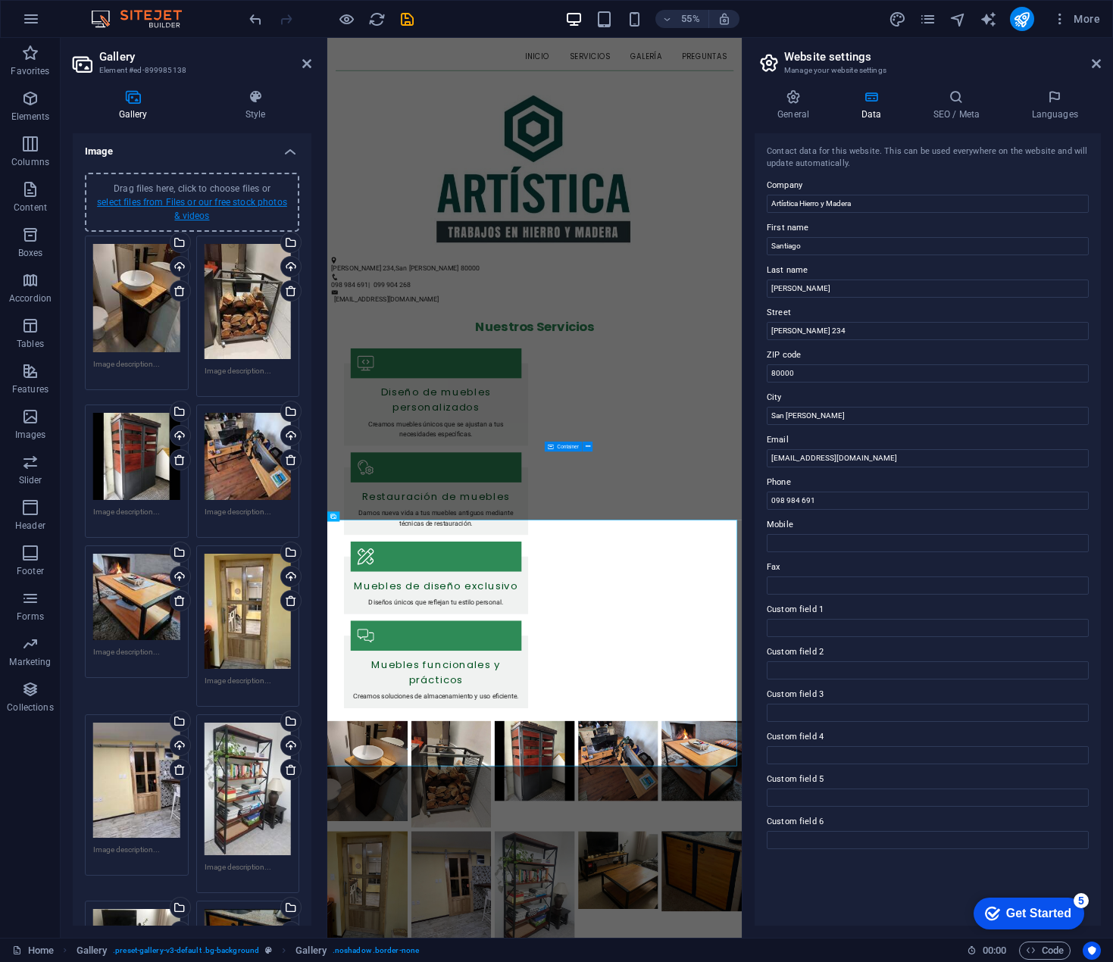
click at [181, 211] on link "select files from Files or our free stock photos & videos" at bounding box center [192, 209] width 190 height 24
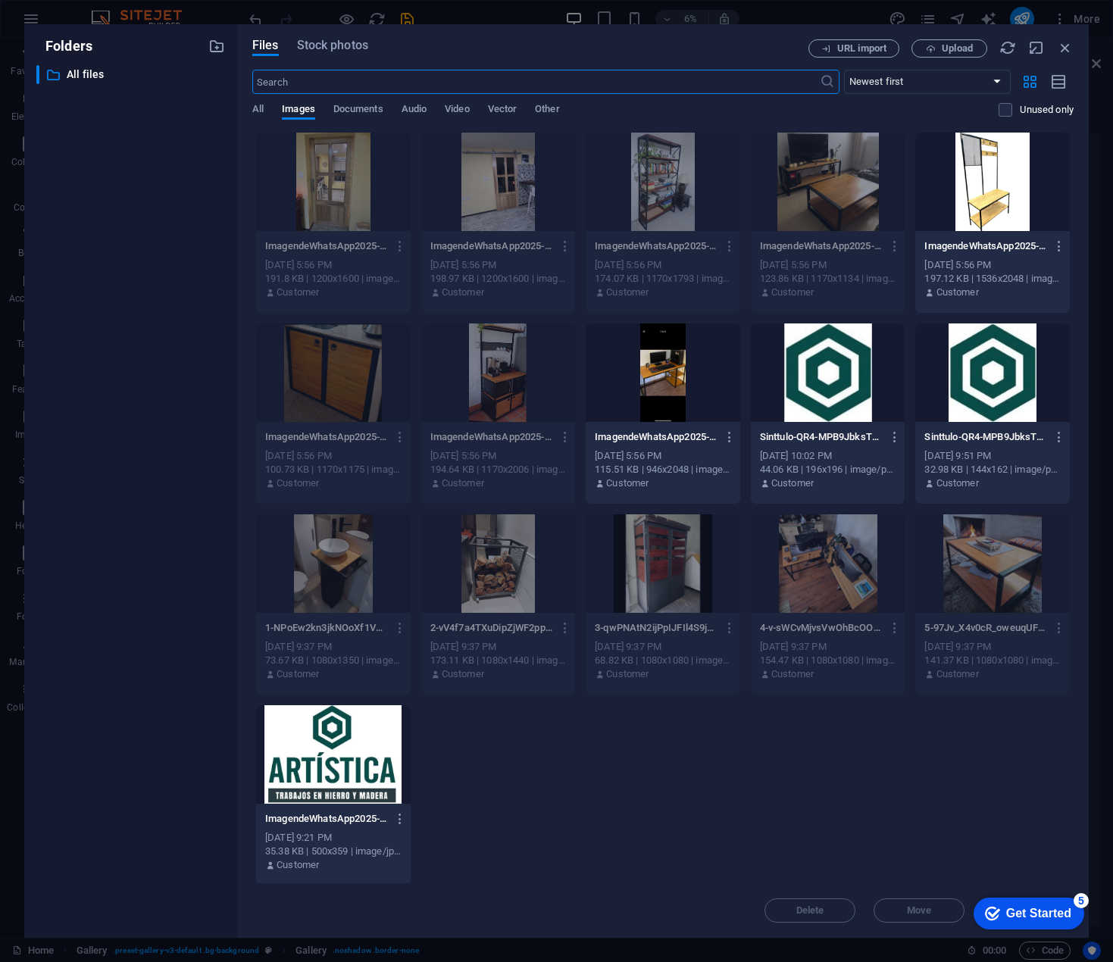
click at [978, 215] on div at bounding box center [992, 182] width 155 height 99
click at [978, 215] on div "1" at bounding box center [992, 182] width 155 height 99
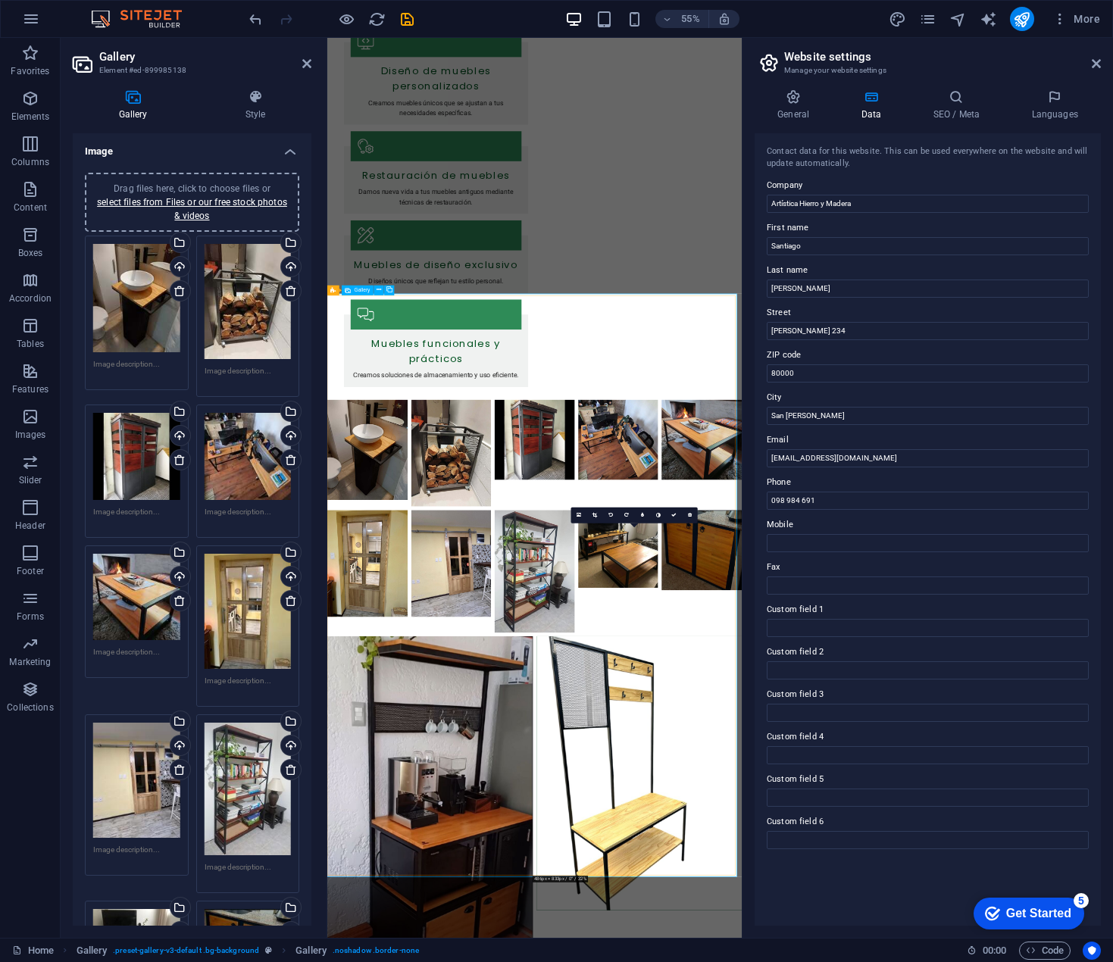
scroll to position [606, 0]
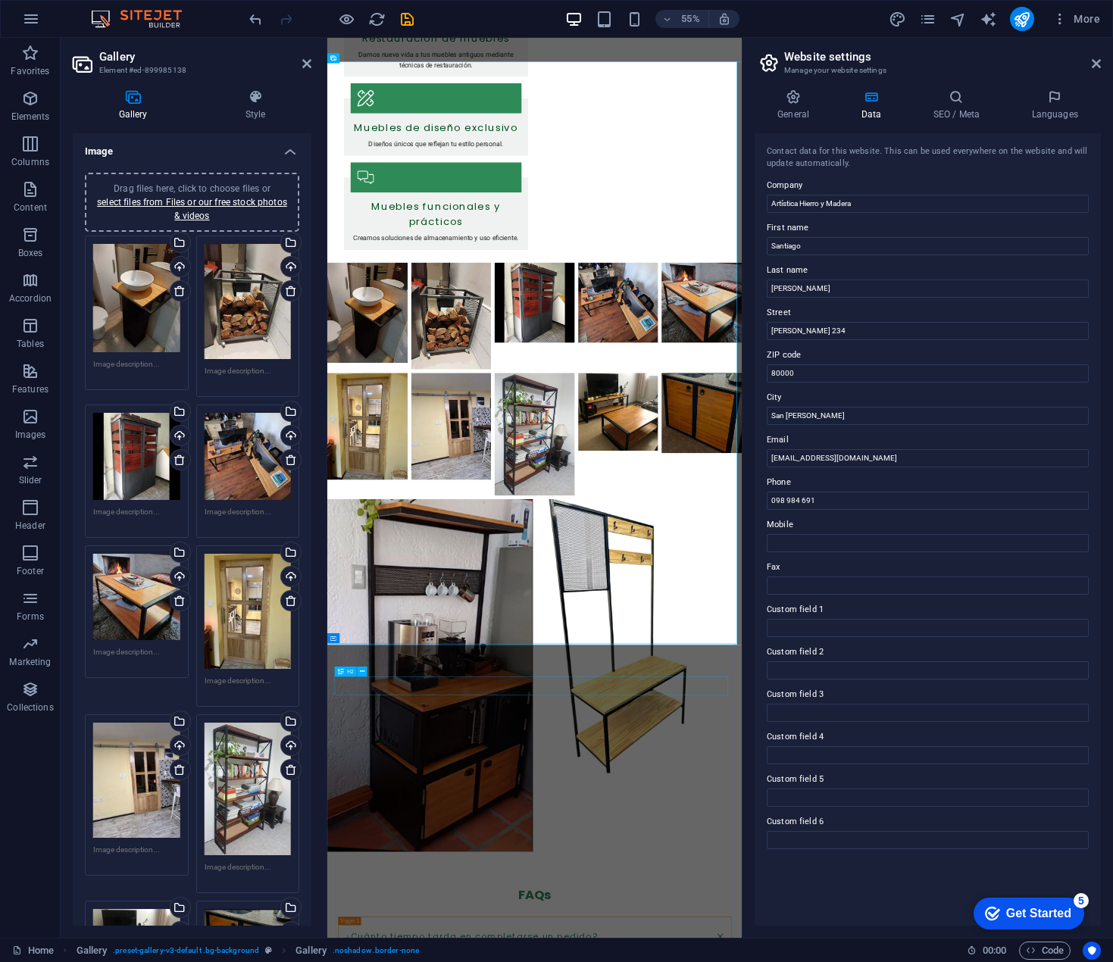
drag, startPoint x: 924, startPoint y: 1205, endPoint x: 988, endPoint y: 750, distance: 459.2
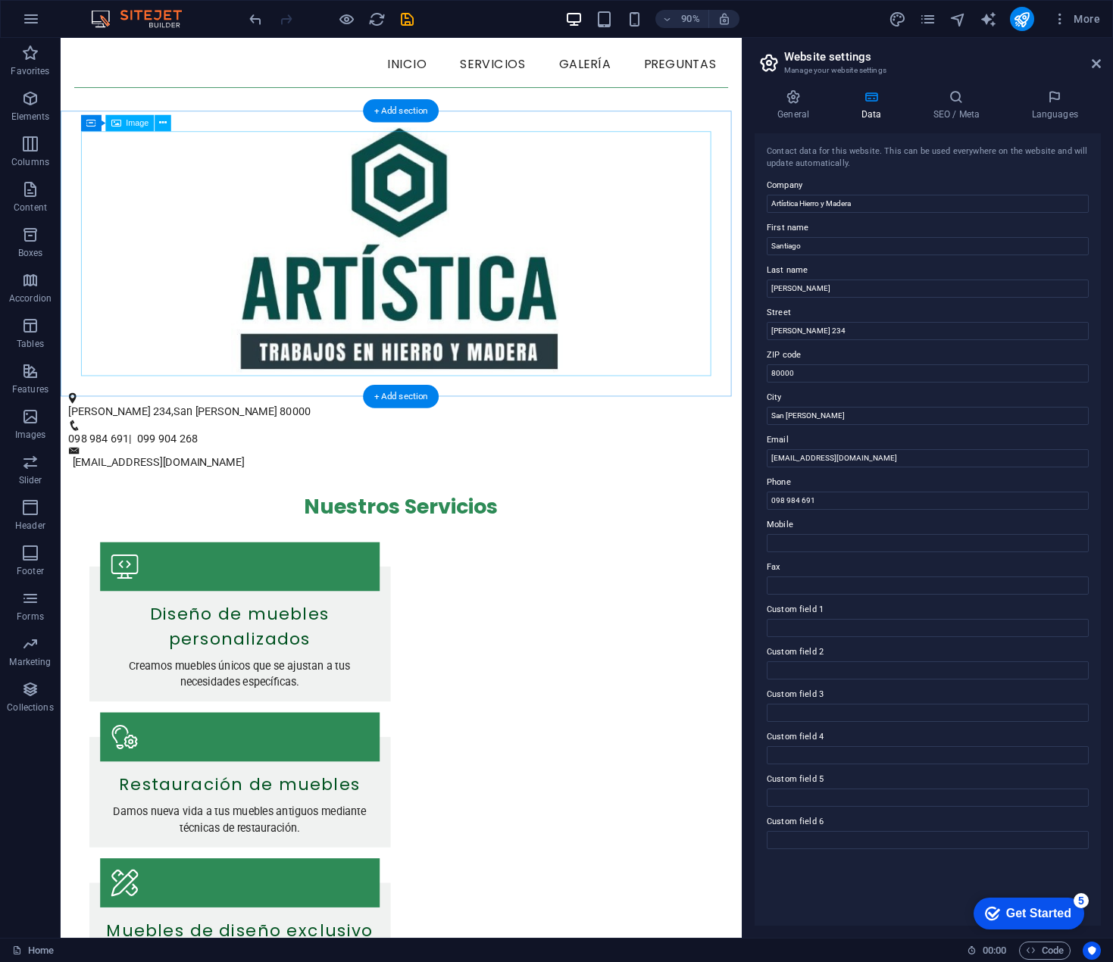
scroll to position [0, 0]
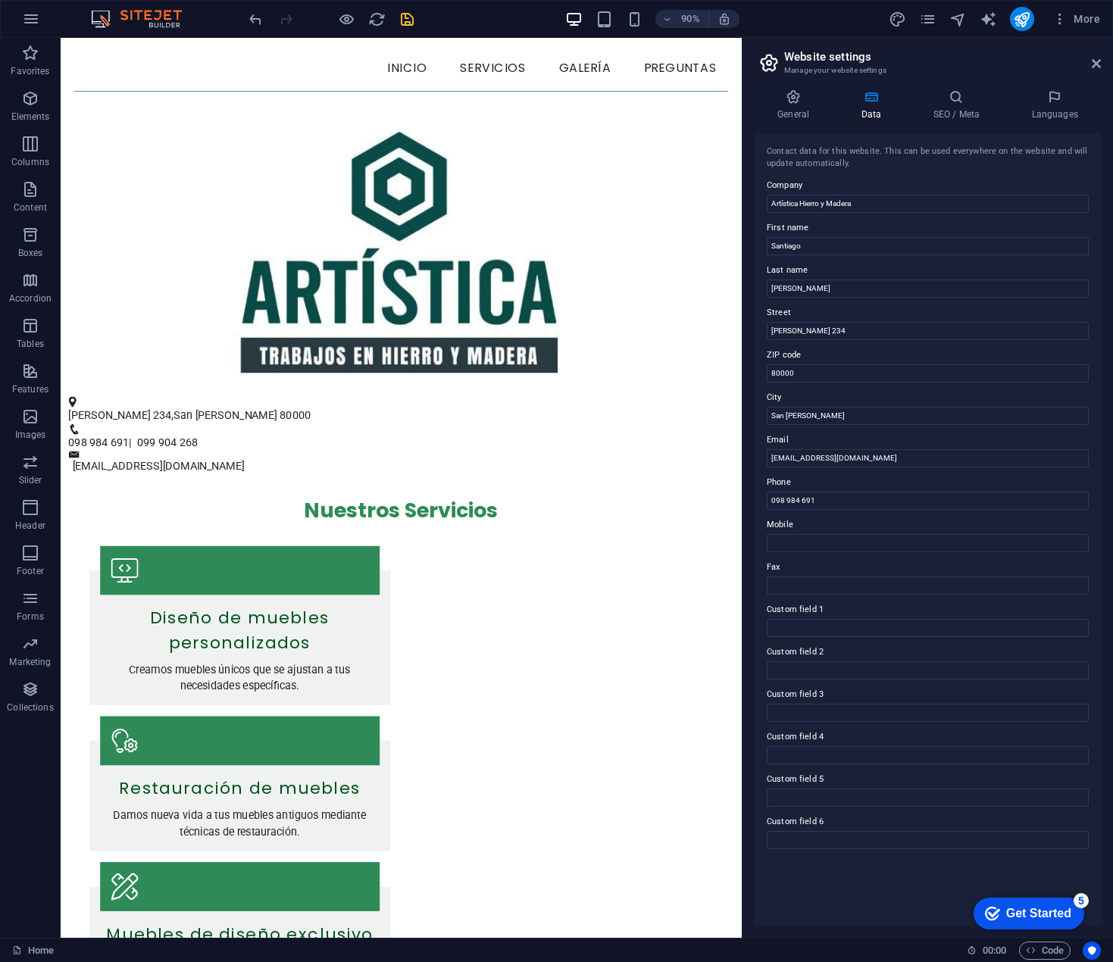
click at [402, 24] on icon "save" at bounding box center [407, 19] width 17 height 17
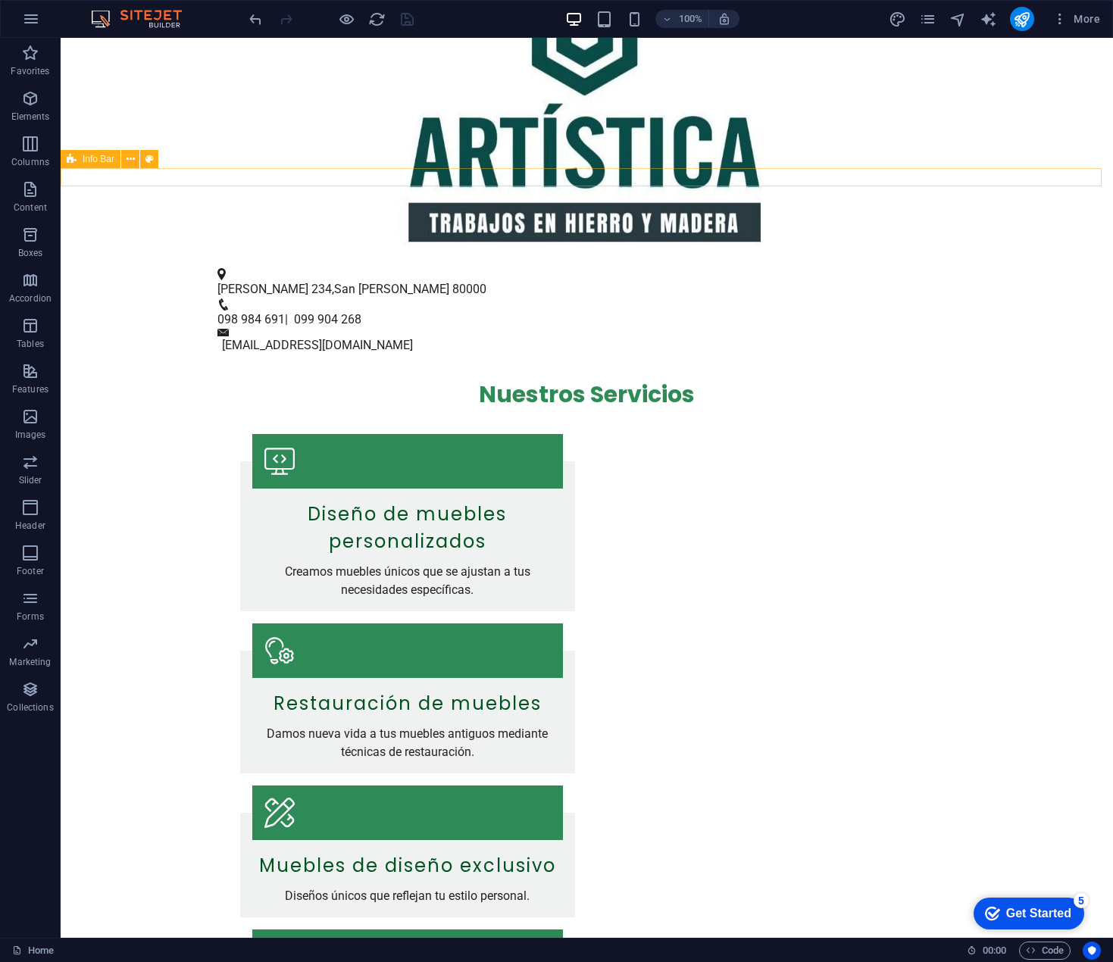
scroll to position [51, 0]
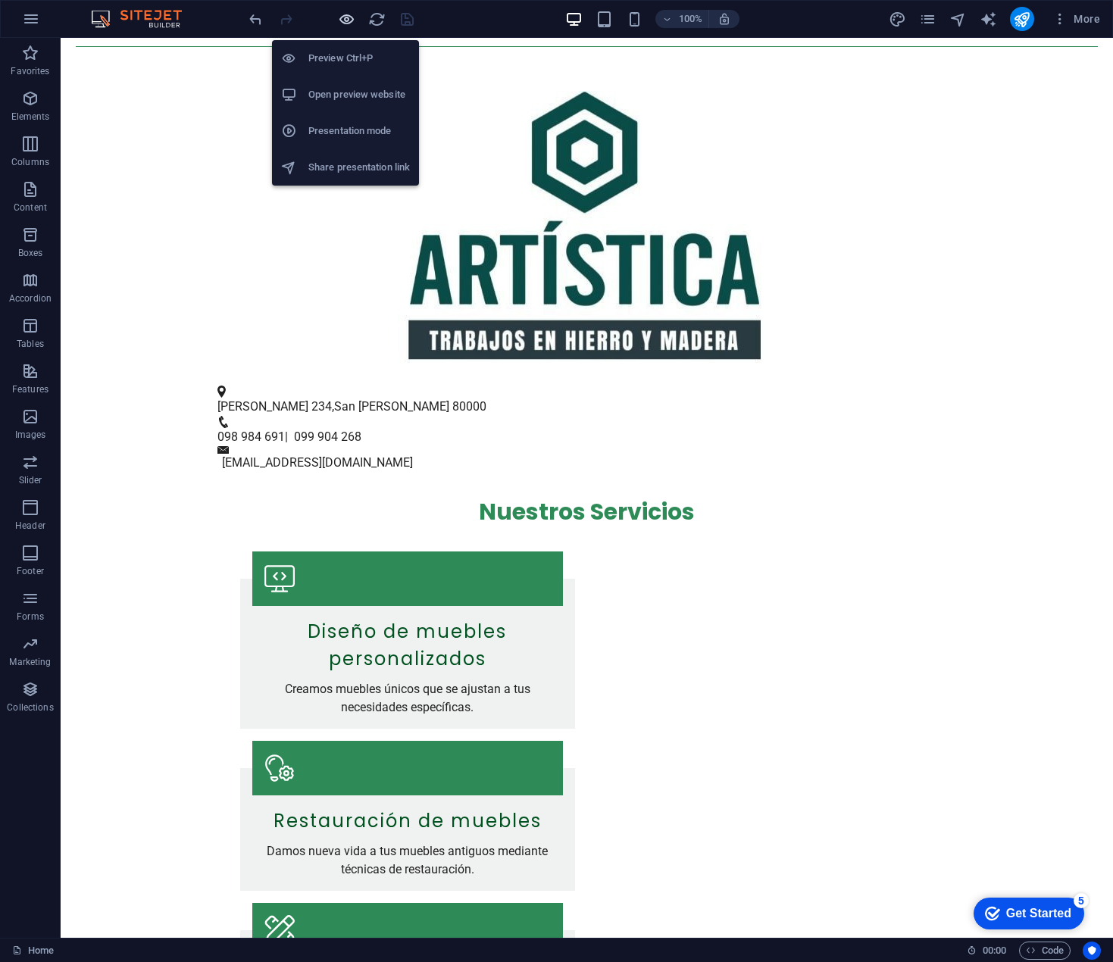
click at [341, 11] on icon "button" at bounding box center [346, 19] width 17 height 17
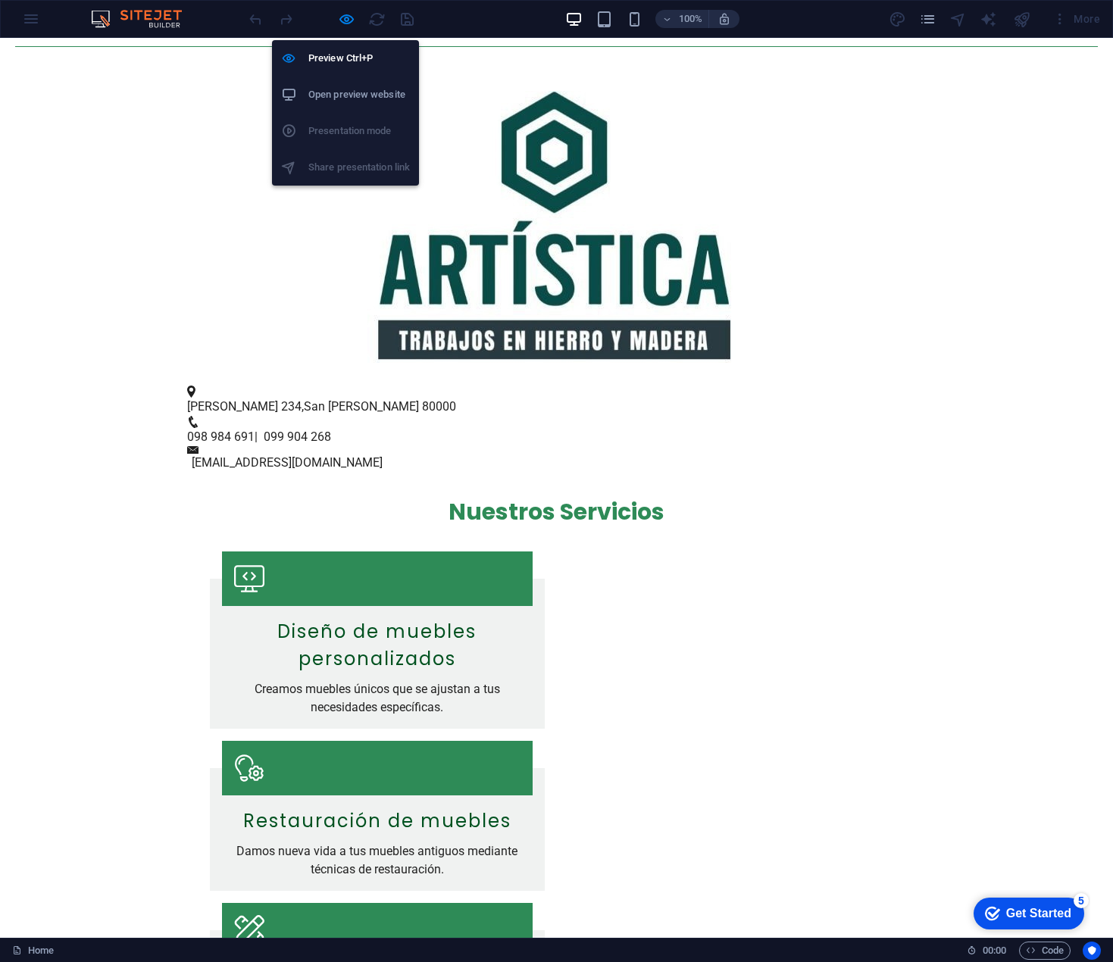
click at [352, 94] on h6 "Open preview website" at bounding box center [359, 95] width 102 height 18
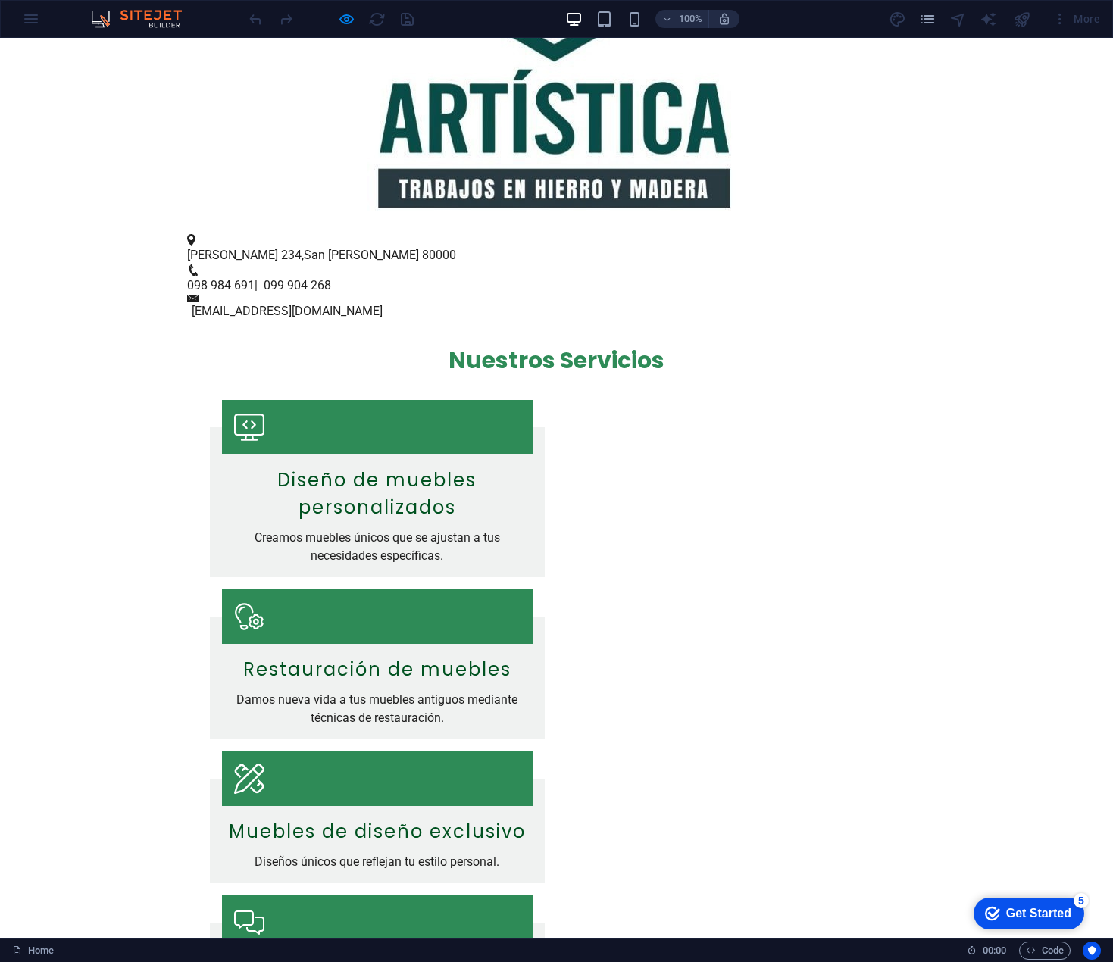
scroll to position [0, 0]
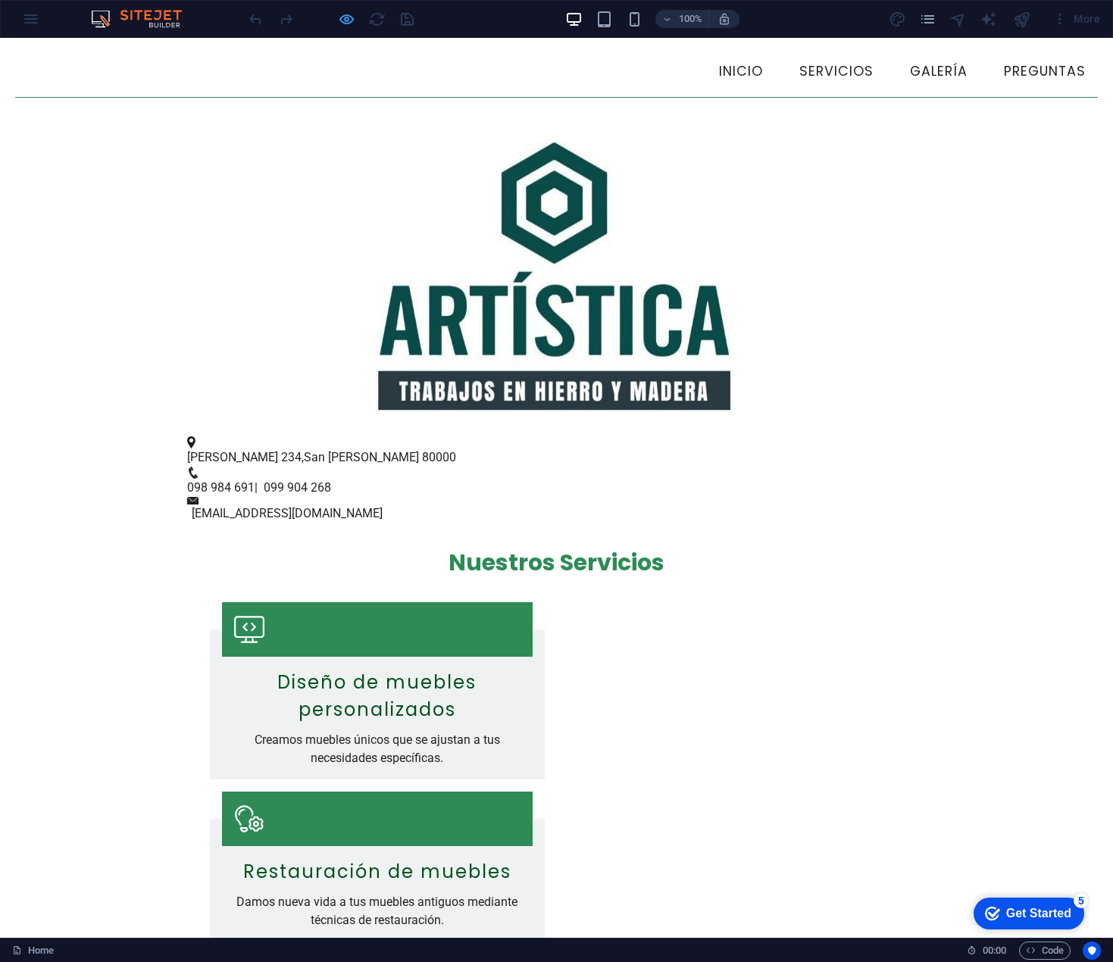
click at [341, 20] on icon "button" at bounding box center [346, 19] width 17 height 17
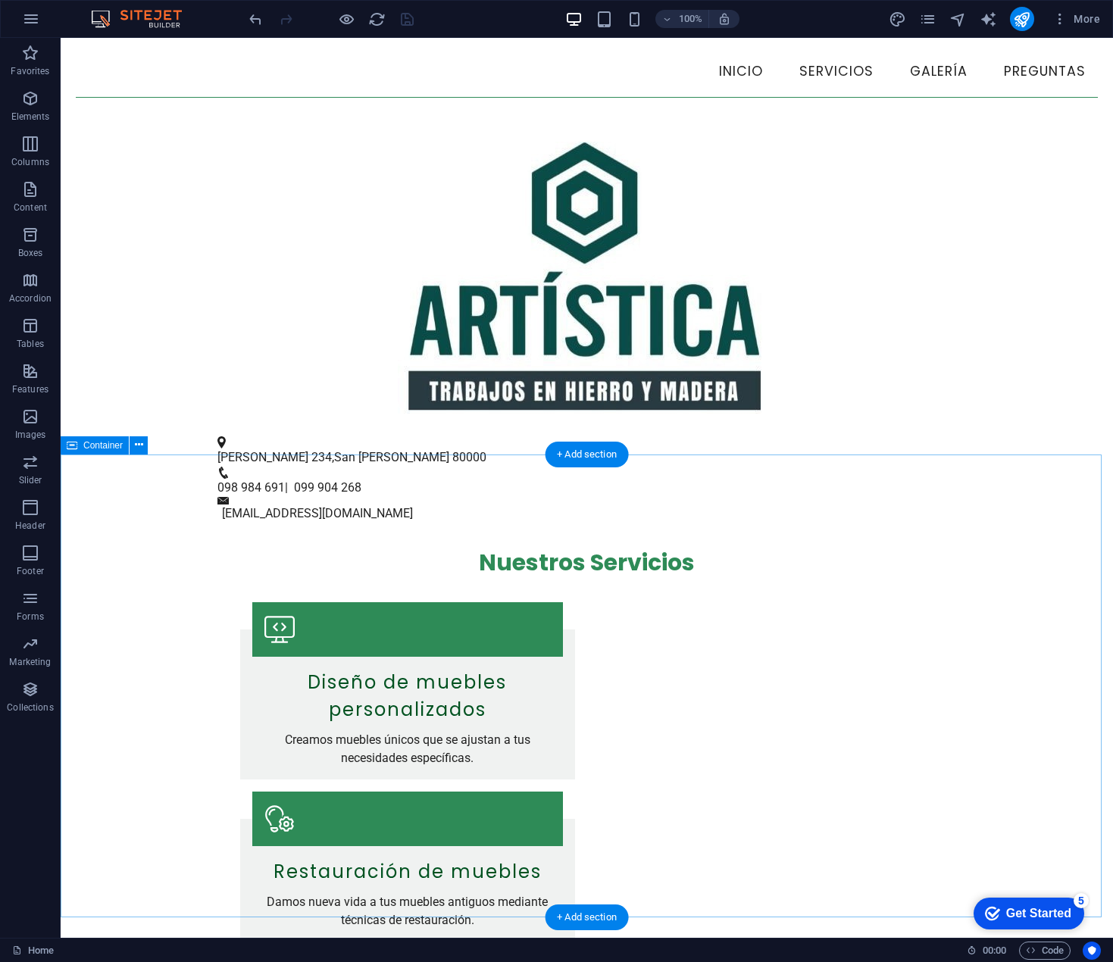
click at [152, 523] on div "Nuestros Servicios Diseño de muebles personalizados Creamos muebles únicos que …" at bounding box center [587, 901] width 1053 height 757
click at [222, 523] on div "Nuestros Servicios Diseño de muebles personalizados Creamos muebles únicos que …" at bounding box center [587, 901] width 1053 height 757
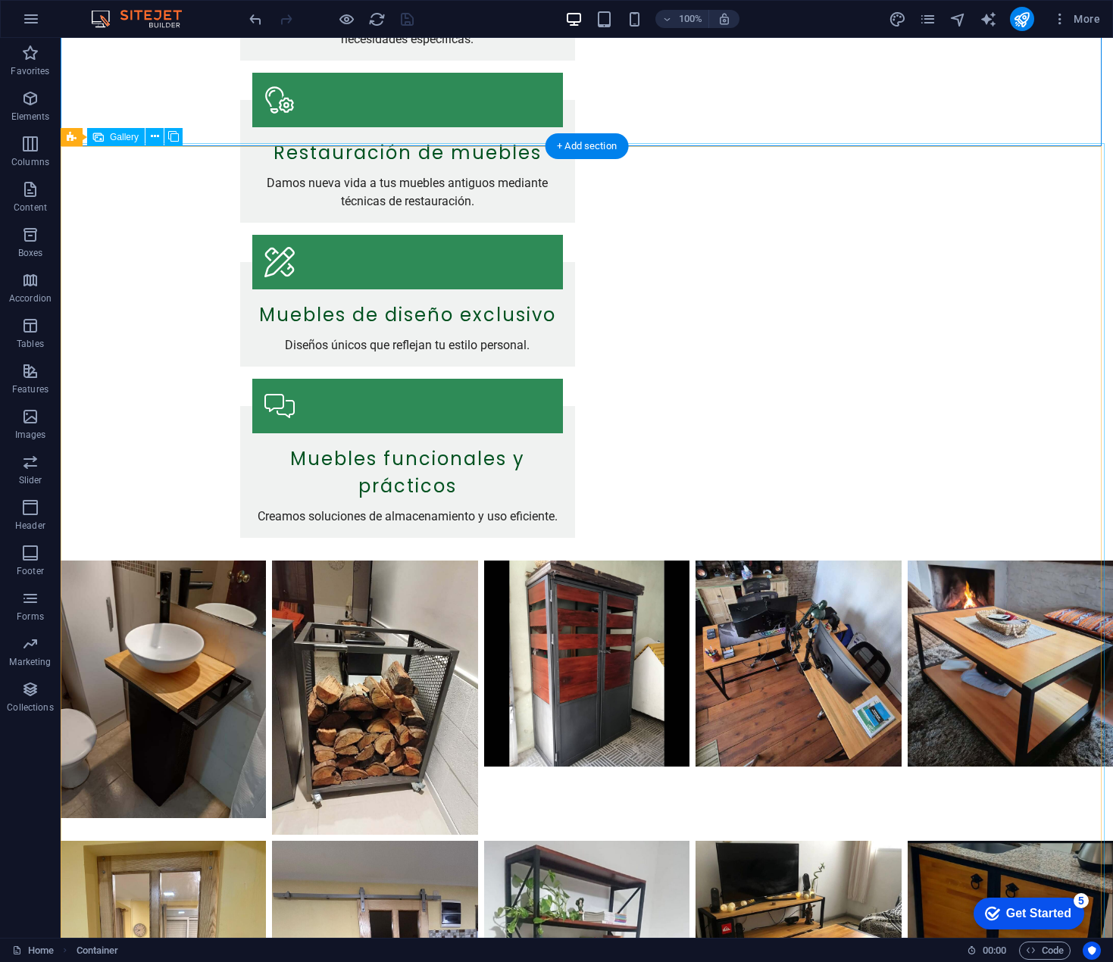
scroll to position [682, 0]
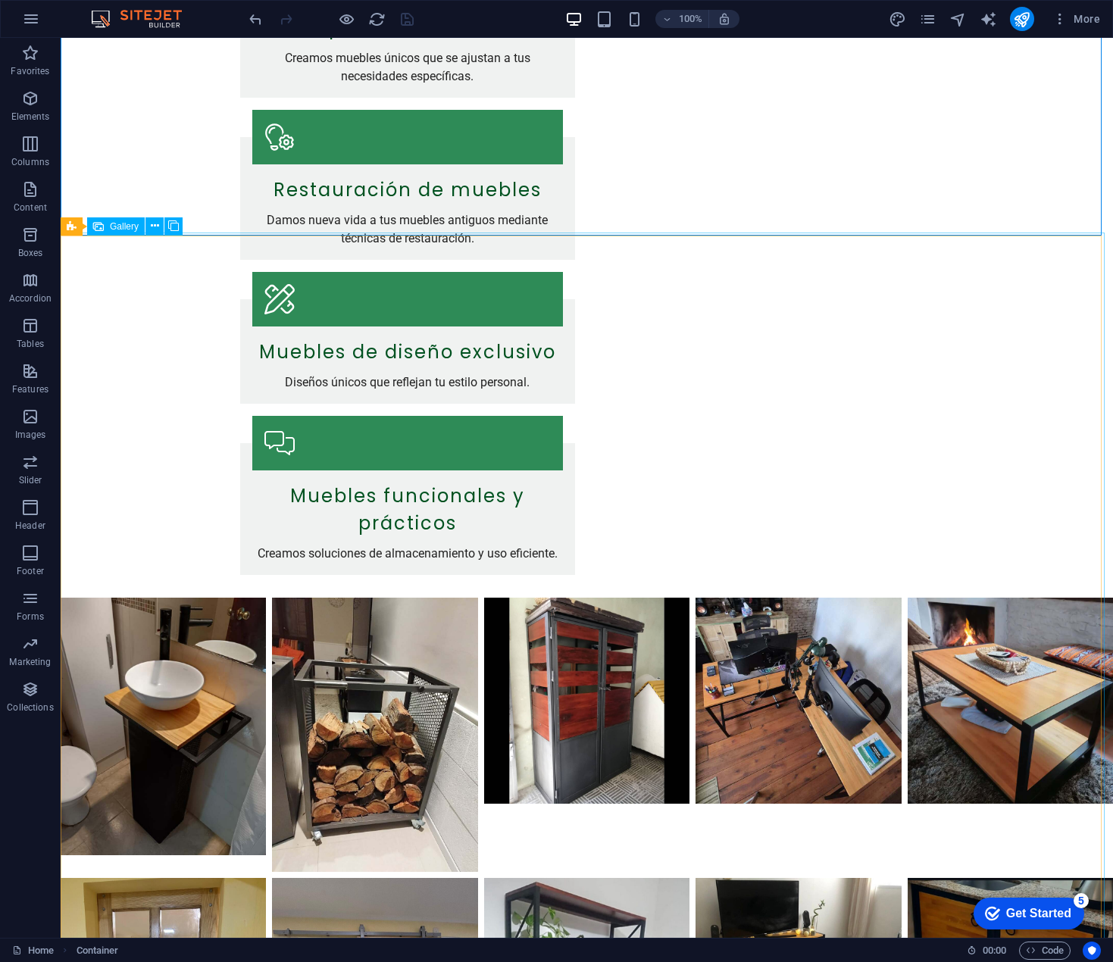
click at [109, 227] on div "Gallery" at bounding box center [116, 226] width 58 height 18
select select "px"
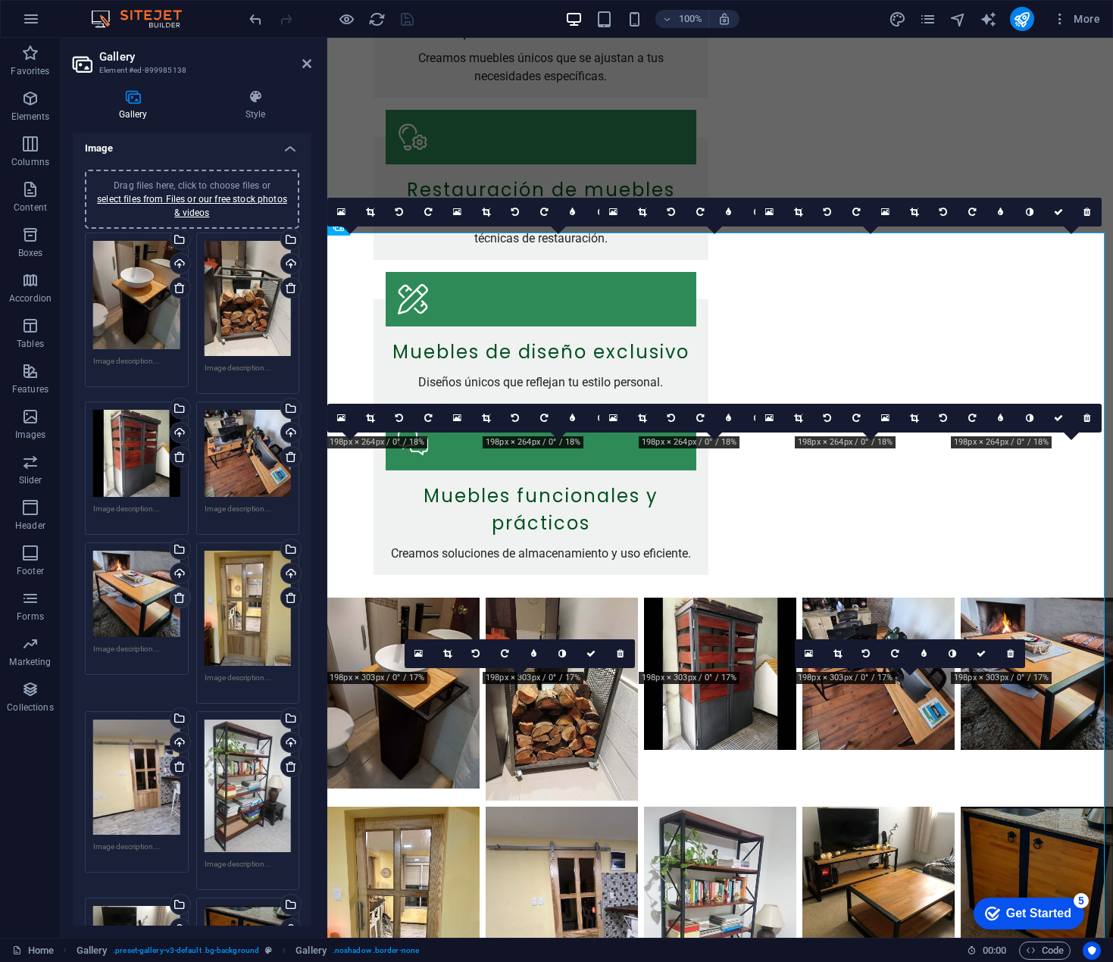
scroll to position [0, 0]
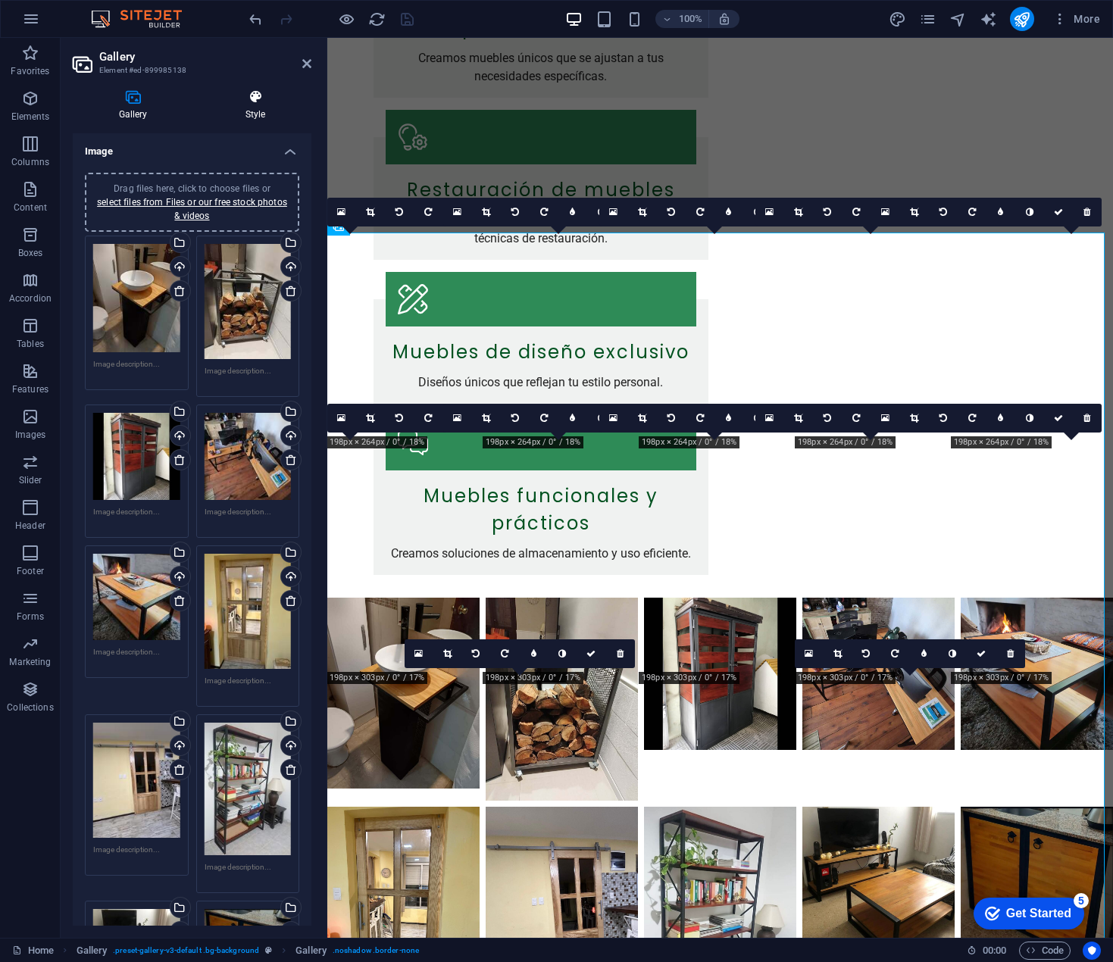
click at [255, 105] on h4 "Style" at bounding box center [255, 105] width 112 height 32
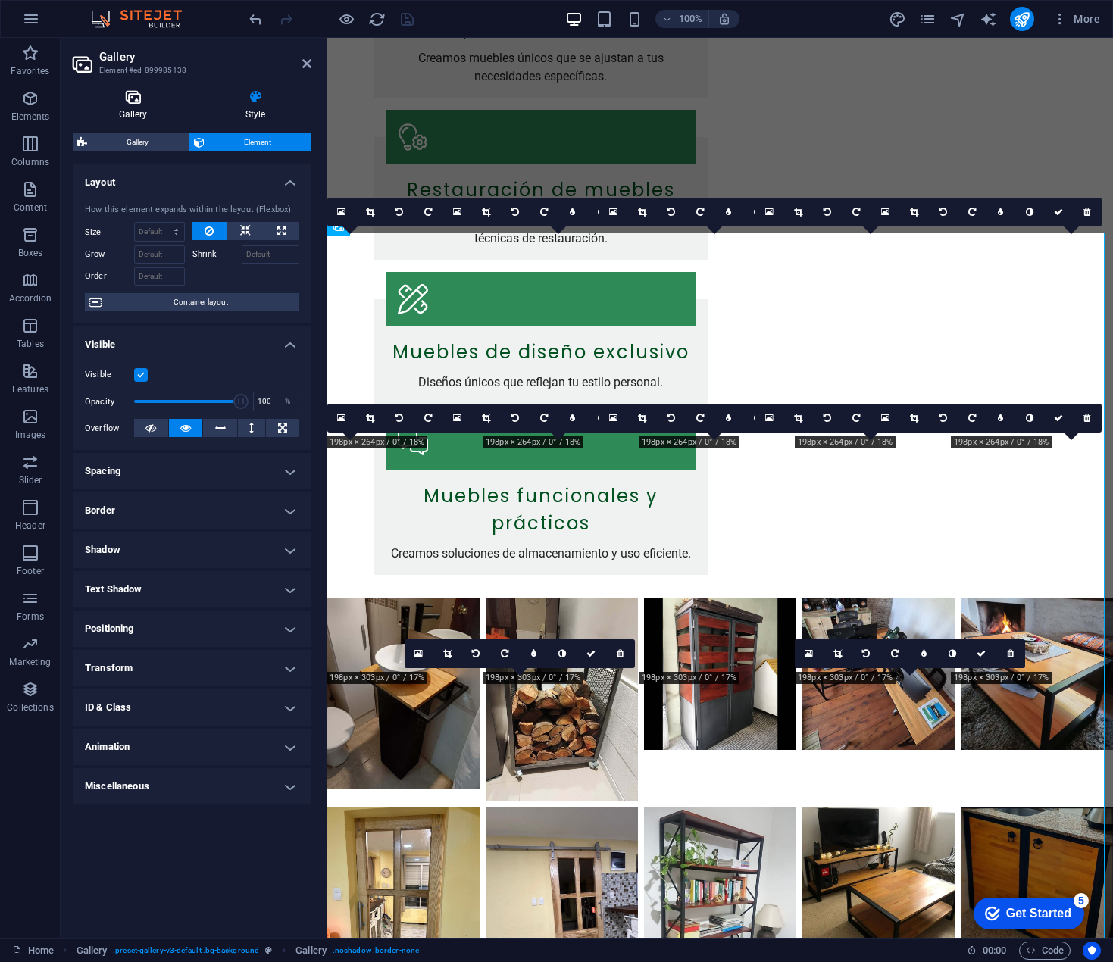
click at [123, 102] on icon at bounding box center [133, 96] width 120 height 15
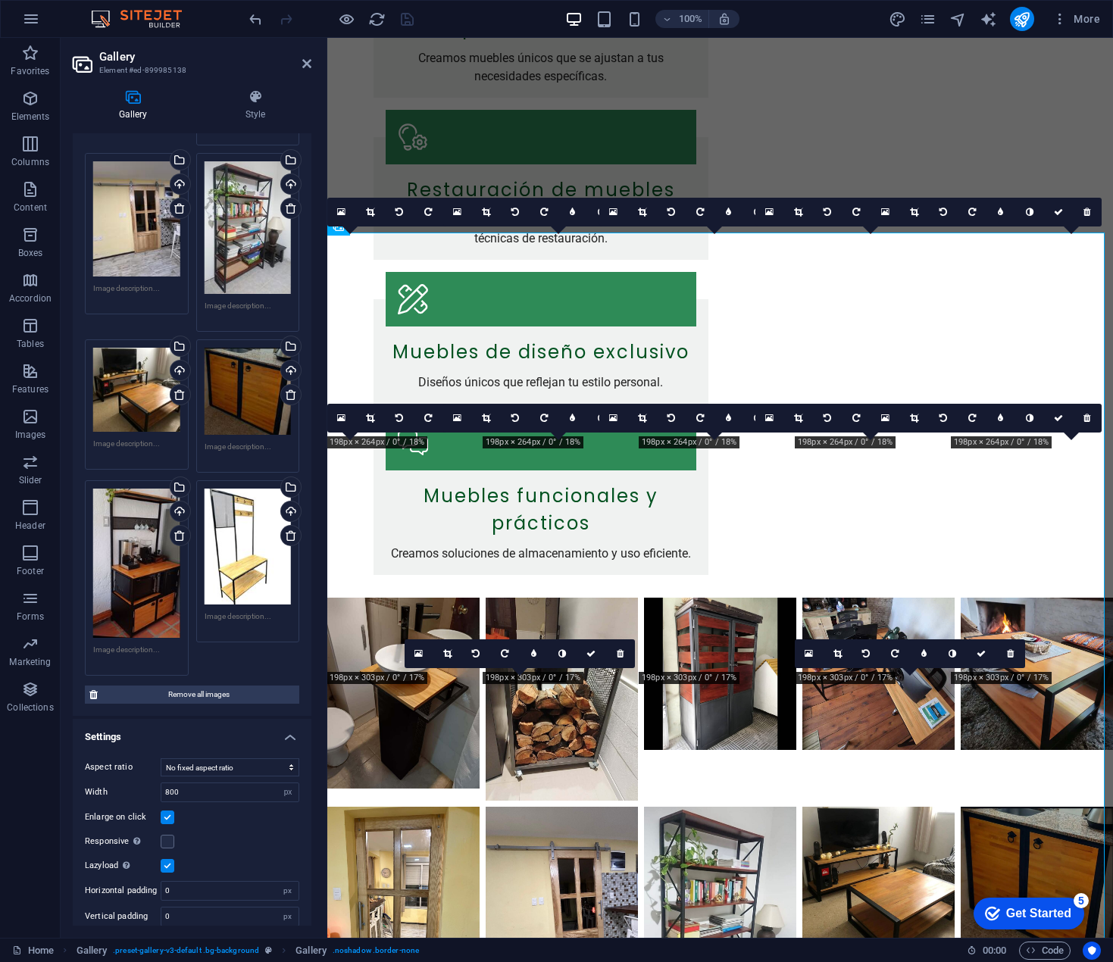
scroll to position [562, 0]
click at [258, 758] on select "No fixed aspect ratio 16:9 16:10 4:3 1:1 1:2 2:1" at bounding box center [230, 767] width 139 height 18
click at [161, 758] on select "No fixed aspect ratio 16:9 16:10 4:3 1:1 1:2 2:1" at bounding box center [230, 767] width 139 height 18
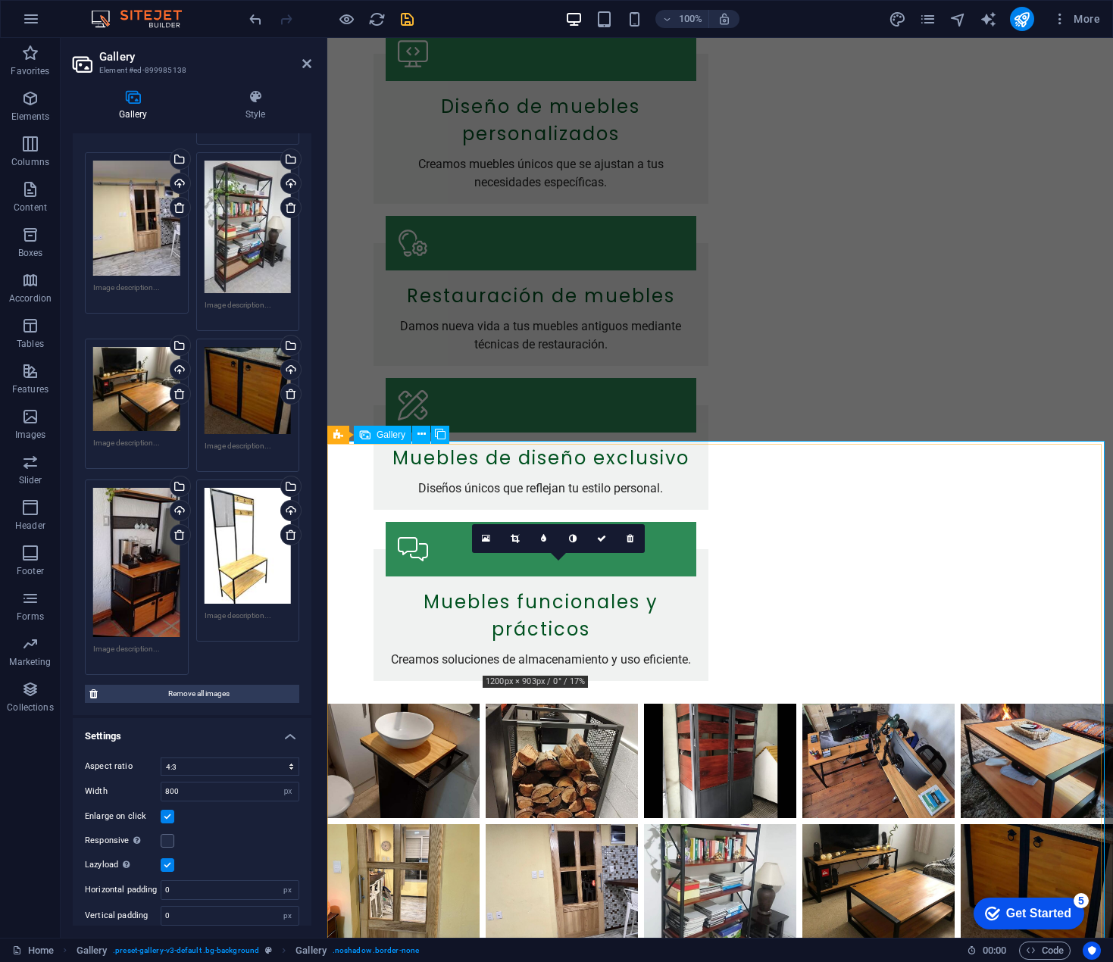
scroll to position [606, 0]
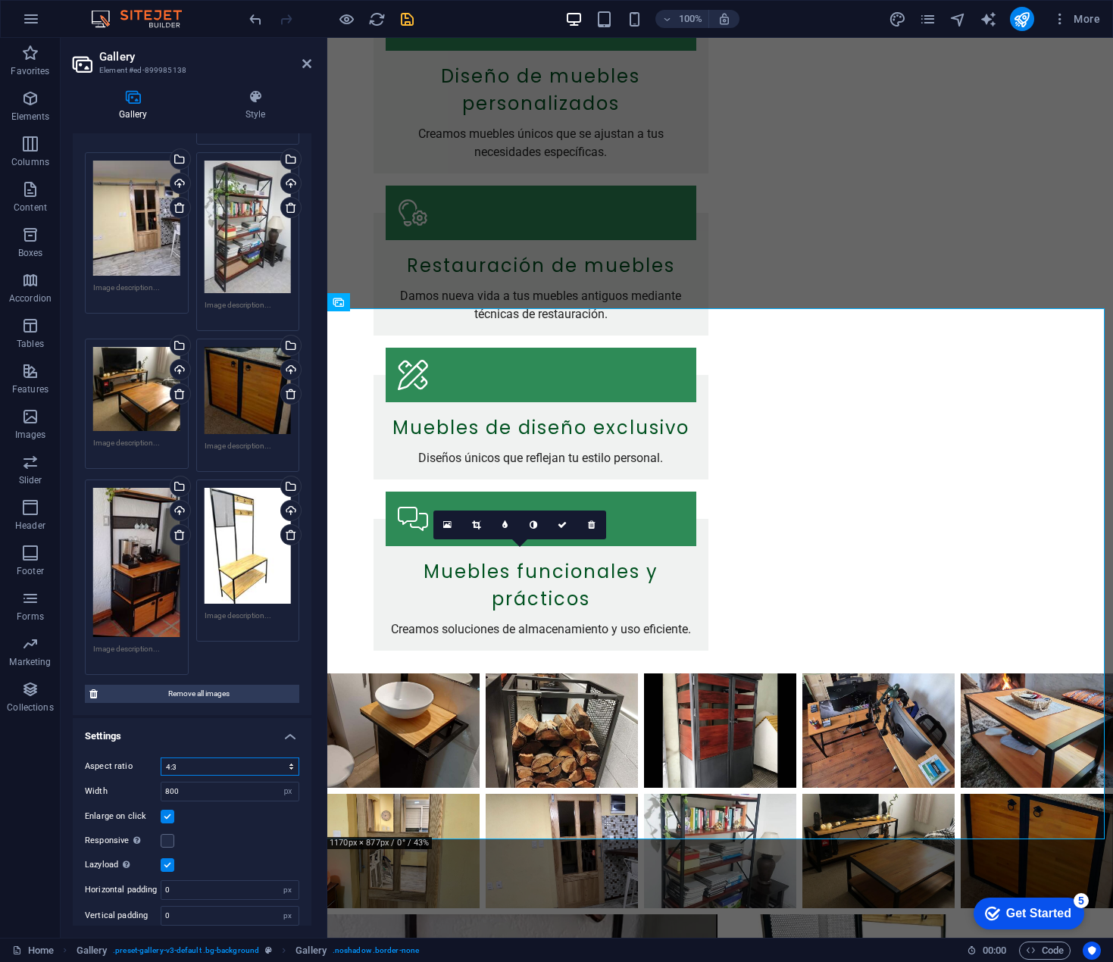
click at [259, 758] on select "No fixed aspect ratio 16:9 16:10 4:3 1:1 1:2 2:1" at bounding box center [230, 767] width 139 height 18
select select "0"
click at [161, 758] on select "No fixed aspect ratio 16:9 16:10 4:3 1:1 1:2 2:1" at bounding box center [230, 767] width 139 height 18
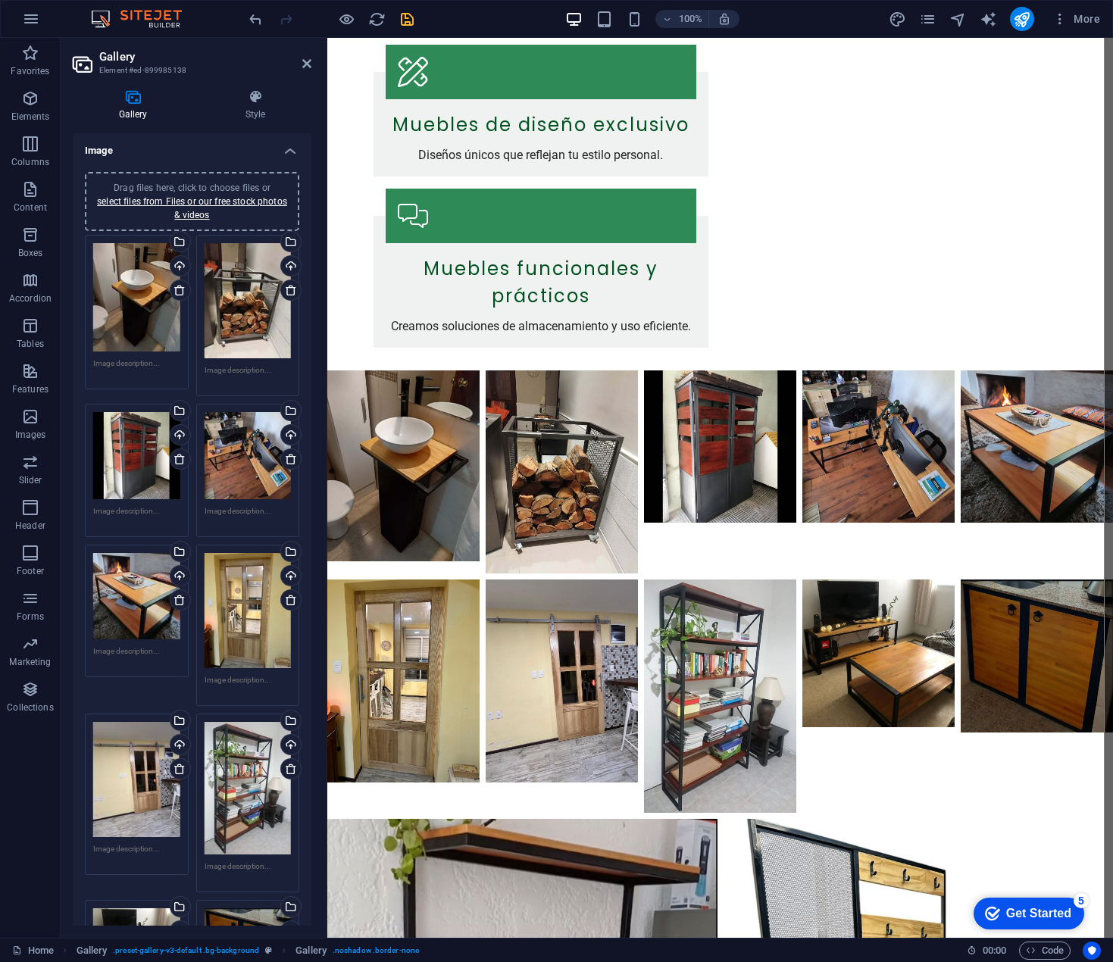
scroll to position [0, 0]
click at [410, 17] on icon "save" at bounding box center [407, 19] width 17 height 17
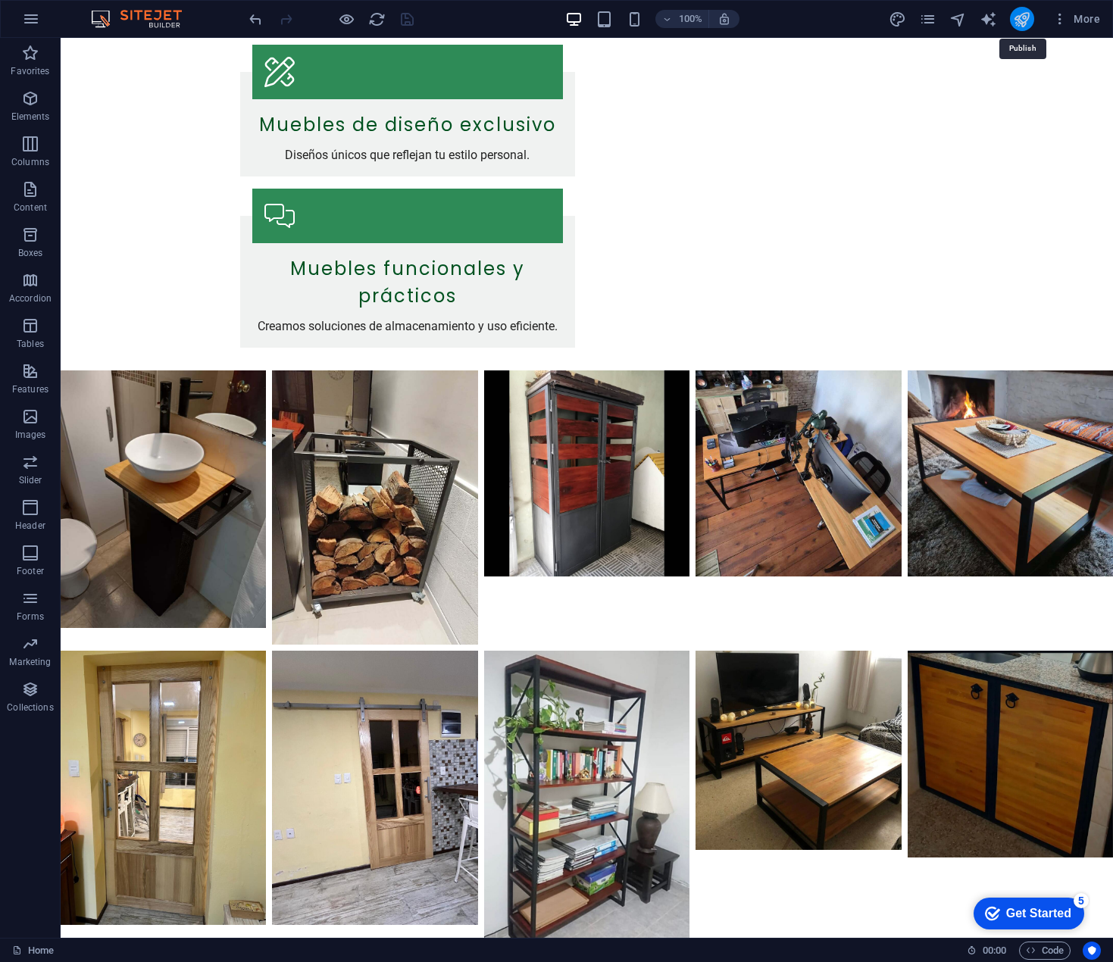
click at [1026, 16] on icon "publish" at bounding box center [1021, 19] width 17 height 17
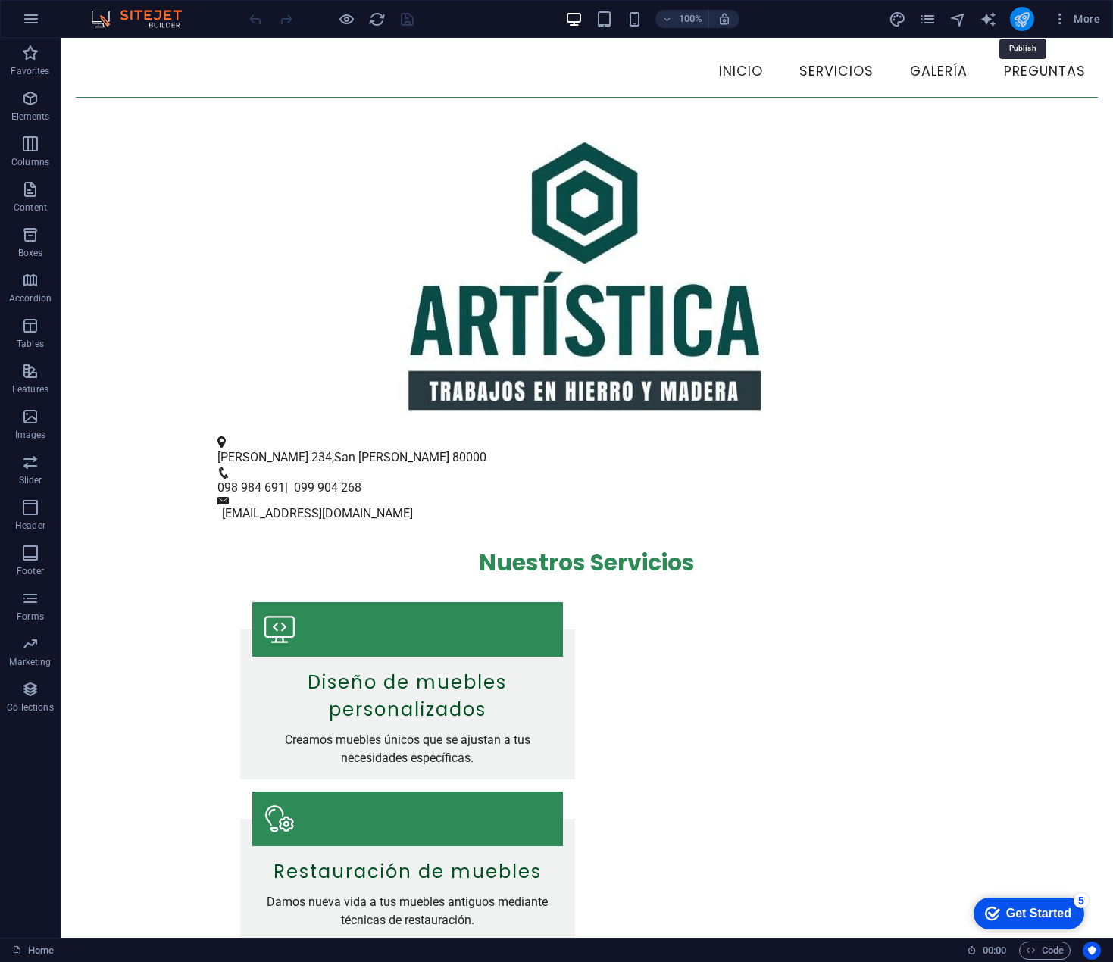
click at [1021, 20] on icon "publish" at bounding box center [1021, 19] width 17 height 17
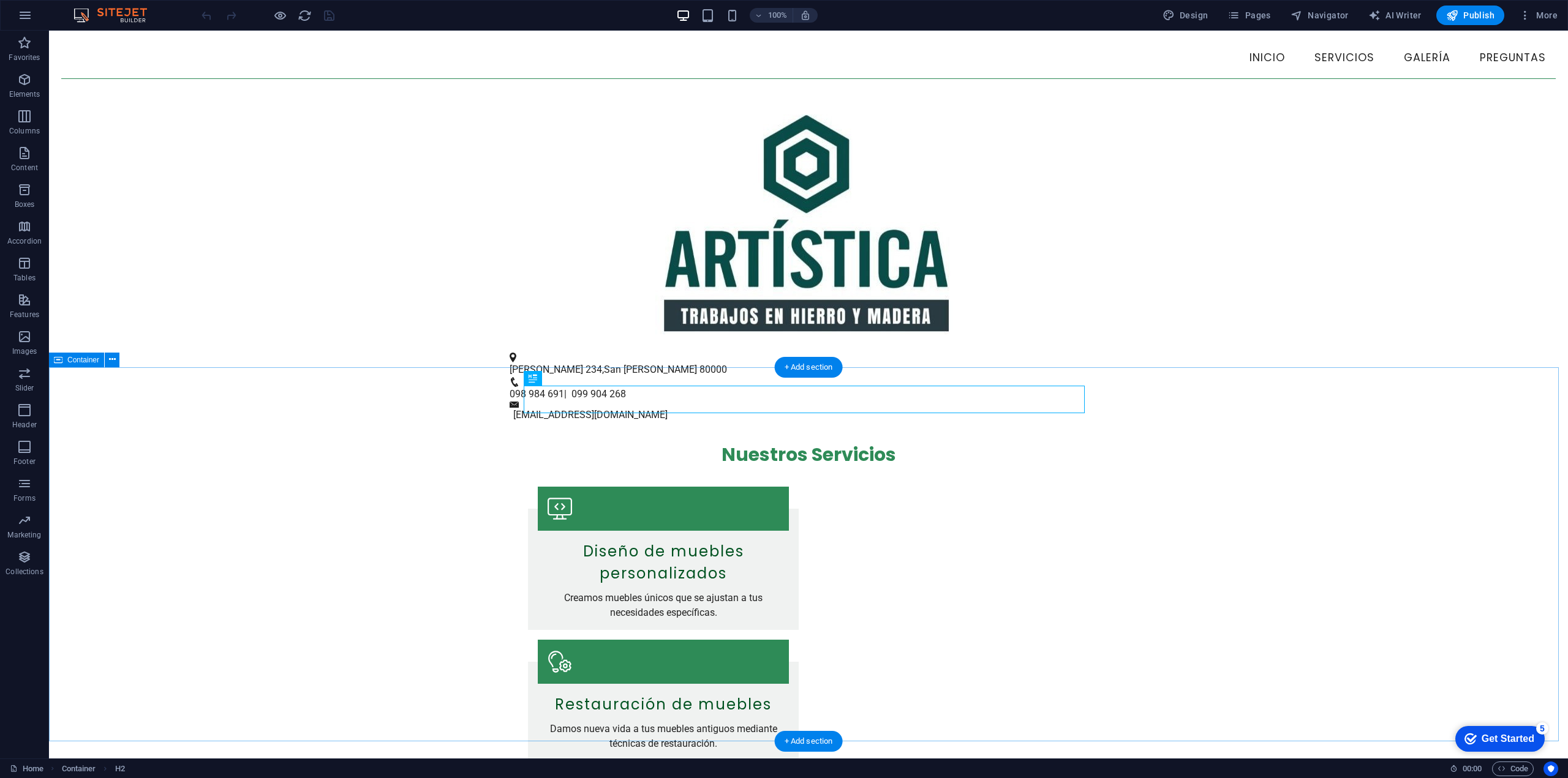
click at [1435, 556] on div "Nuestros Servicios Diseño de muebles personalizados Creamos muebles únicos que …" at bounding box center [808, 728] width 1519 height 612
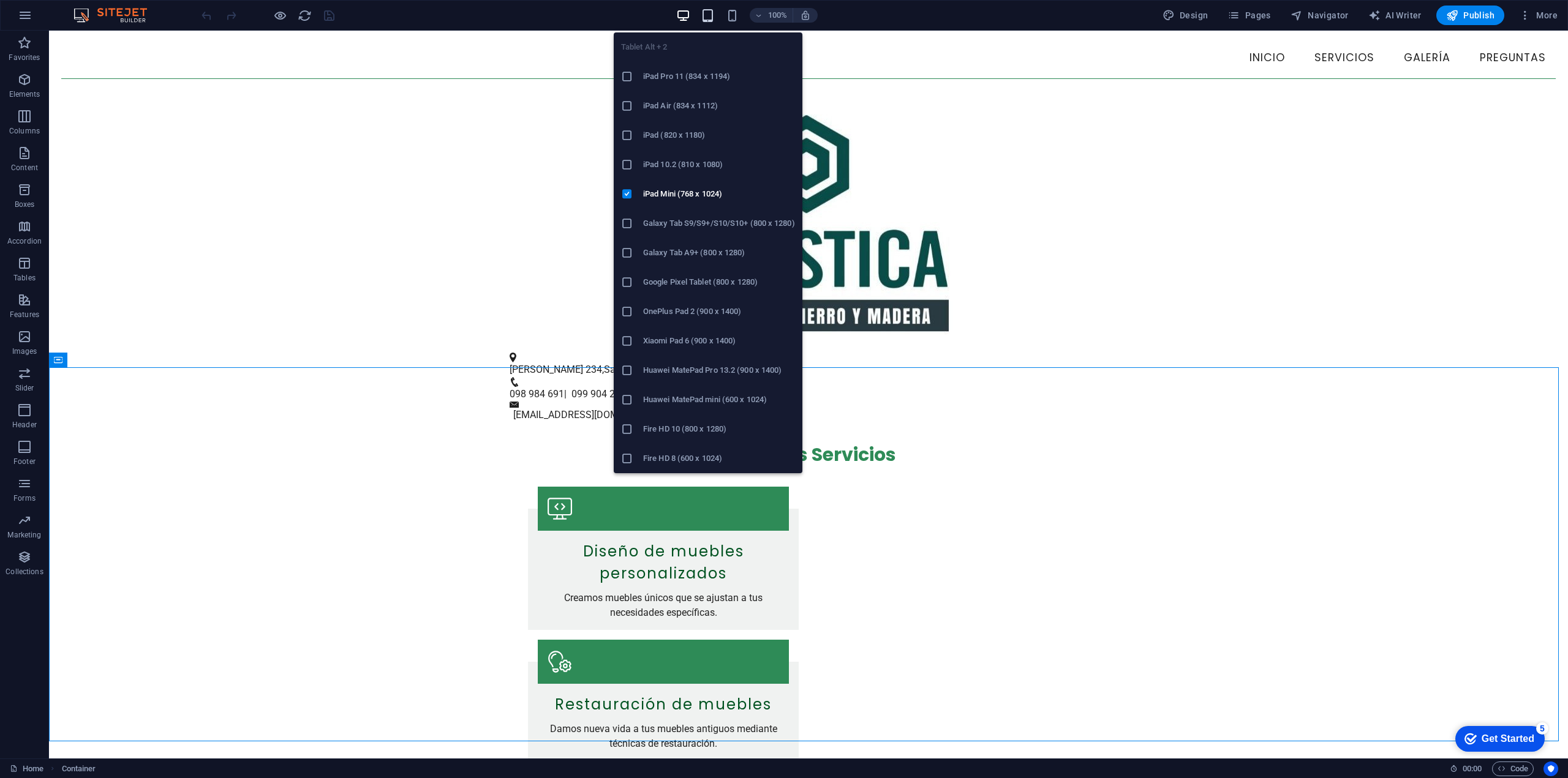
click at [706, 19] on icon "button" at bounding box center [707, 15] width 14 height 14
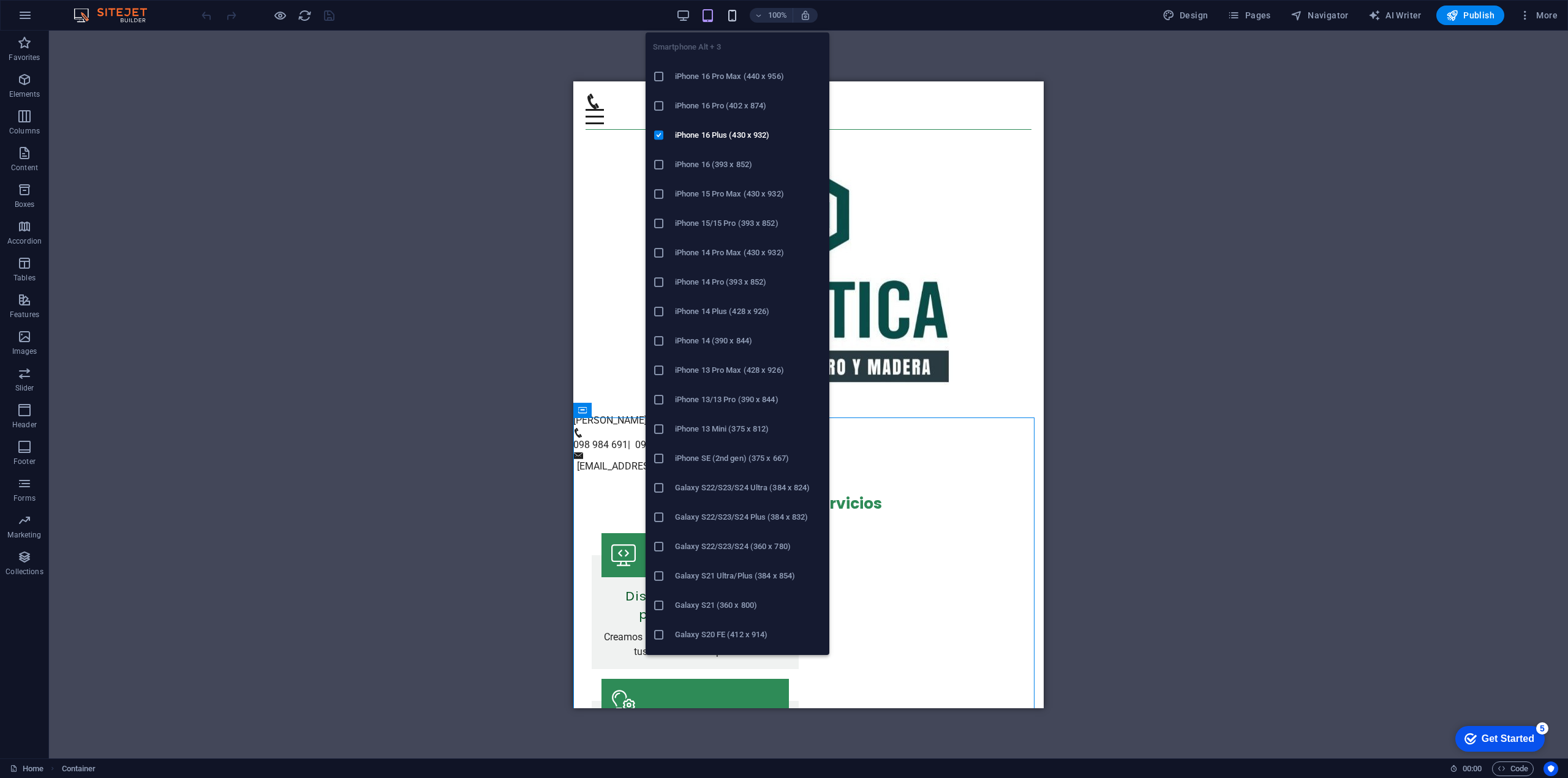
click at [735, 16] on icon "button" at bounding box center [731, 15] width 14 height 14
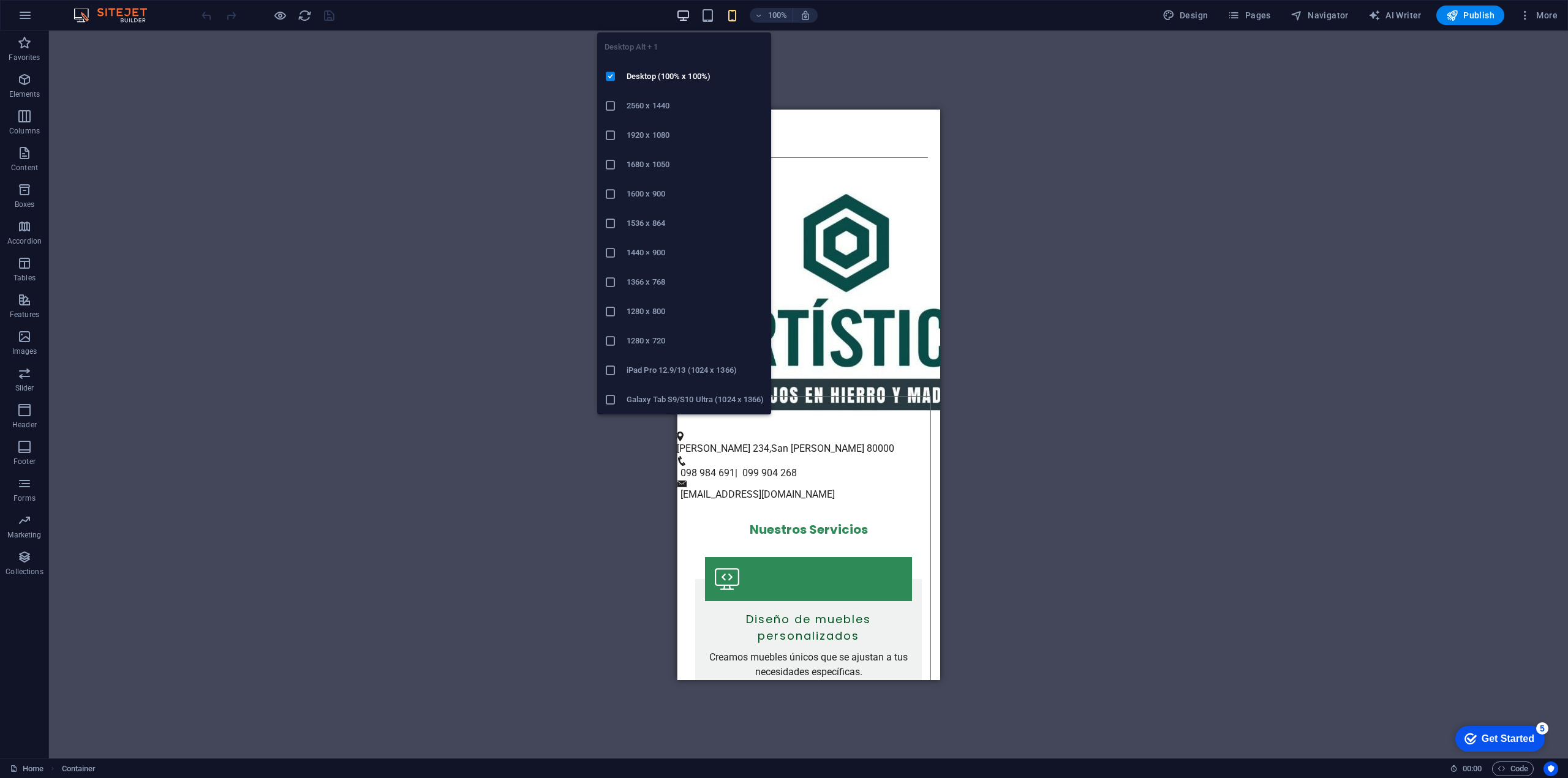
click at [683, 13] on icon "button" at bounding box center [683, 15] width 14 height 14
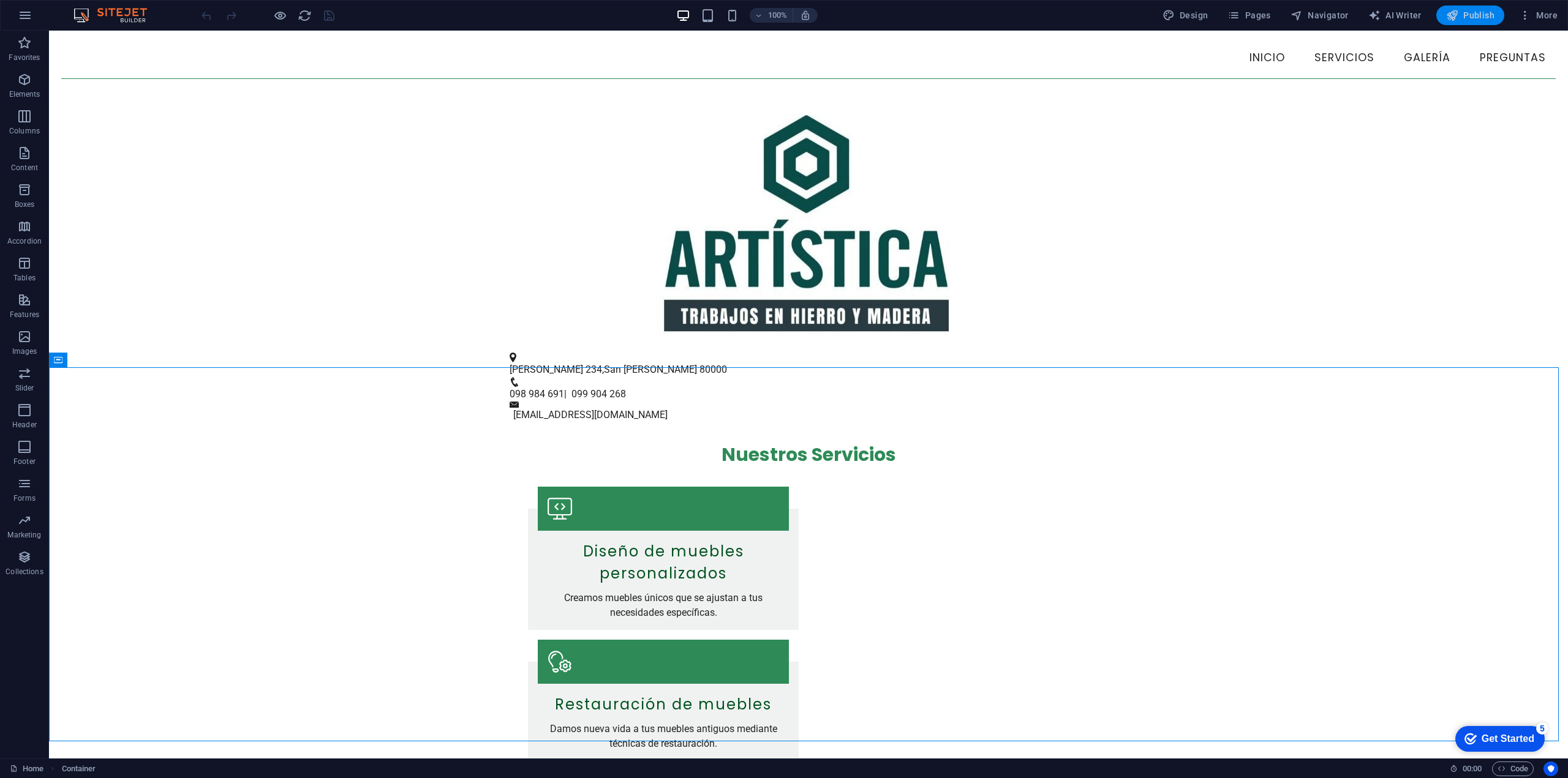
click at [1472, 19] on span "Publish" at bounding box center [1470, 15] width 48 height 12
click at [1263, 537] on div "Nuestros Servicios Diseño de muebles personalizados Creamos muebles únicos que …" at bounding box center [808, 728] width 1519 height 612
click at [306, 49] on nav "Inicio Servicios Galería Preguntas" at bounding box center [808, 58] width 1494 height 31
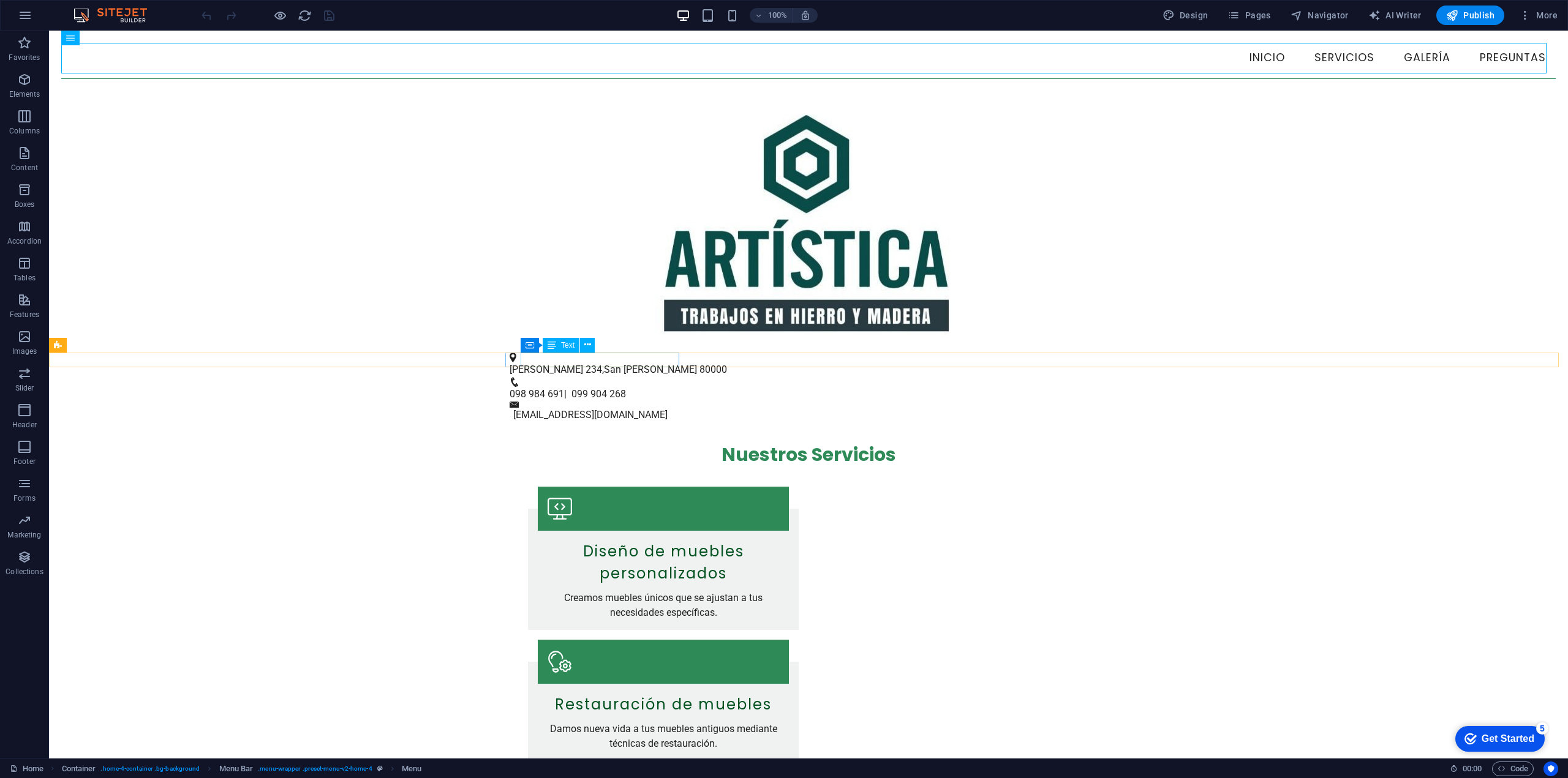
click at [604, 364] on span "San [PERSON_NAME]" at bounding box center [650, 369] width 93 height 11
click at [699, 364] on span "80000" at bounding box center [713, 369] width 27 height 11
click at [634, 364] on span "San [PERSON_NAME]" at bounding box center [650, 369] width 93 height 11
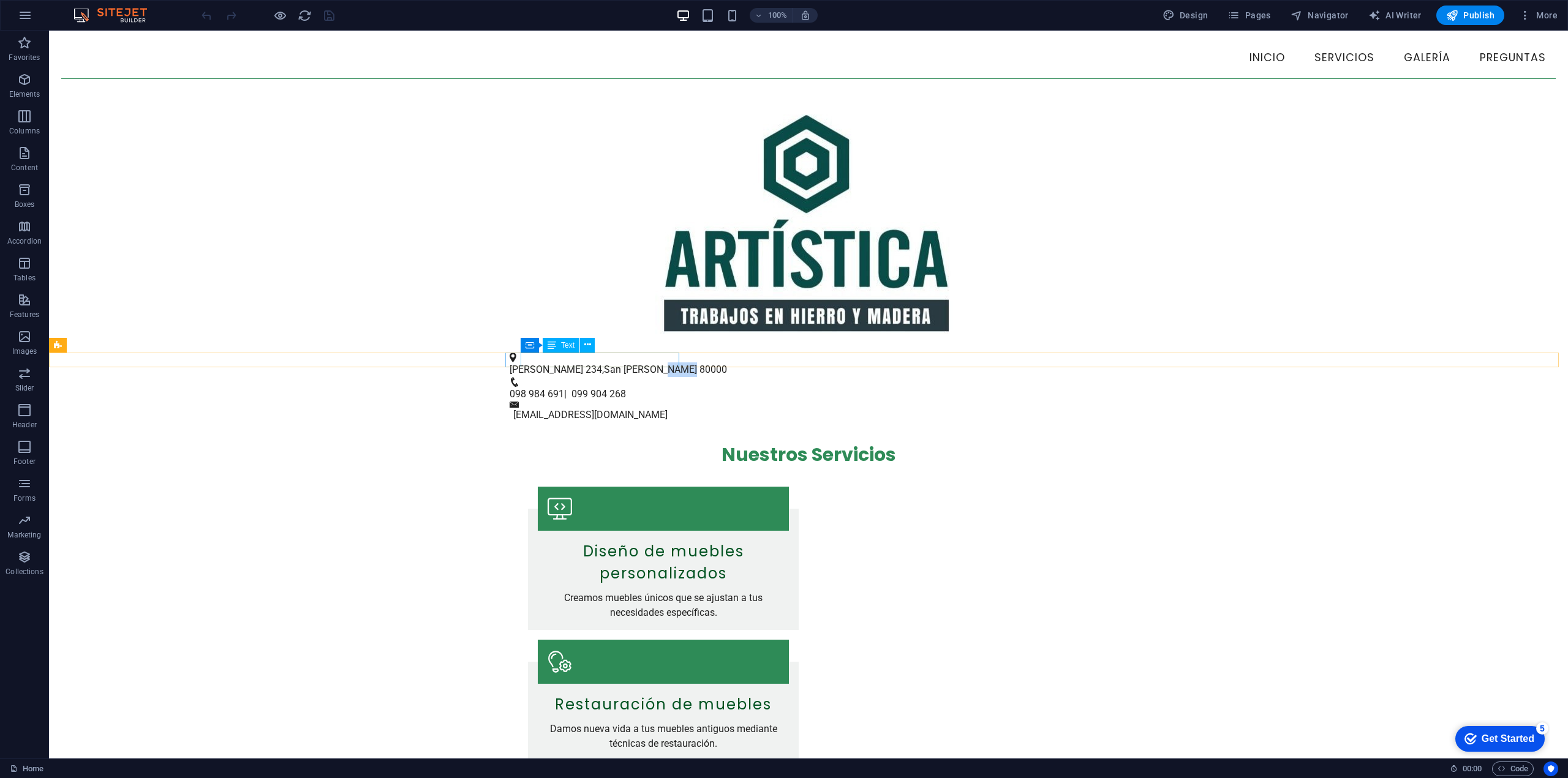
click at [634, 364] on span "San [PERSON_NAME]" at bounding box center [650, 369] width 93 height 11
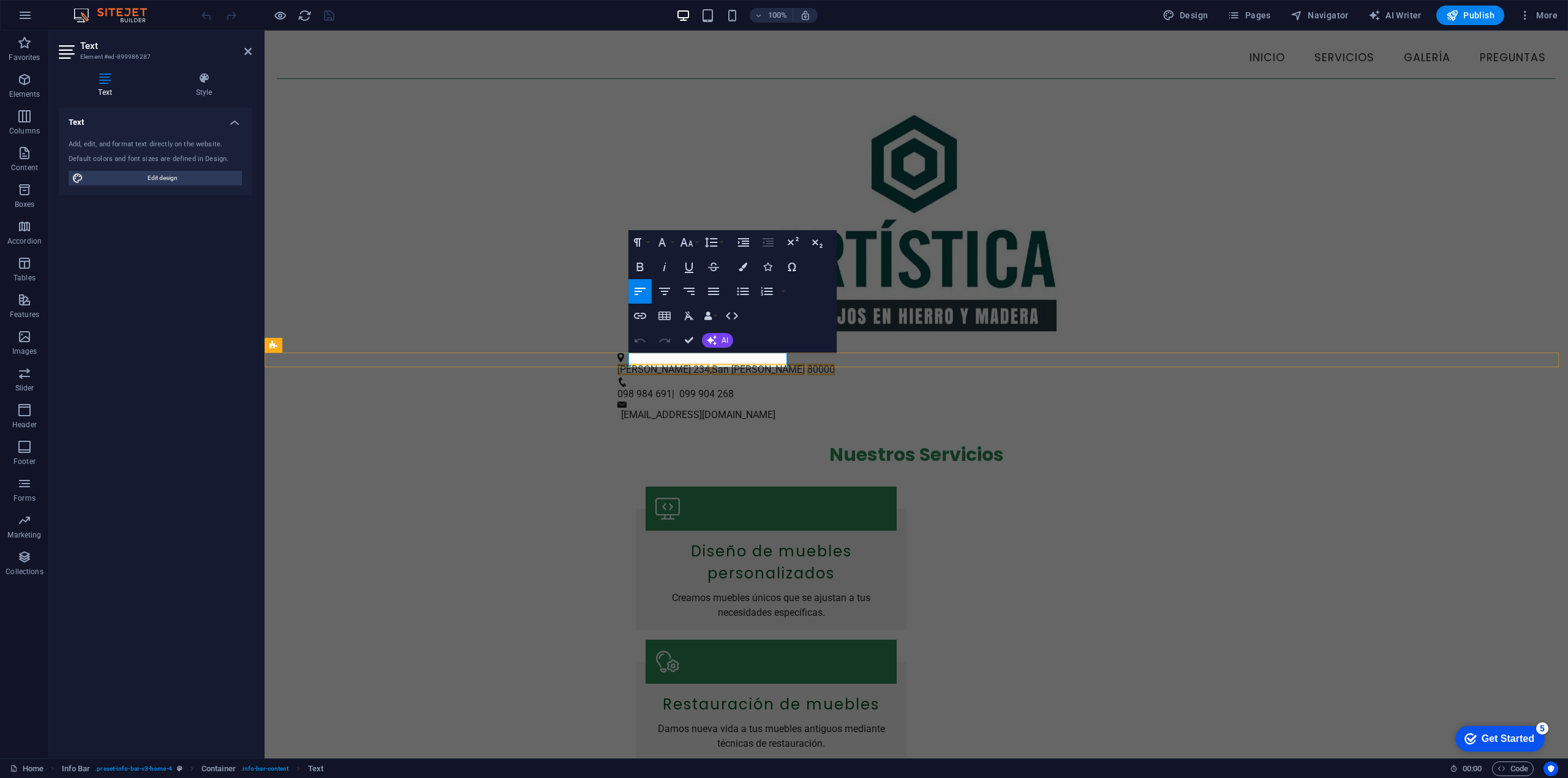
click at [807, 364] on span "80000" at bounding box center [821, 369] width 27 height 11
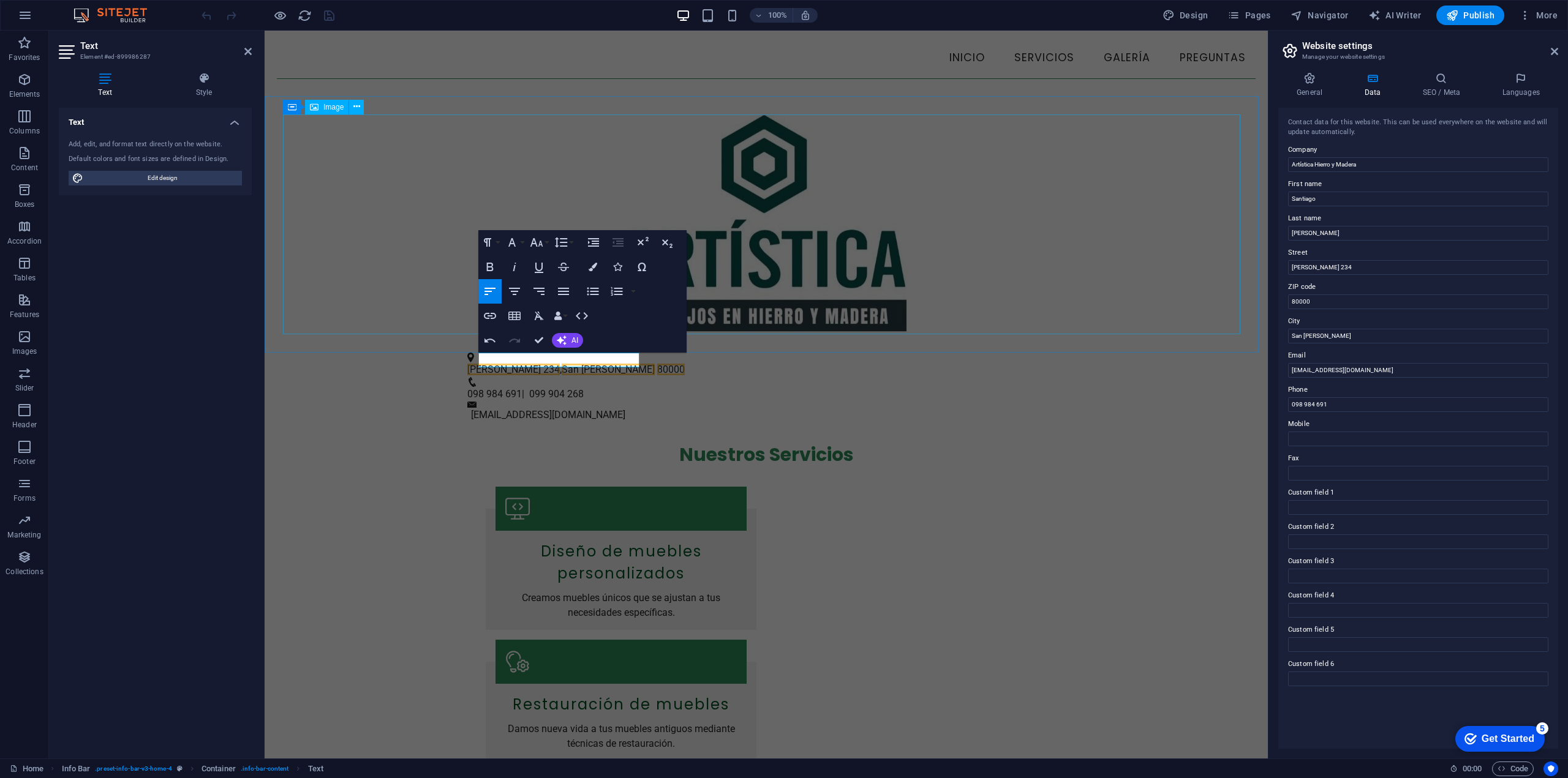
click at [386, 261] on figure at bounding box center [766, 225] width 967 height 220
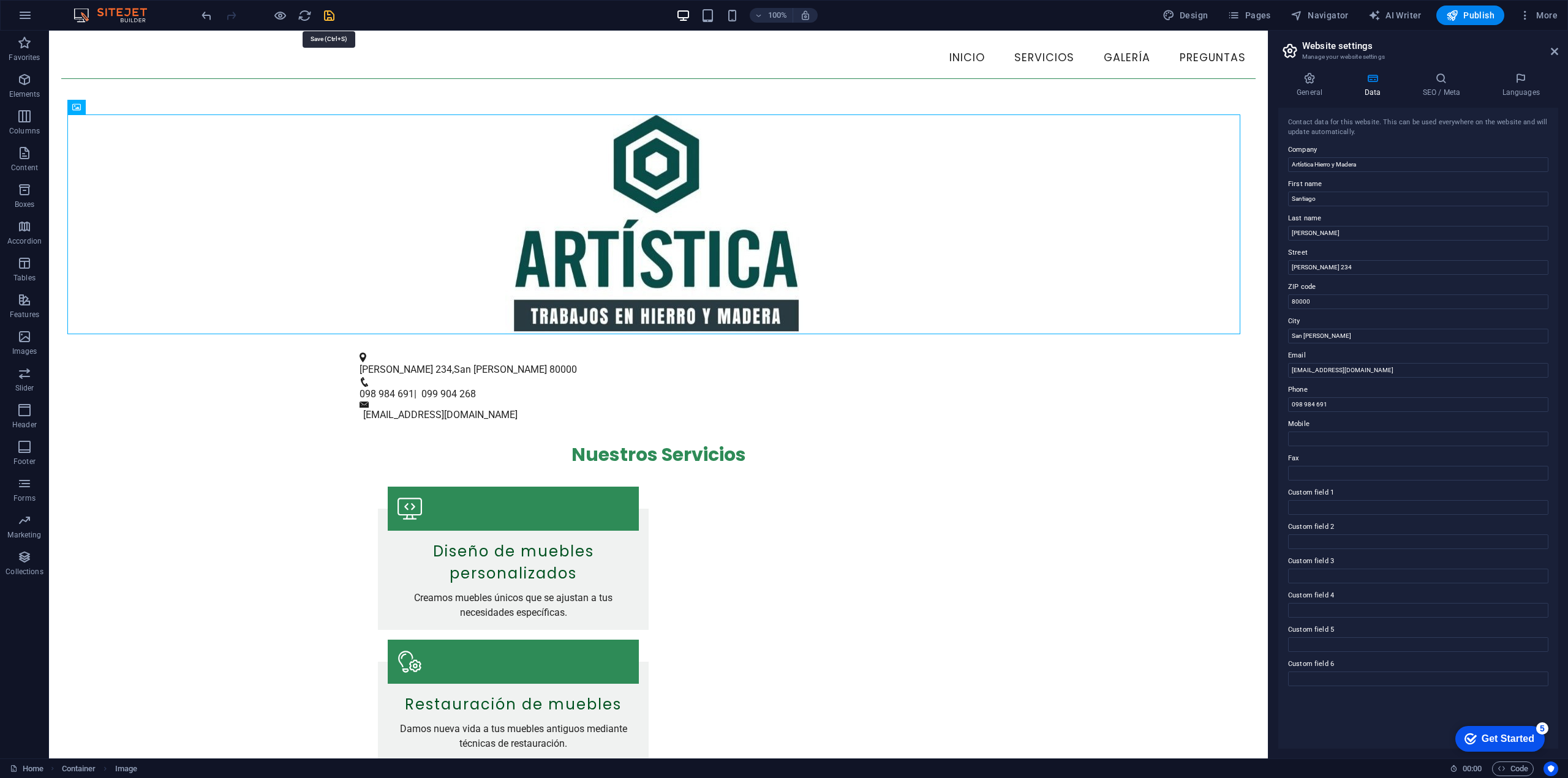
click at [332, 15] on icon "save" at bounding box center [329, 15] width 14 height 14
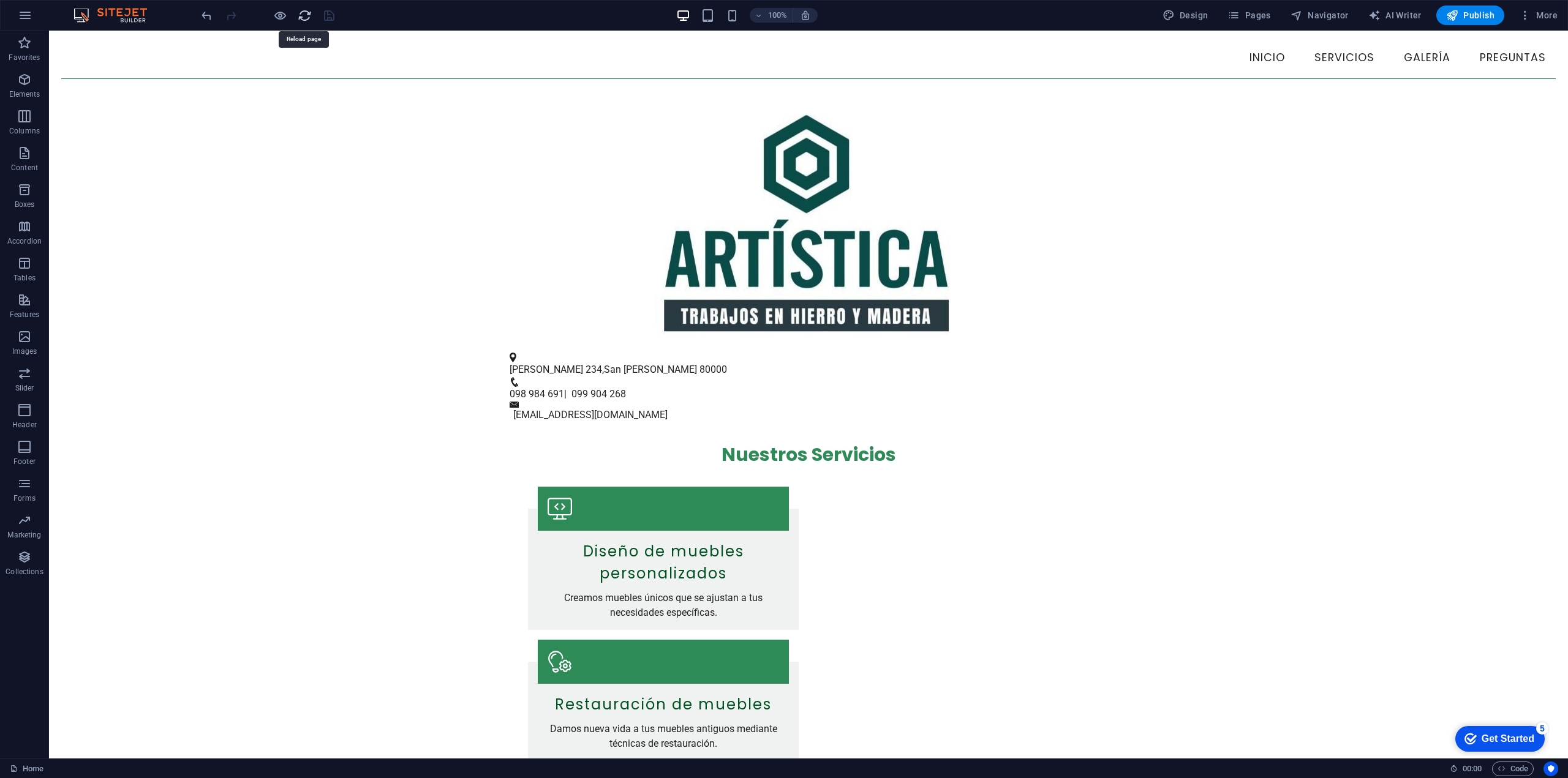
click at [305, 19] on icon "reload" at bounding box center [304, 15] width 14 height 14
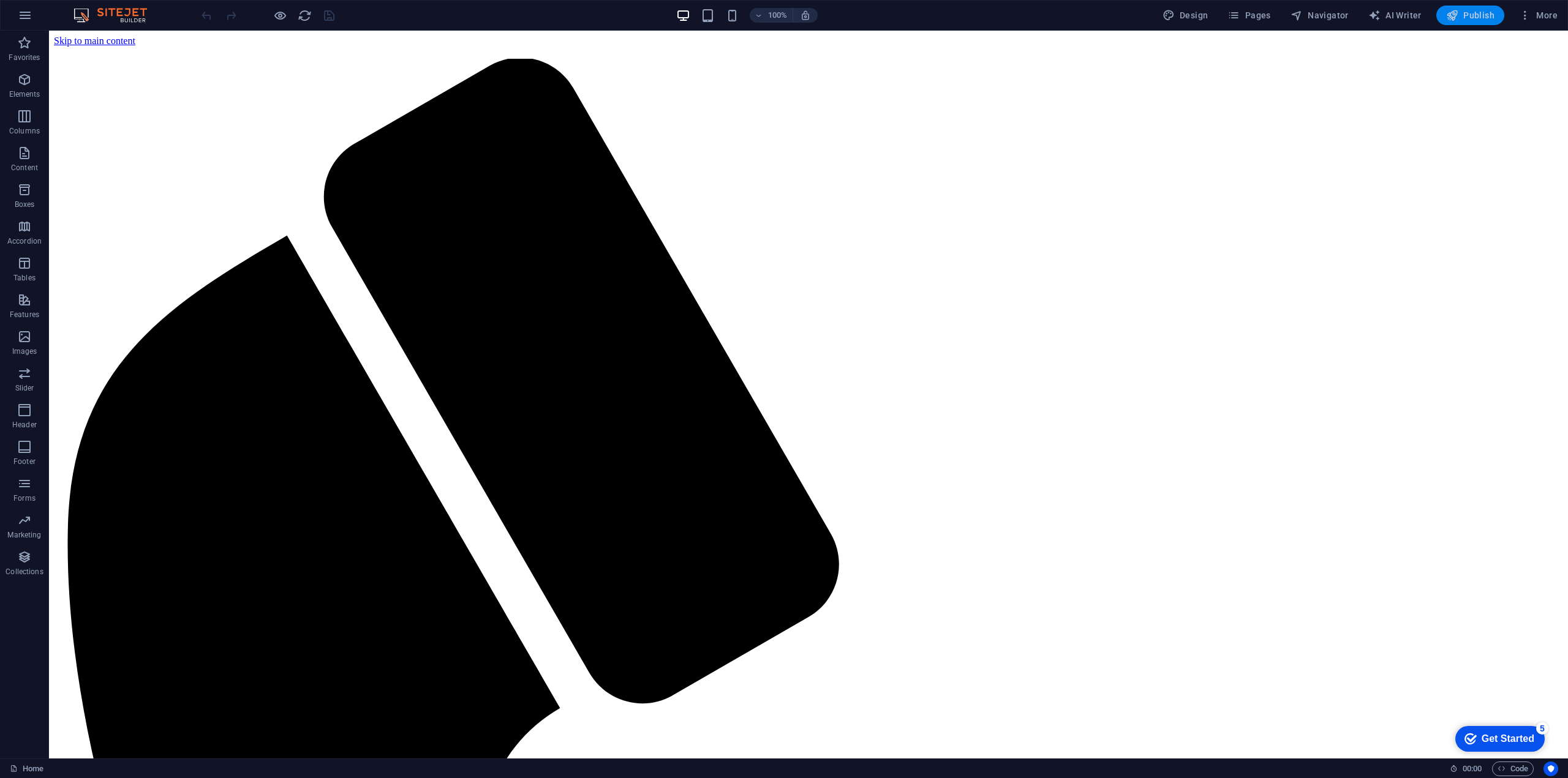
click at [1465, 19] on span "Publish" at bounding box center [1470, 15] width 48 height 12
